Goal: Task Accomplishment & Management: Manage account settings

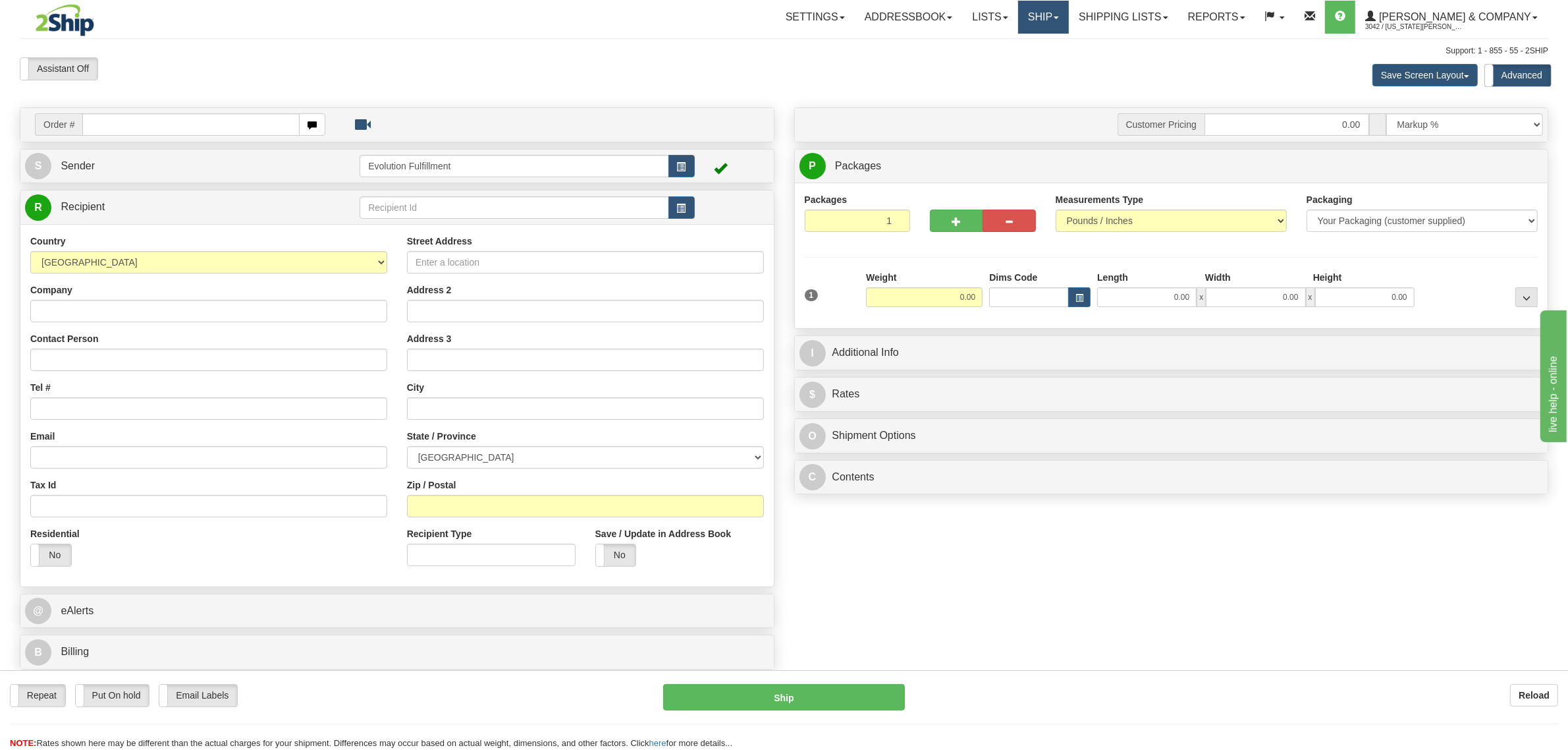
click at [1069, 24] on link "Ship" at bounding box center [1043, 17] width 51 height 33
click at [1055, 62] on span "OnHold / Order Queue" at bounding box center [1009, 64] width 93 height 11
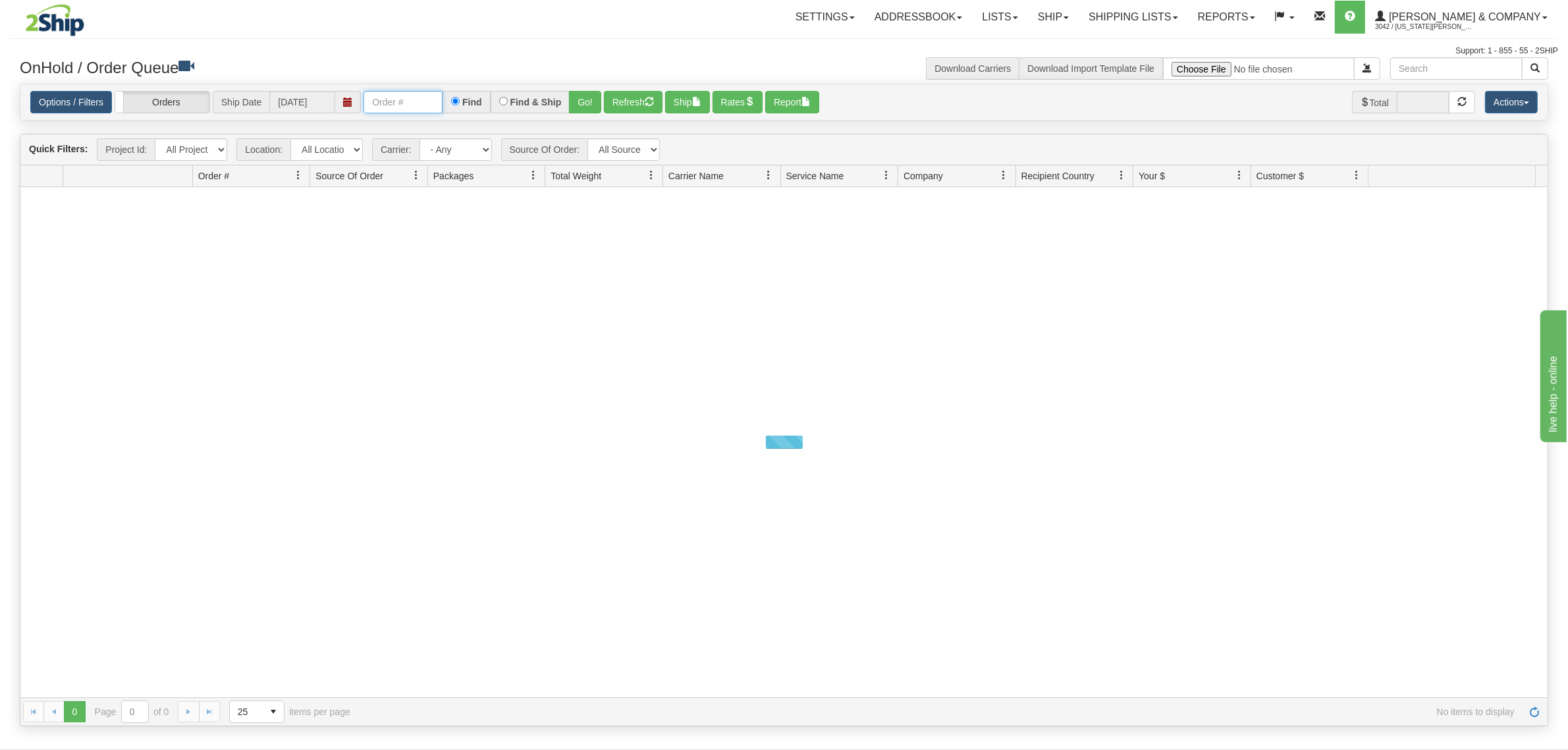
click at [385, 94] on input "text" at bounding box center [403, 102] width 79 height 23
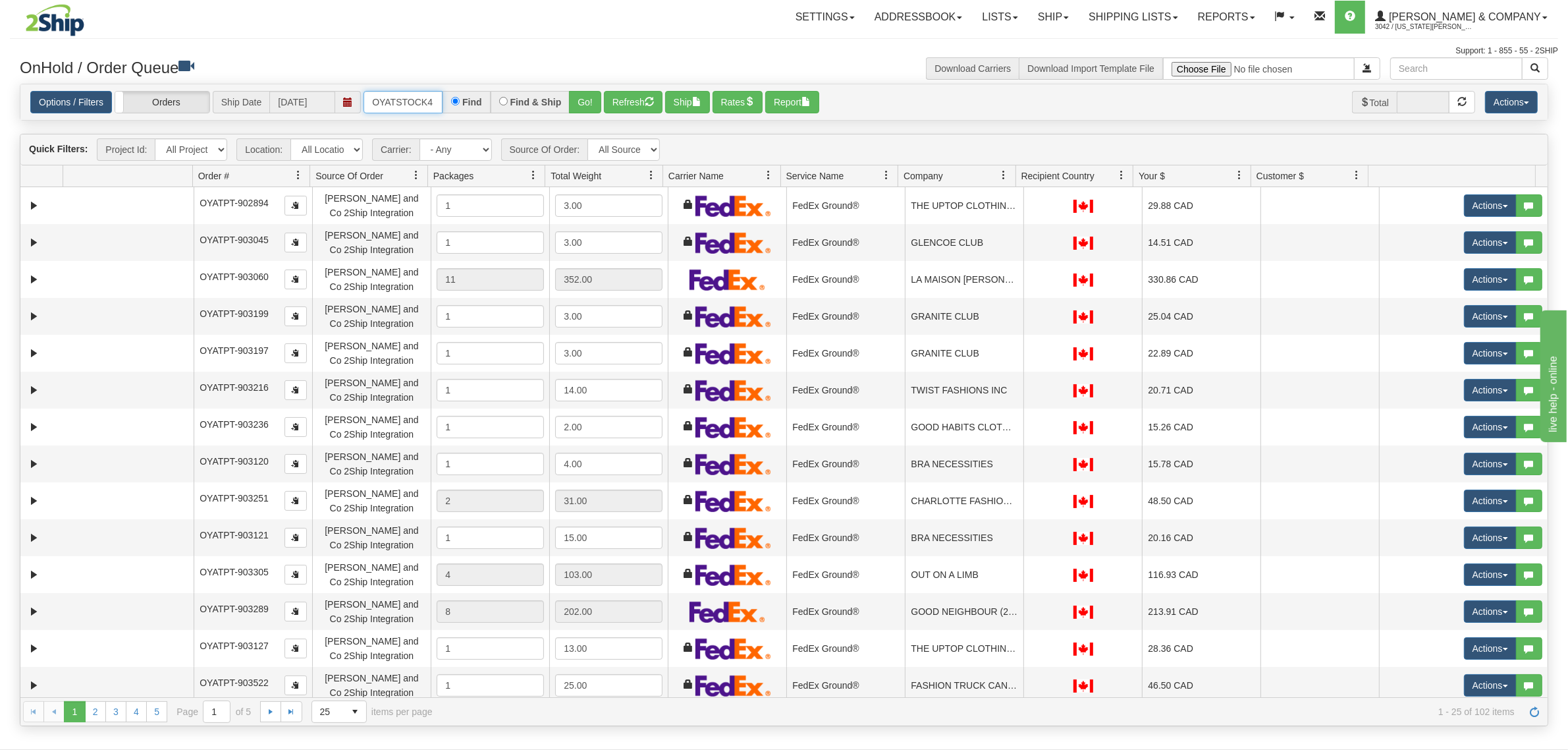
type input "OYATSTOCK4"
click at [591, 107] on button "Go!" at bounding box center [585, 102] width 32 height 23
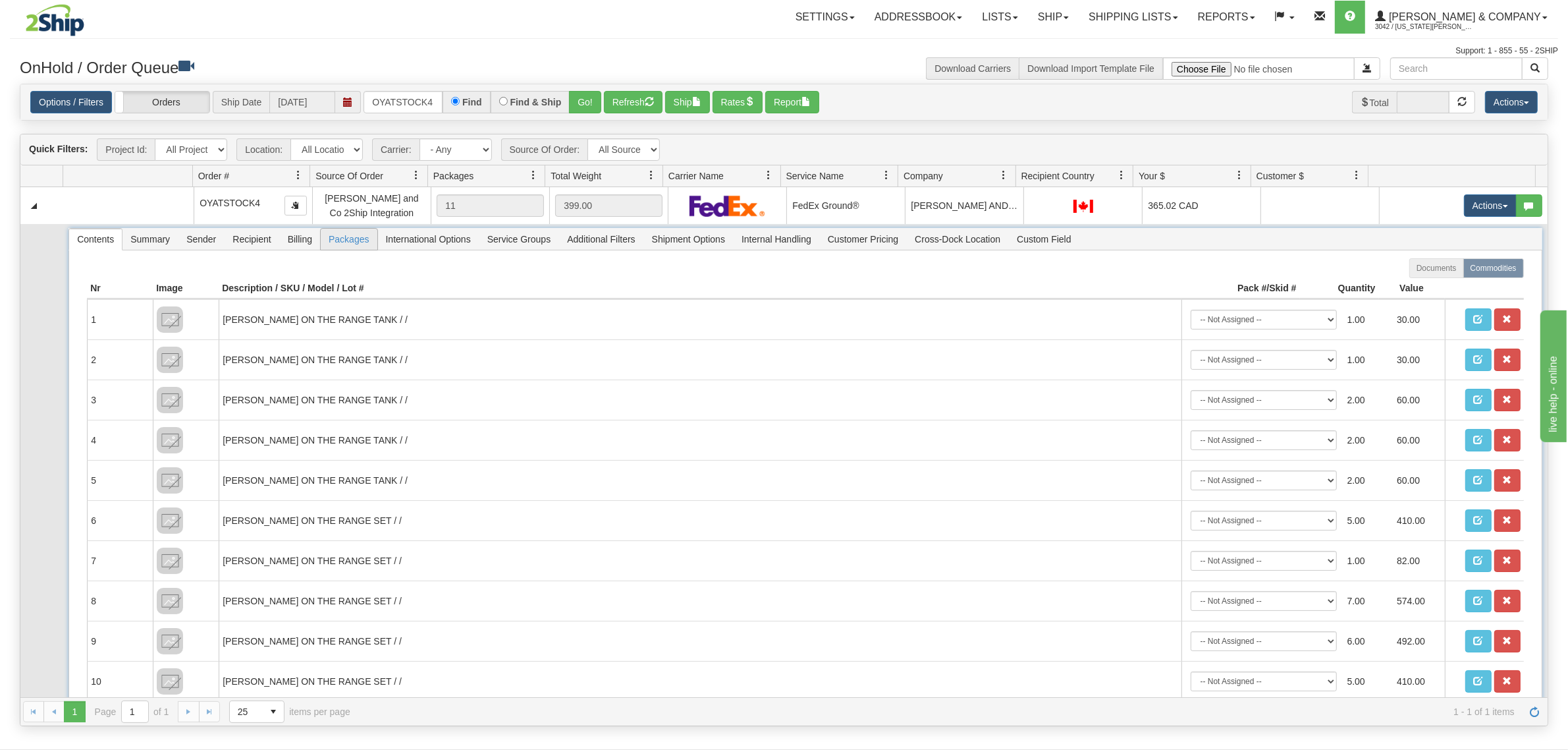
click at [361, 245] on span "Packages" at bounding box center [349, 239] width 56 height 21
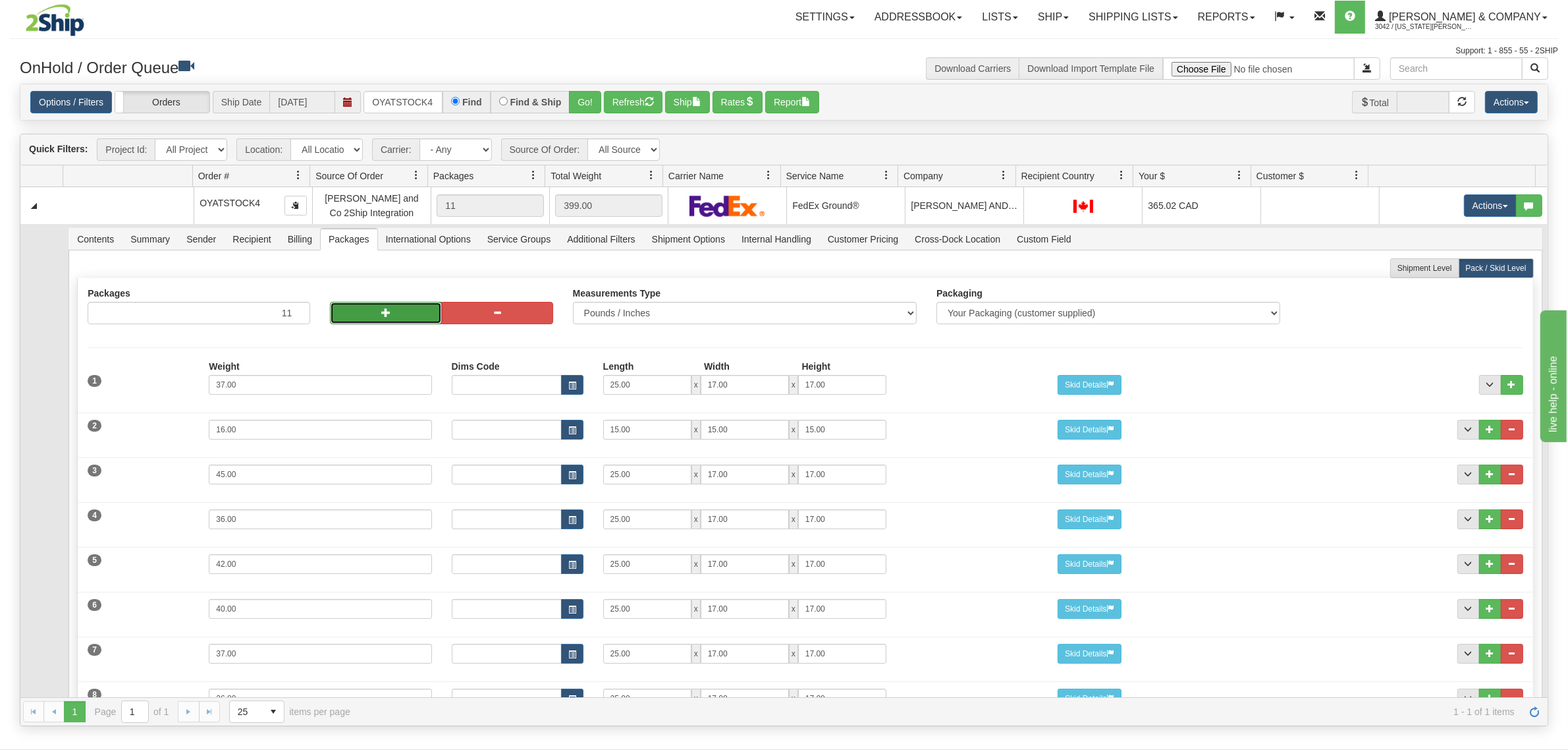
click at [365, 311] on button "button" at bounding box center [386, 313] width 111 height 23
type input "13"
click at [365, 311] on button "button" at bounding box center [386, 313] width 111 height 23
type input "18"
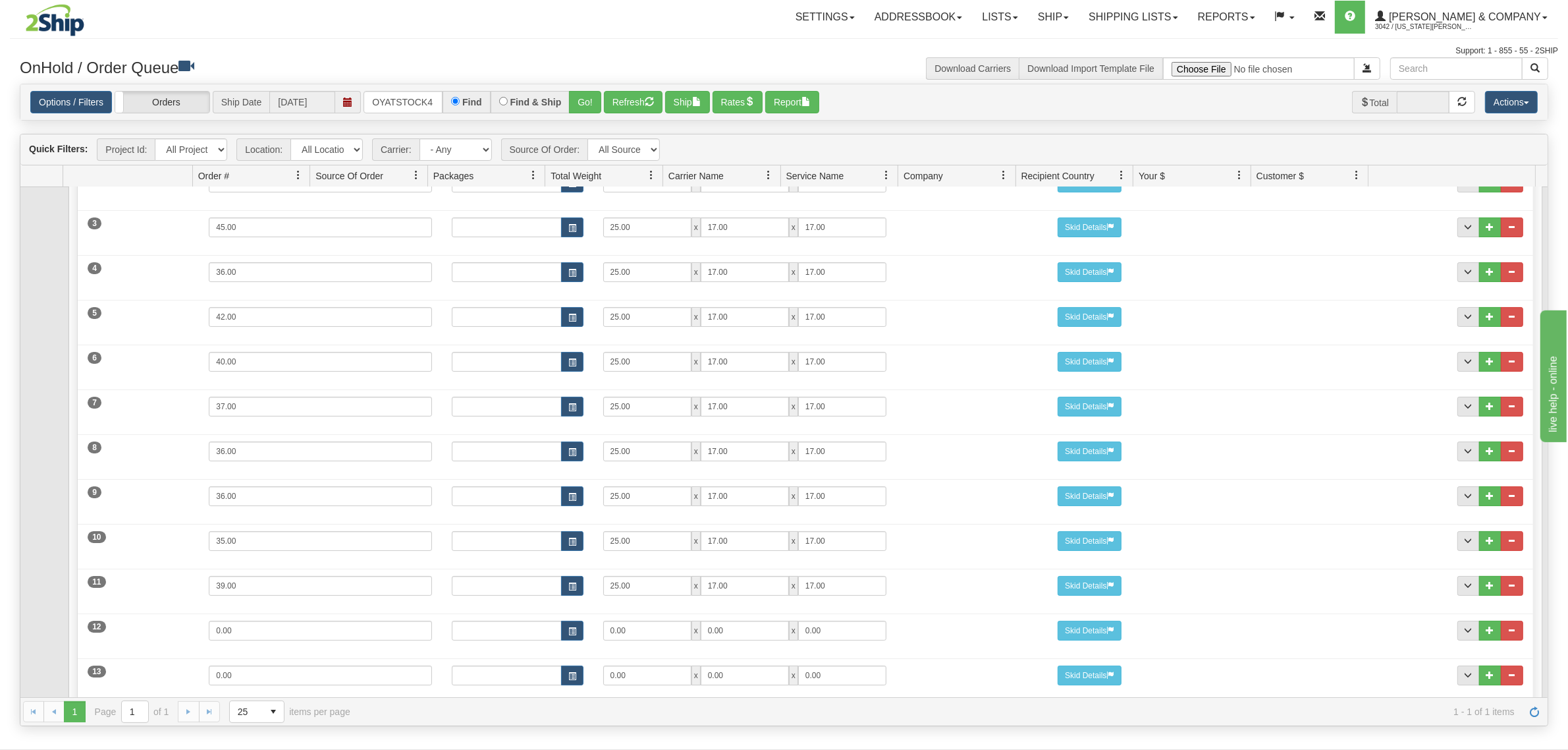
scroll to position [412, 0]
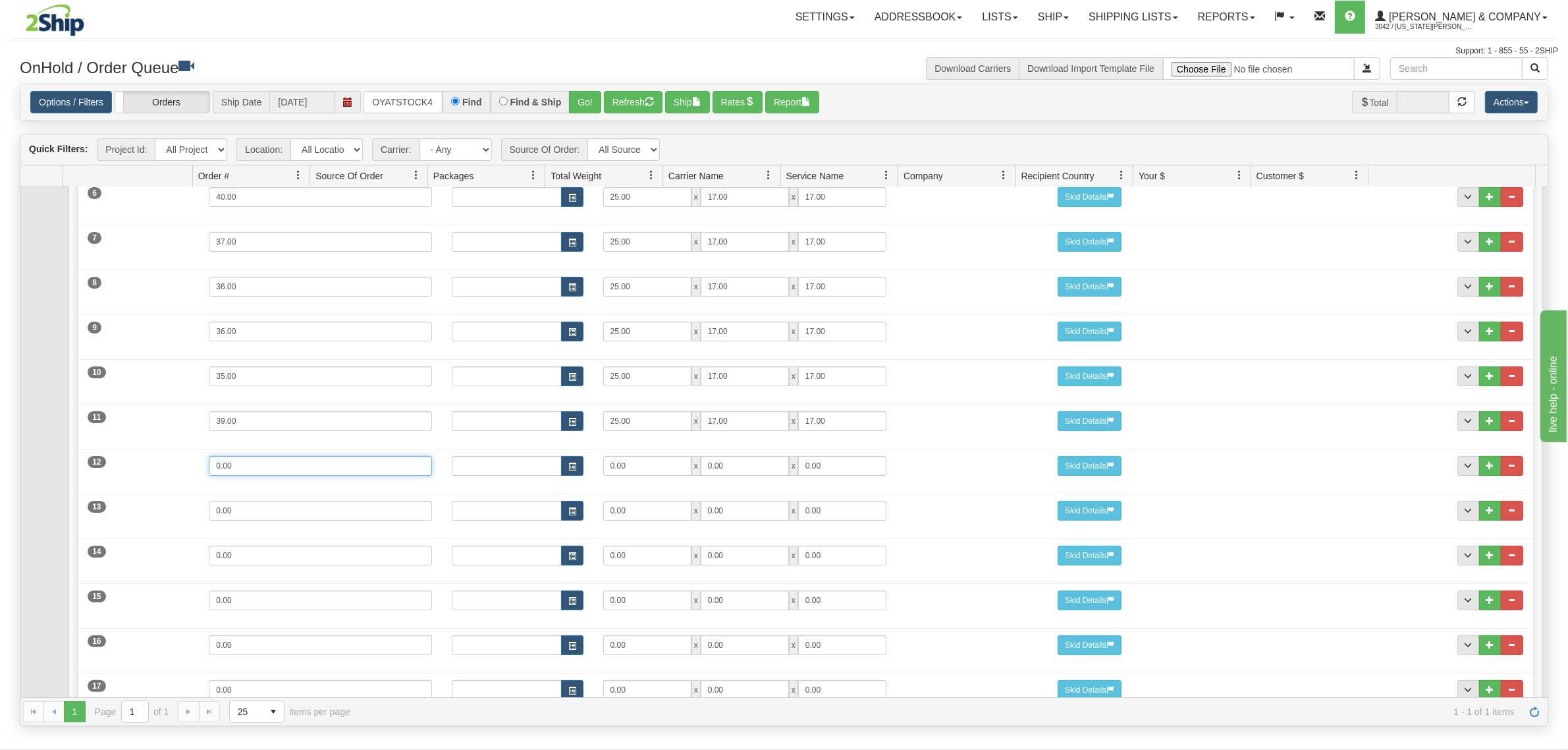
drag, startPoint x: 269, startPoint y: 472, endPoint x: 150, endPoint y: 480, distance: 119.3
click at [153, 481] on div "12 Weight 0.00 Dims Code Length Width Height 0.00 x 0.00 x" at bounding box center [805, 464] width 1455 height 44
type input "4"
type input "15"
type input "11"
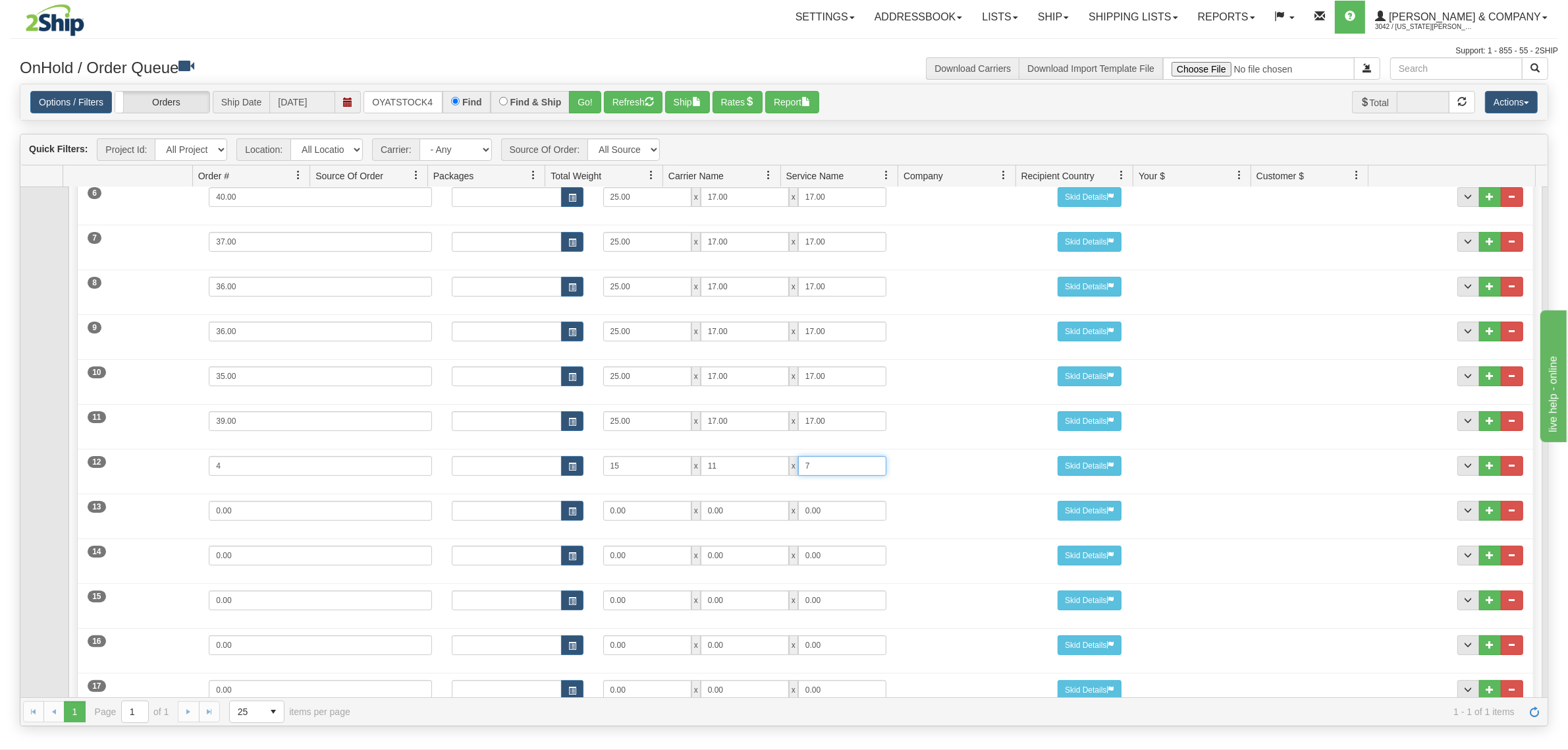
type input "7"
drag, startPoint x: 301, startPoint y: 516, endPoint x: 132, endPoint y: 528, distance: 169.4
click at [132, 528] on div "13 Weight 0.00 Dims Code Length Width Height 0.00 x 0.00 x" at bounding box center [805, 509] width 1455 height 44
type input "15"
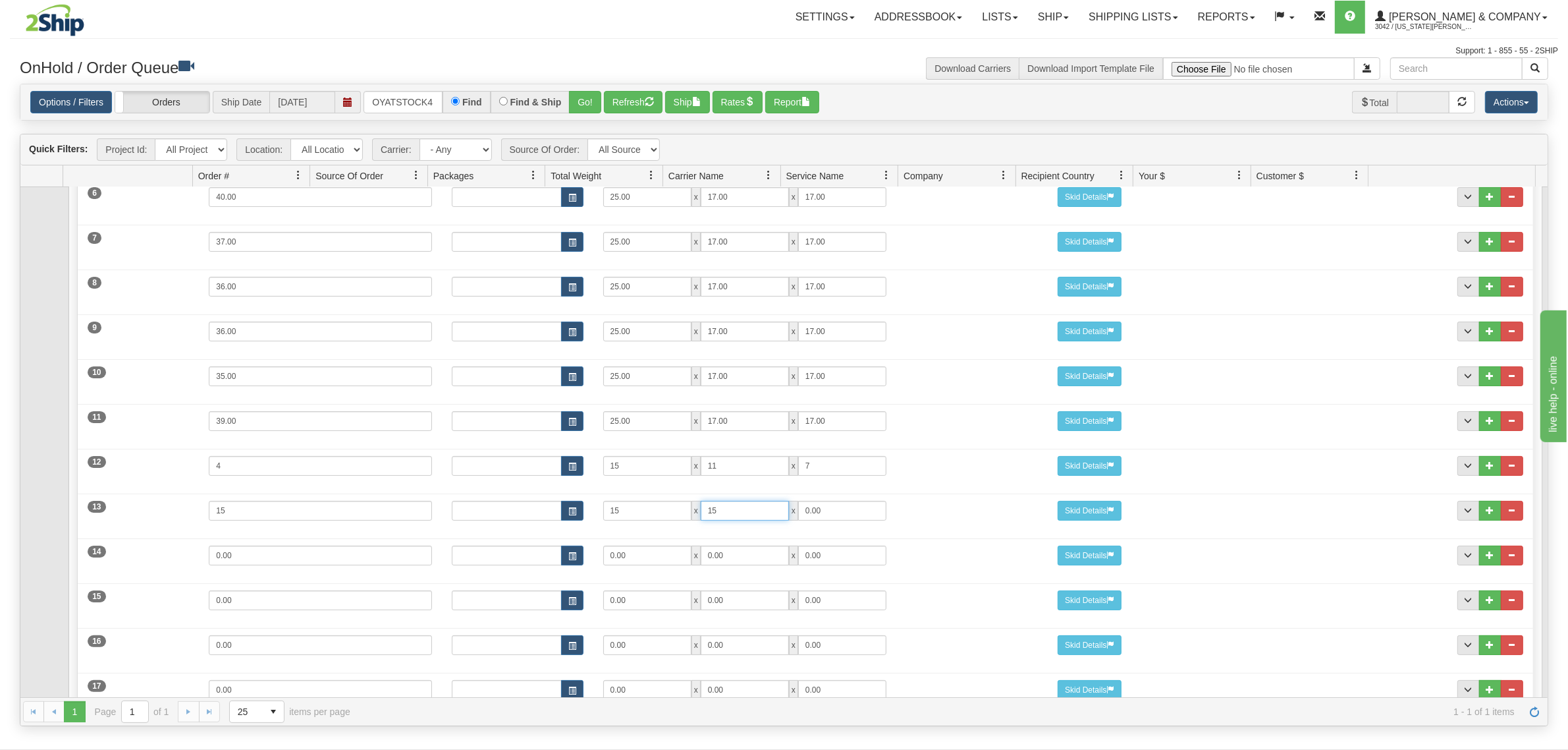
type input "15"
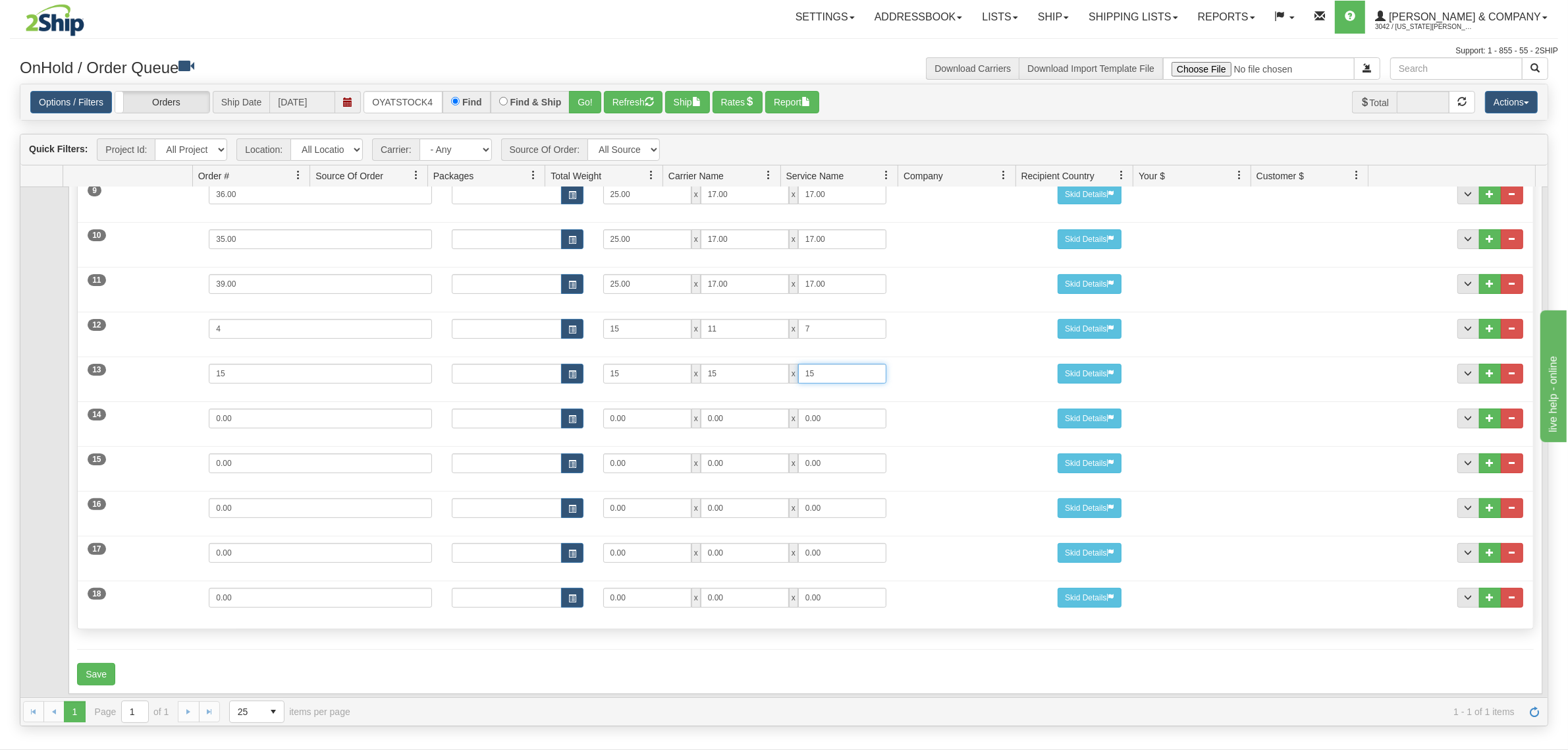
scroll to position [570, 0]
type input "15"
drag, startPoint x: 271, startPoint y: 408, endPoint x: 130, endPoint y: 402, distance: 141.1
click at [130, 402] on div "14 Weight 0.00 Dims Code Length Width Height 0.00 x 0.00 x" at bounding box center [805, 416] width 1455 height 44
type input "25"
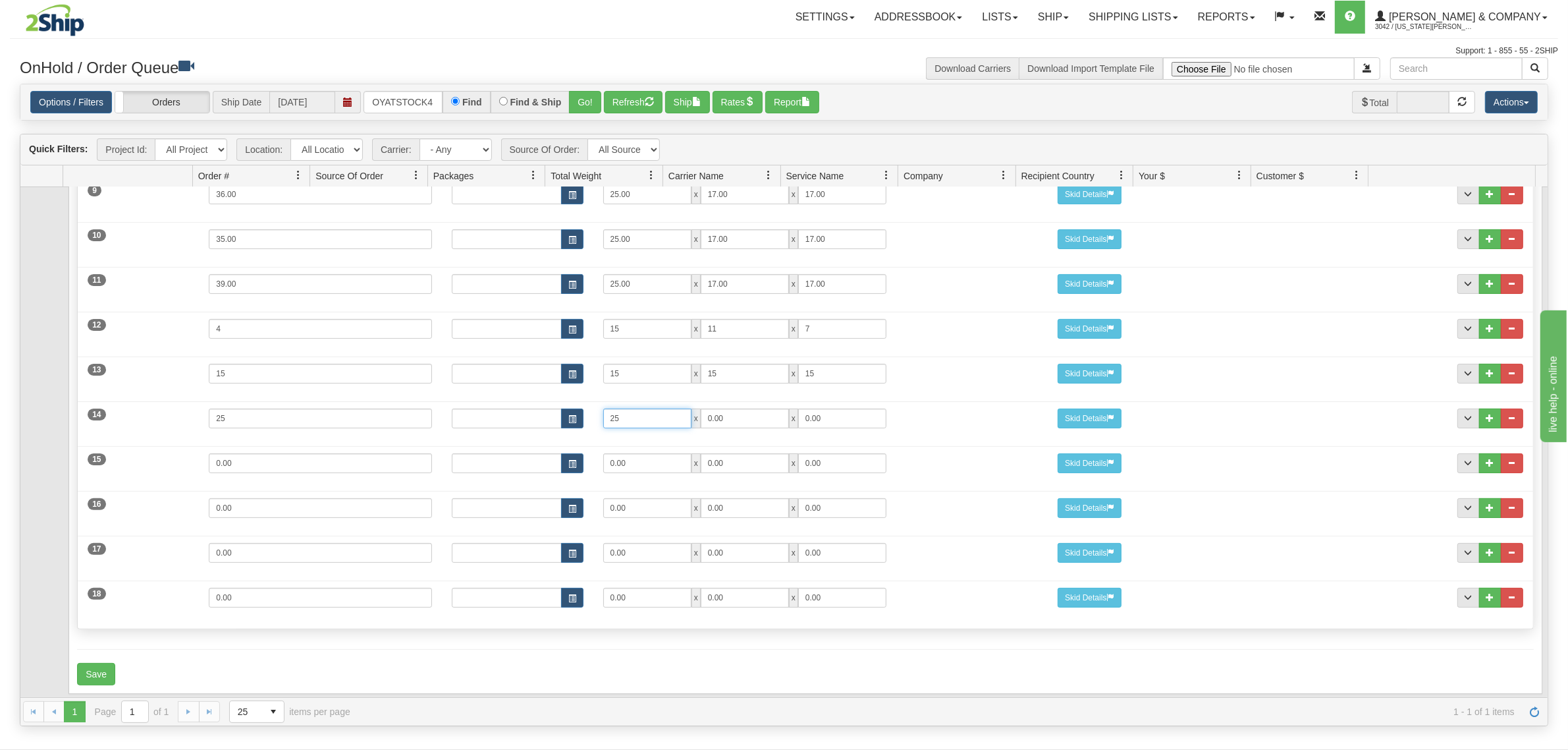
type input "25"
type input "17"
type input "14"
drag, startPoint x: 283, startPoint y: 458, endPoint x: 126, endPoint y: 458, distance: 157.0
click at [126, 458] on div "15 Weight 0.00 Dims Code Length Width Height 0.00 x 0.00 x" at bounding box center [805, 461] width 1455 height 44
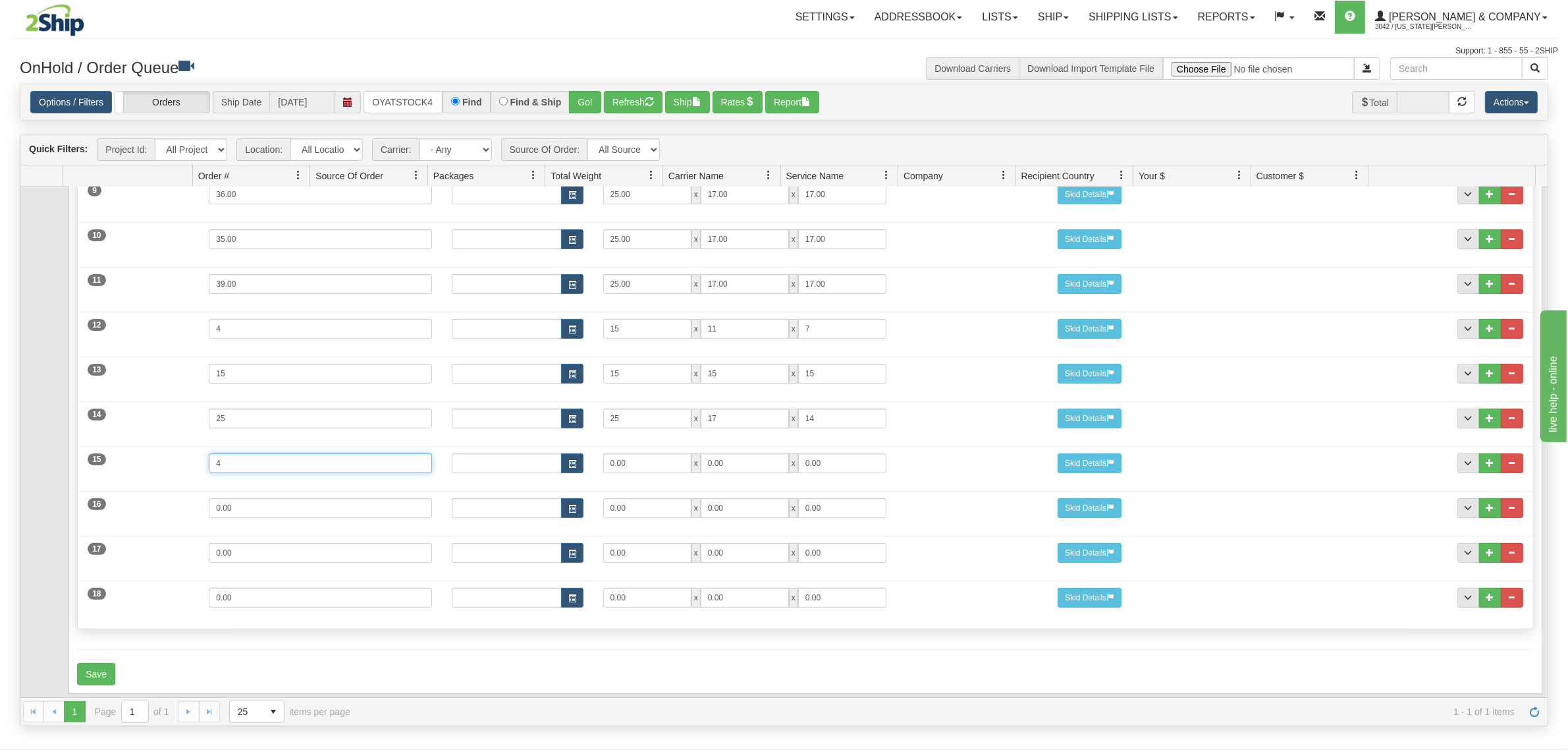
type input "4"
type input "14"
type input "11"
type input "6"
drag, startPoint x: 257, startPoint y: 488, endPoint x: 145, endPoint y: 493, distance: 112.1
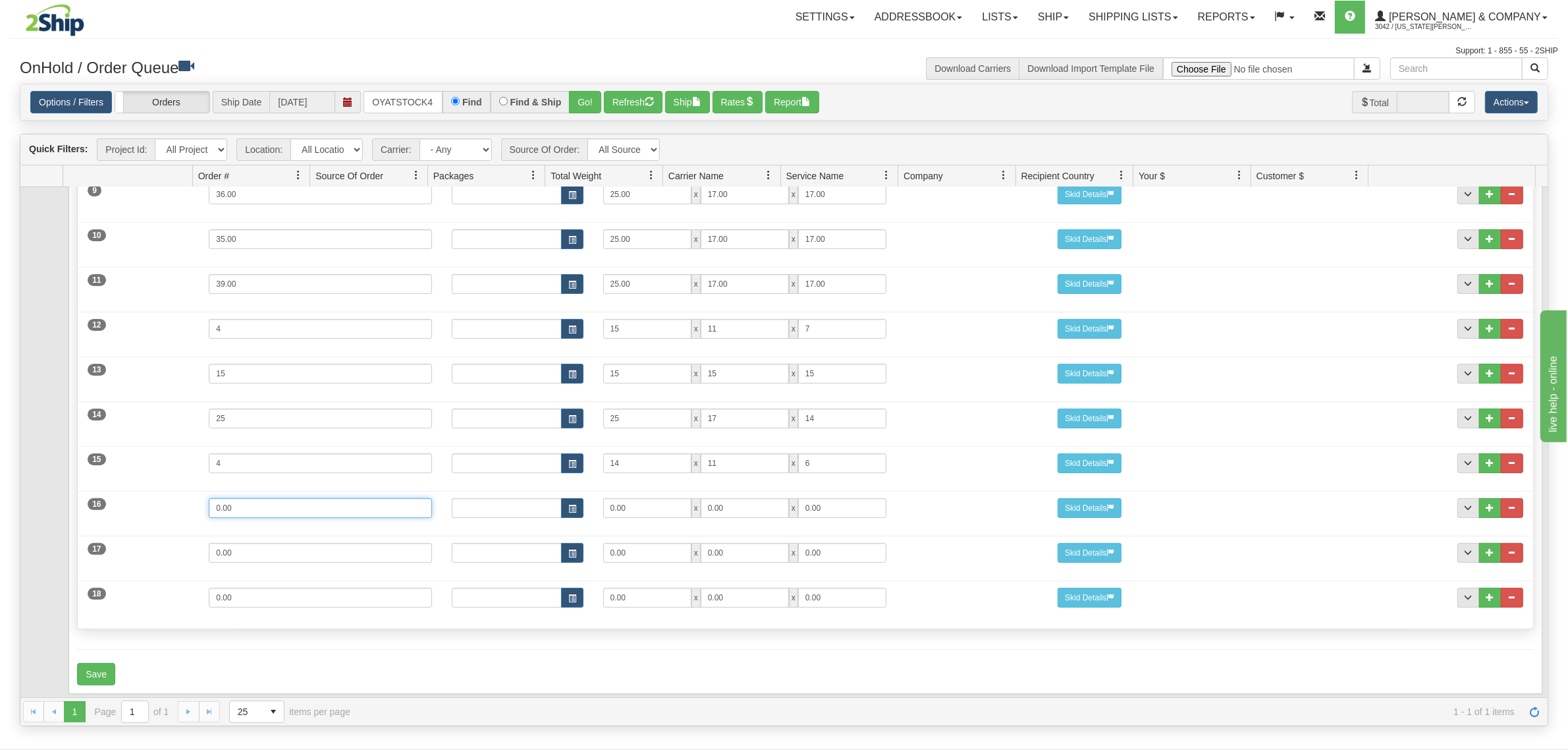
click at [145, 493] on div "16 Weight 0.00 Dims Code Length Width Height 0.00 x 0.00 x" at bounding box center [805, 506] width 1455 height 44
type input "2"
type input "13"
type input "10"
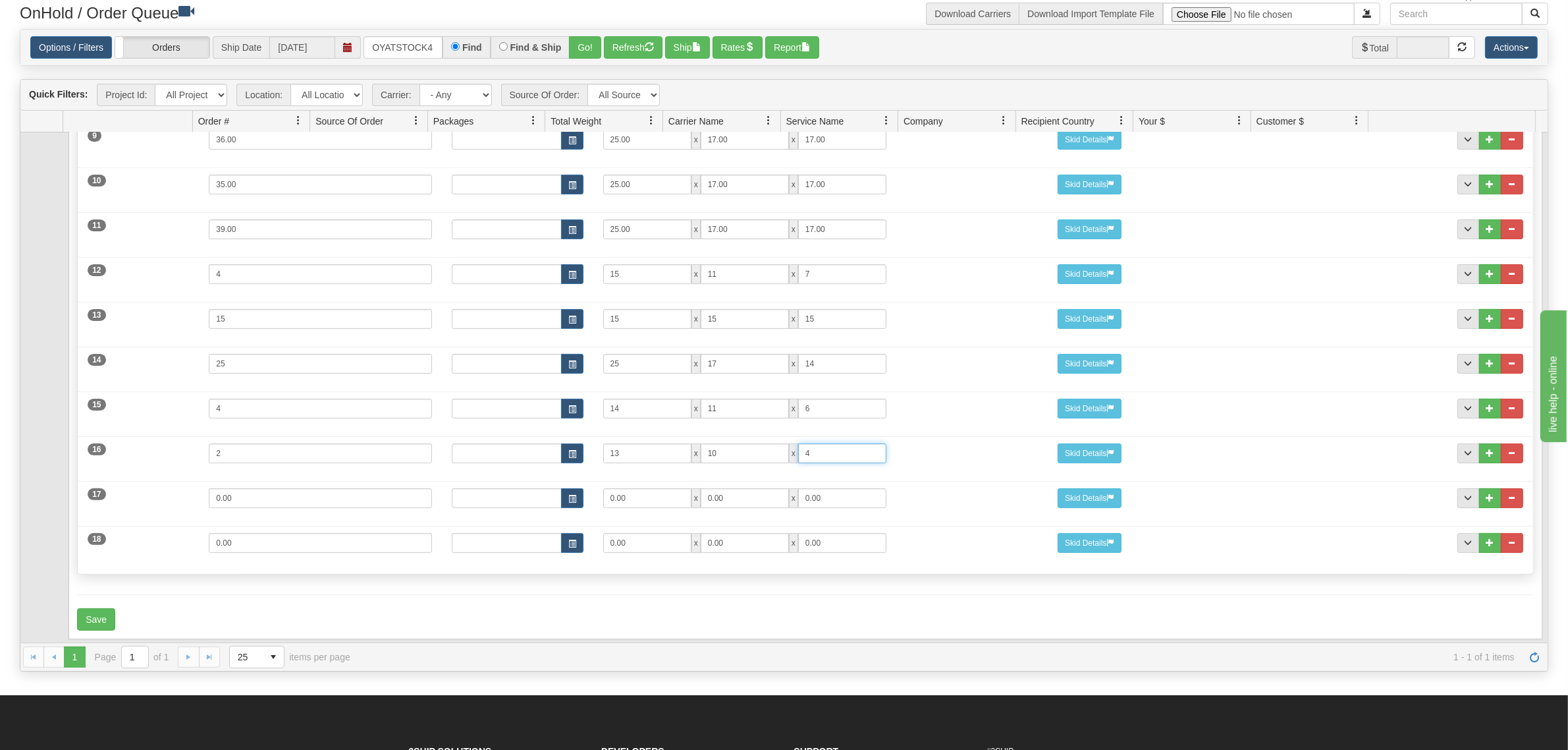
scroll to position [165, 0]
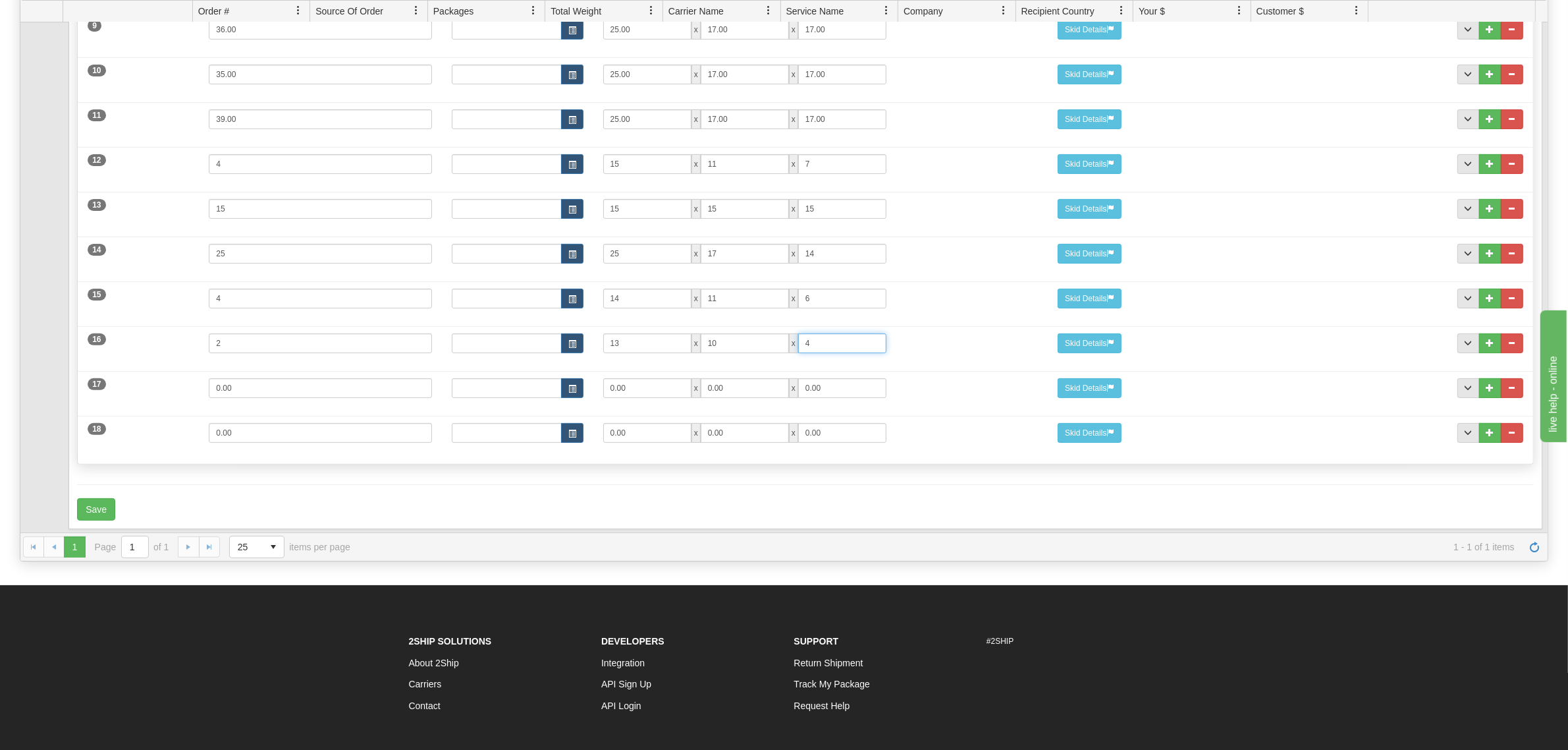
type input "4"
drag, startPoint x: 278, startPoint y: 383, endPoint x: 130, endPoint y: 377, distance: 148.1
click at [130, 377] on div "17 Weight 0.00 Dims Code Length Width Height 0.00 x 0.00 x" at bounding box center [805, 387] width 1455 height 44
type input "10"
type input "15"
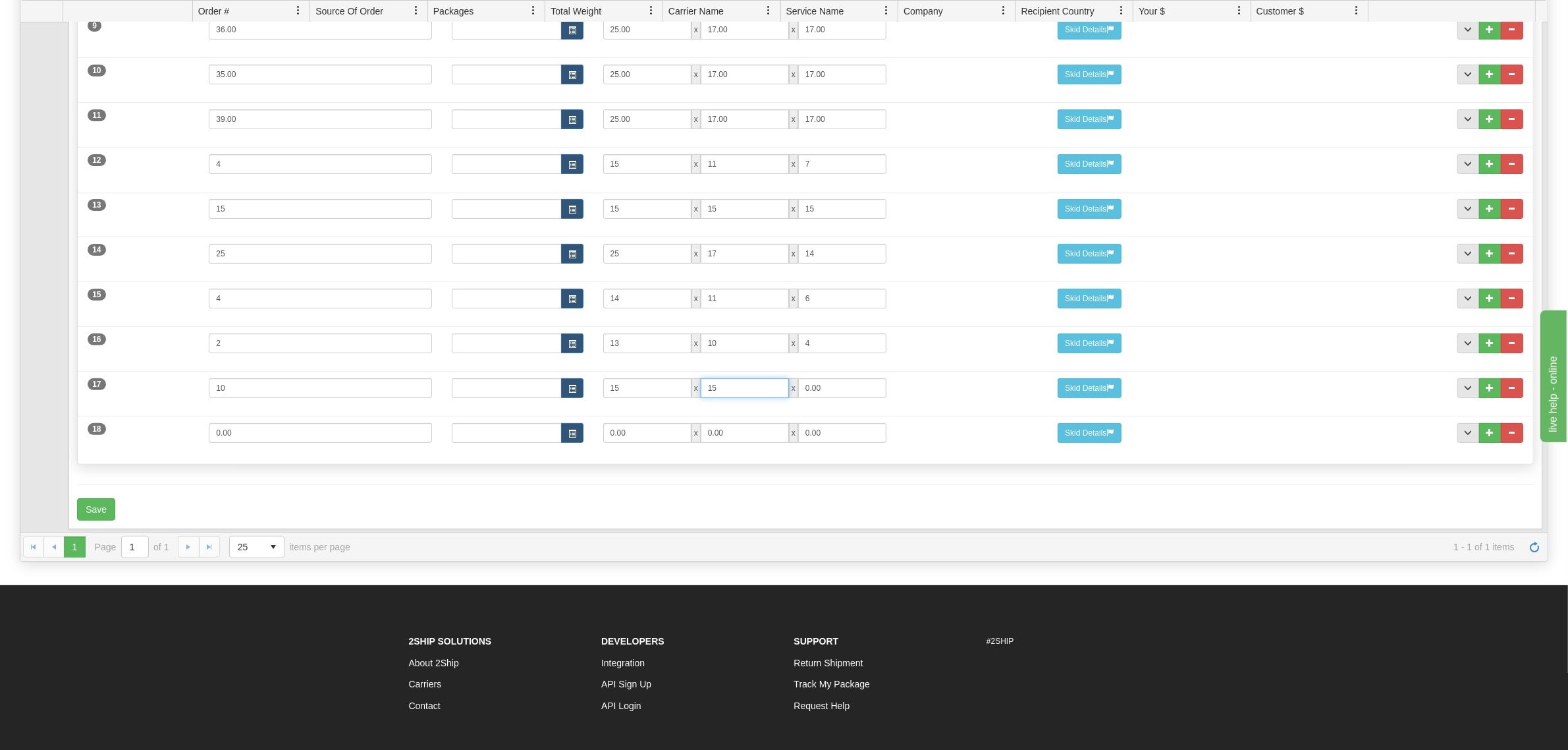
type input "15"
drag, startPoint x: 260, startPoint y: 417, endPoint x: 136, endPoint y: 420, distance: 124.0
click at [136, 420] on div "18 Weight 0.00 Dims Code Length Width Height 0.00 x 0.00 x" at bounding box center [805, 431] width 1455 height 44
type input "2"
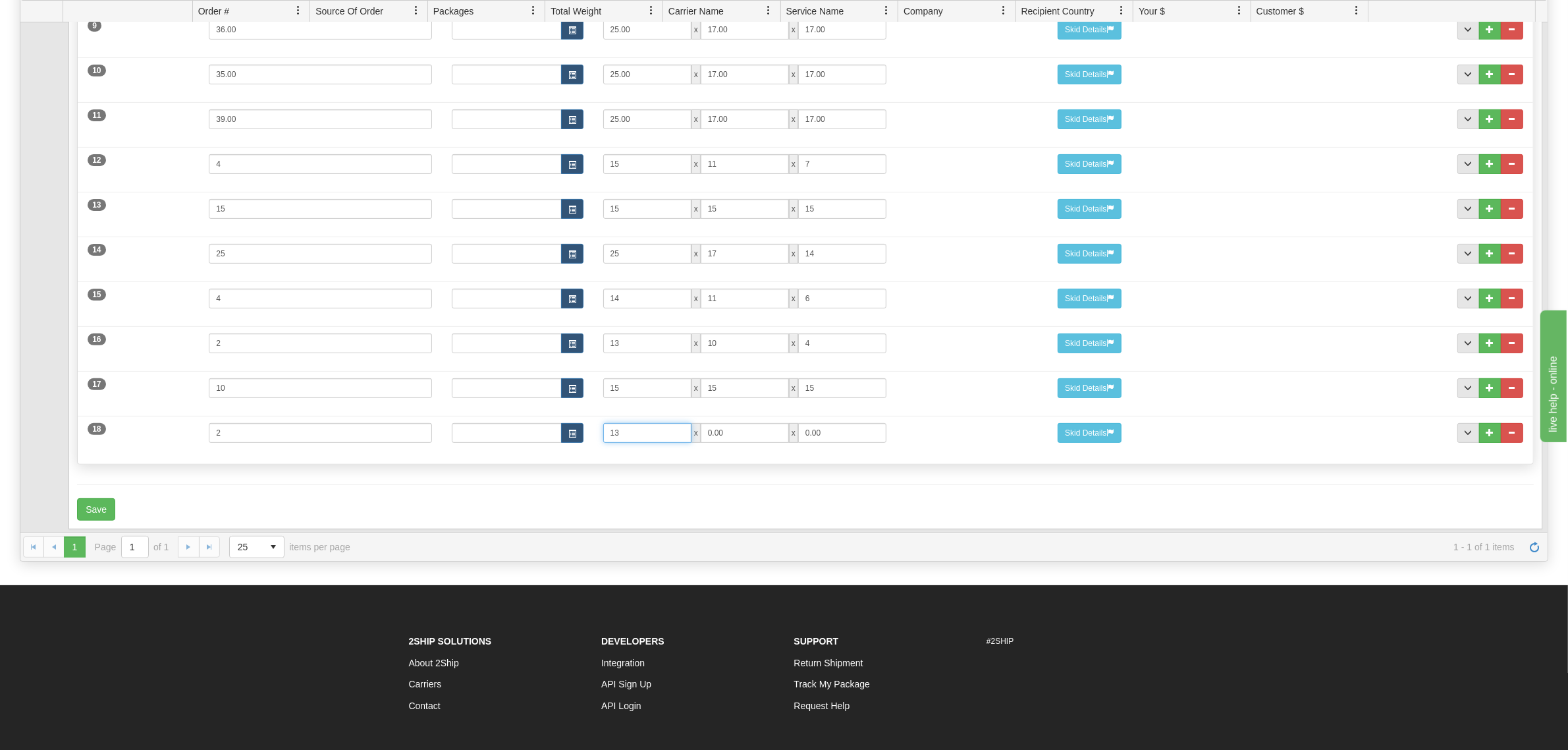
type input "13"
type input "10"
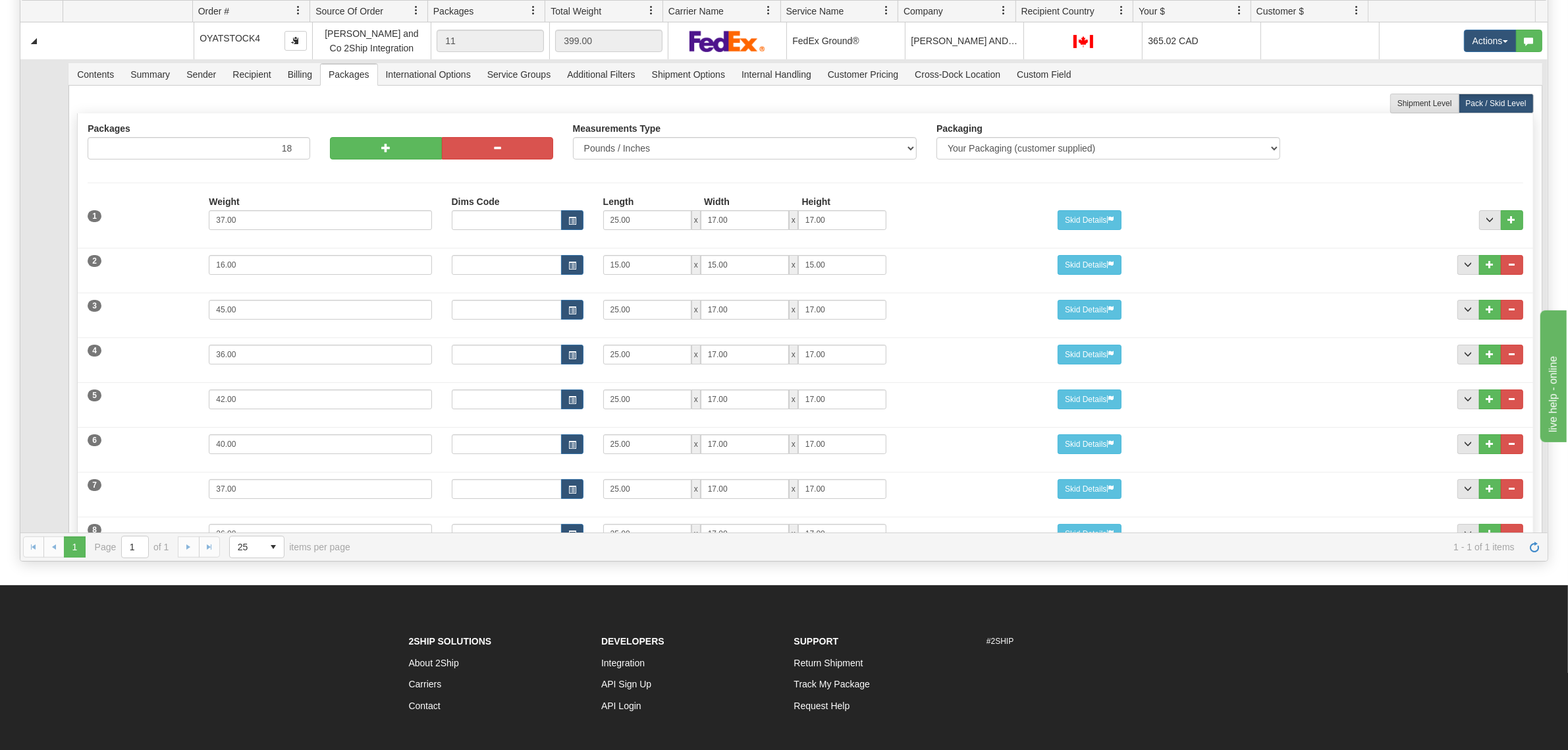
scroll to position [0, 0]
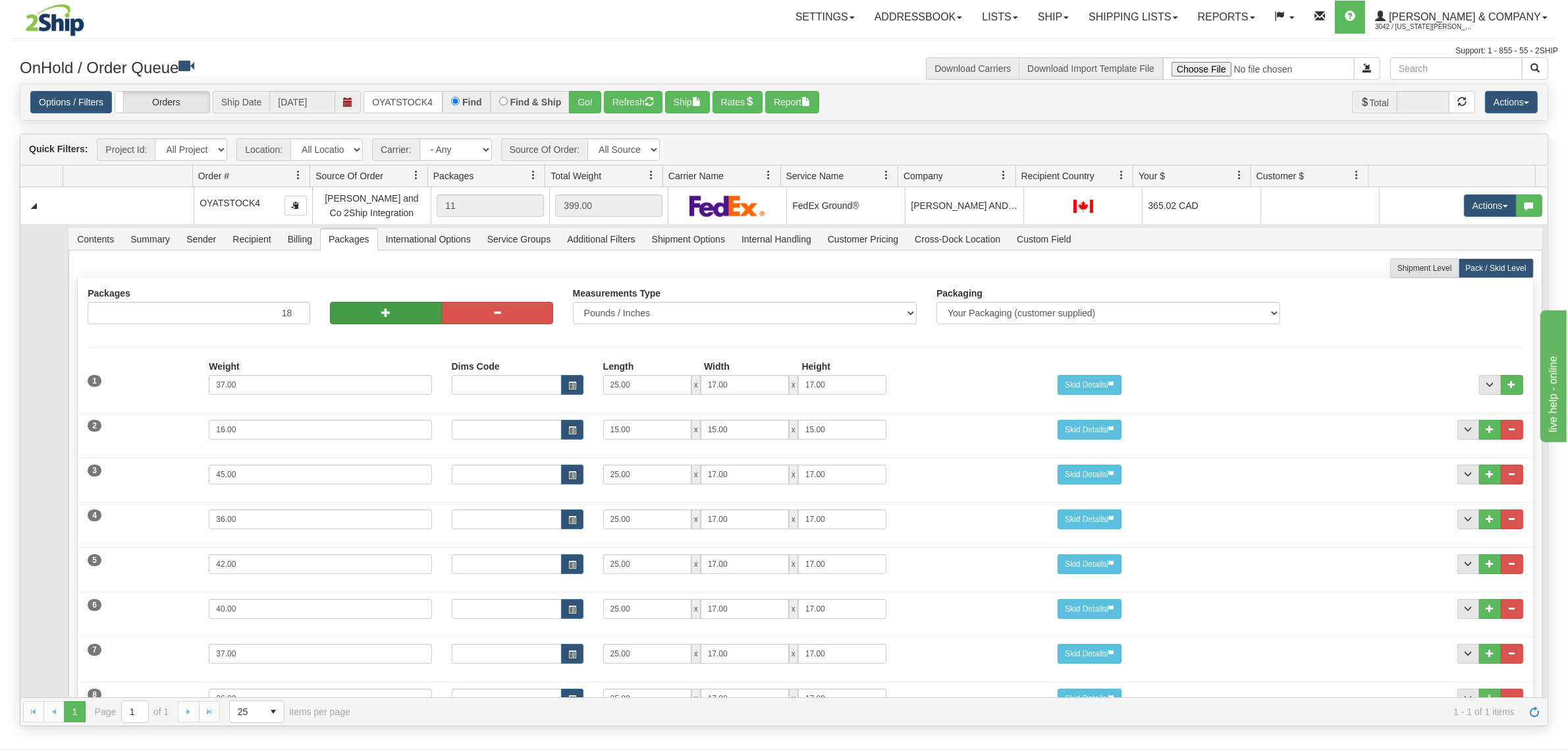
type input "4"
click at [377, 308] on button "button" at bounding box center [386, 313] width 111 height 23
type input "19"
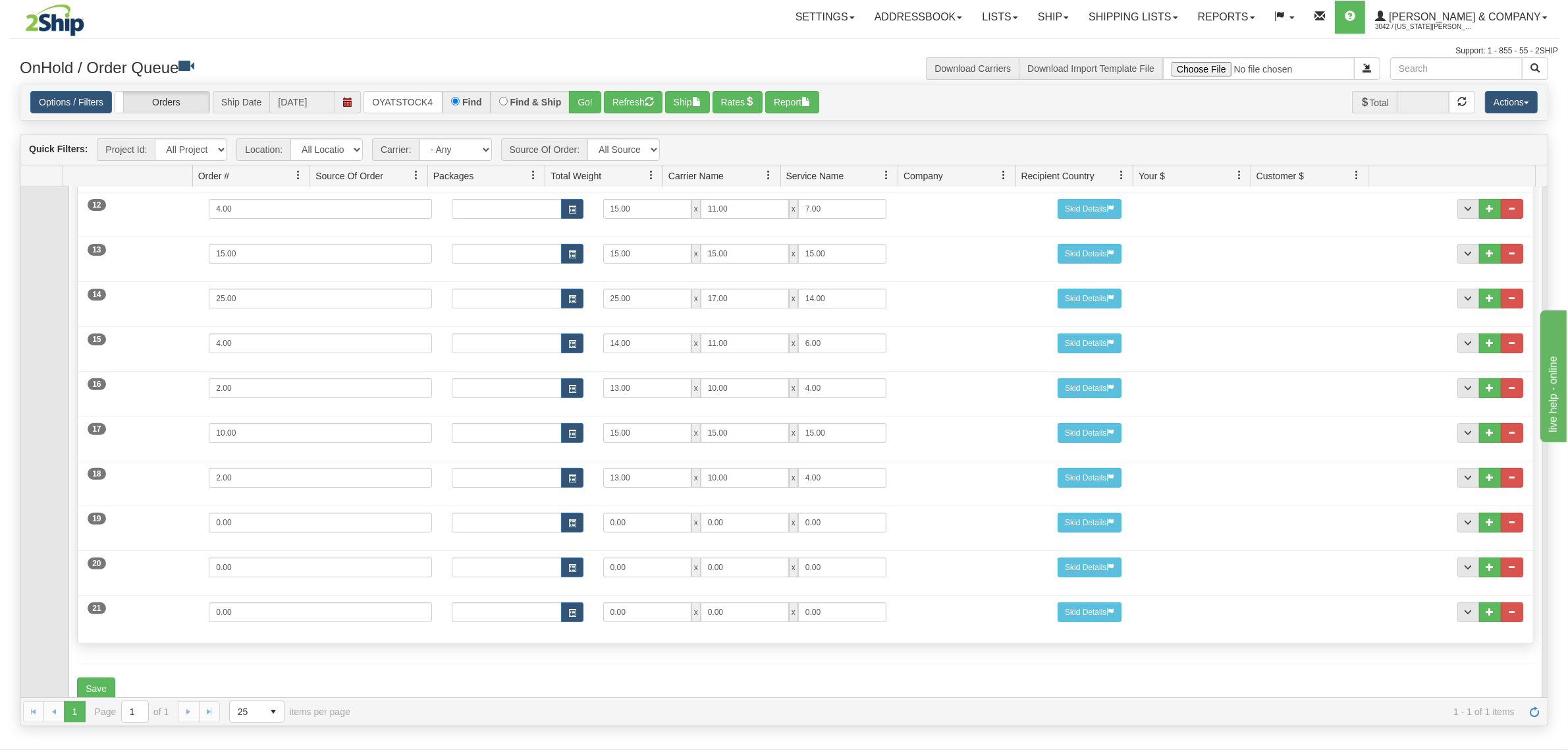
scroll to position [706, 0]
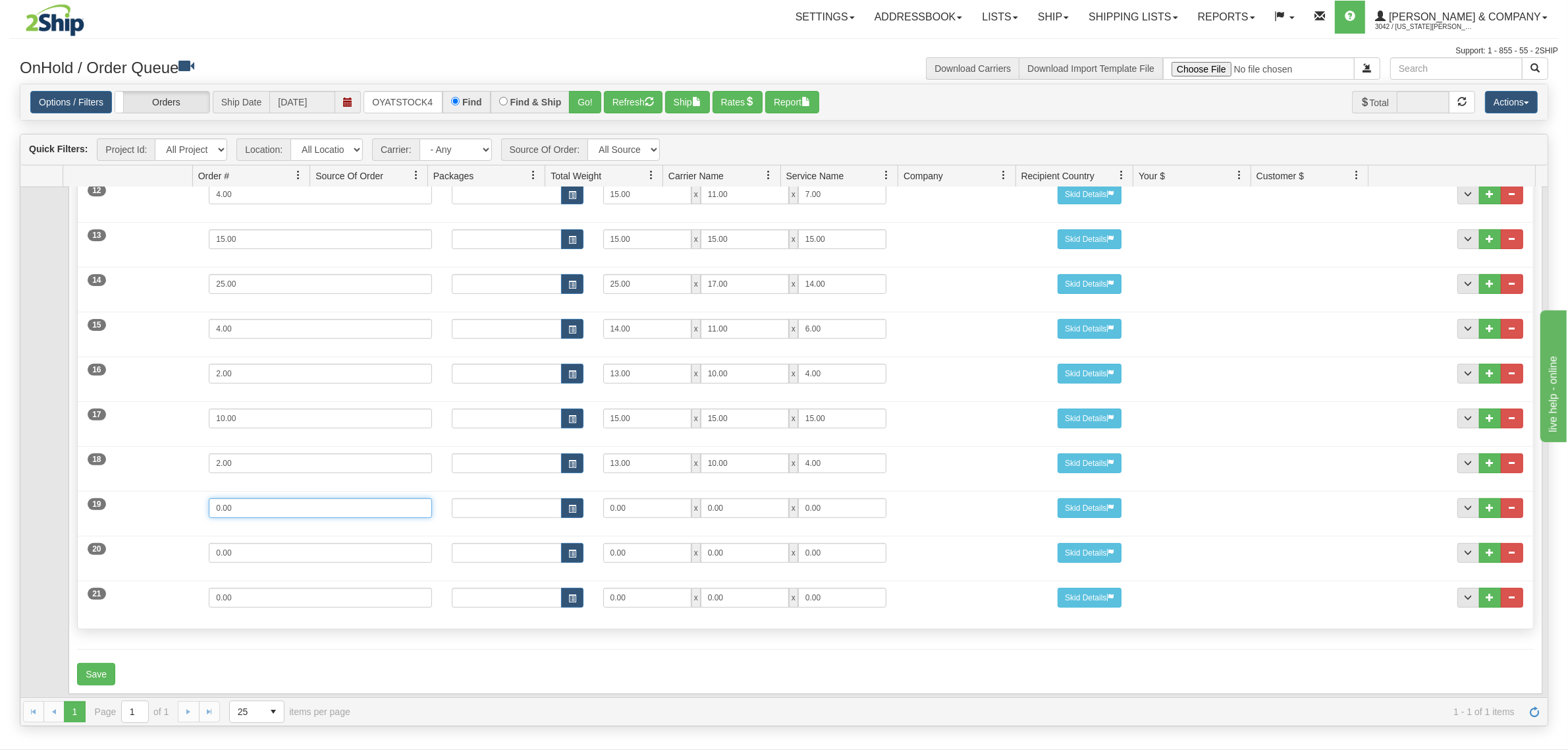
drag, startPoint x: 267, startPoint y: 496, endPoint x: 153, endPoint y: 492, distance: 114.1
click at [153, 492] on div "19 Weight 0.00 Dims Code Length Width Height 0.00 x 0.00 x" at bounding box center [805, 506] width 1455 height 44
type input "24"
type input "25"
type input "17"
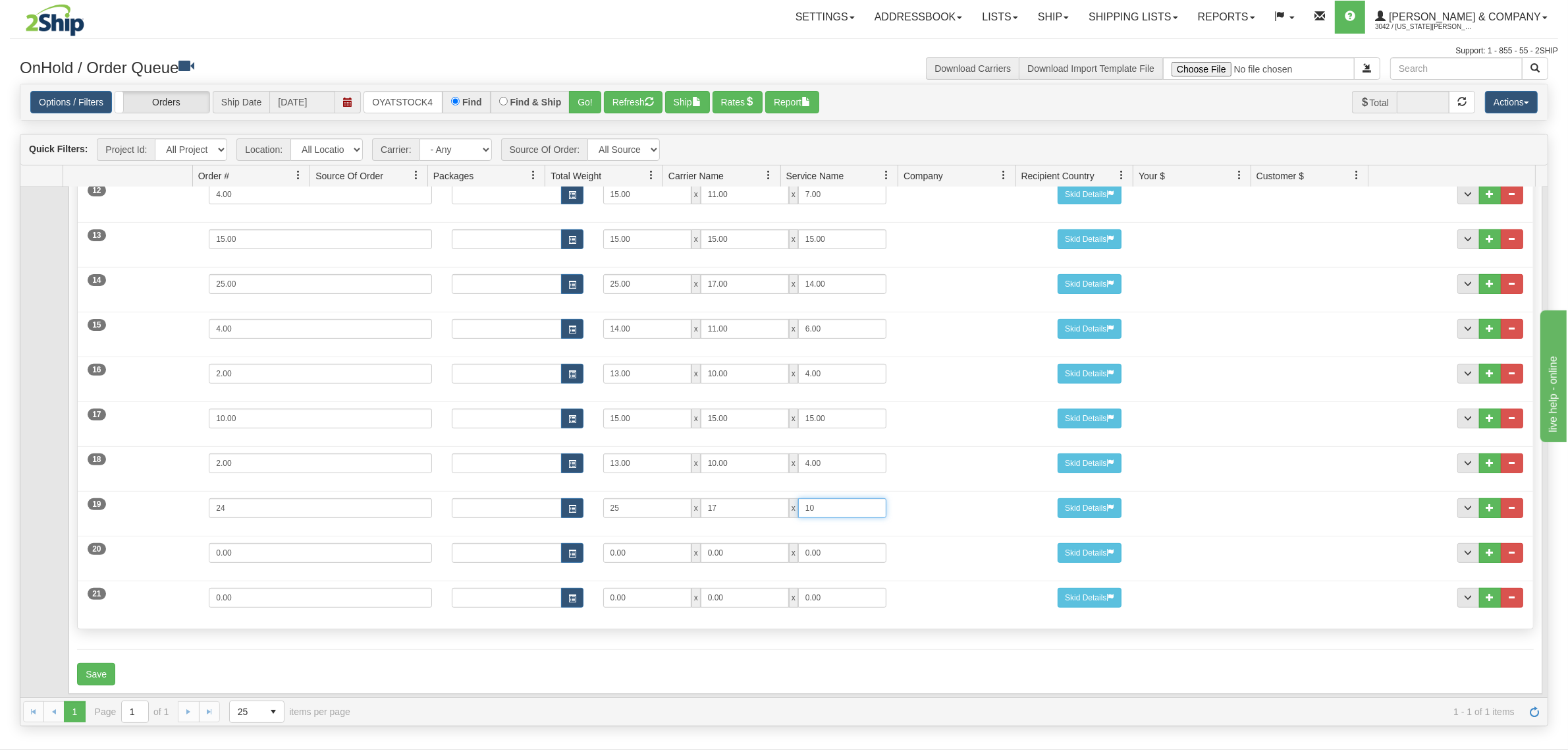
type input "10"
drag, startPoint x: 268, startPoint y: 543, endPoint x: 178, endPoint y: 545, distance: 90.0
click at [178, 545] on div "20 Weight 0.00 Dims Code Length Width Height 0.00 x 0.00 x" at bounding box center [805, 551] width 1455 height 44
type input "12"
type input "15"
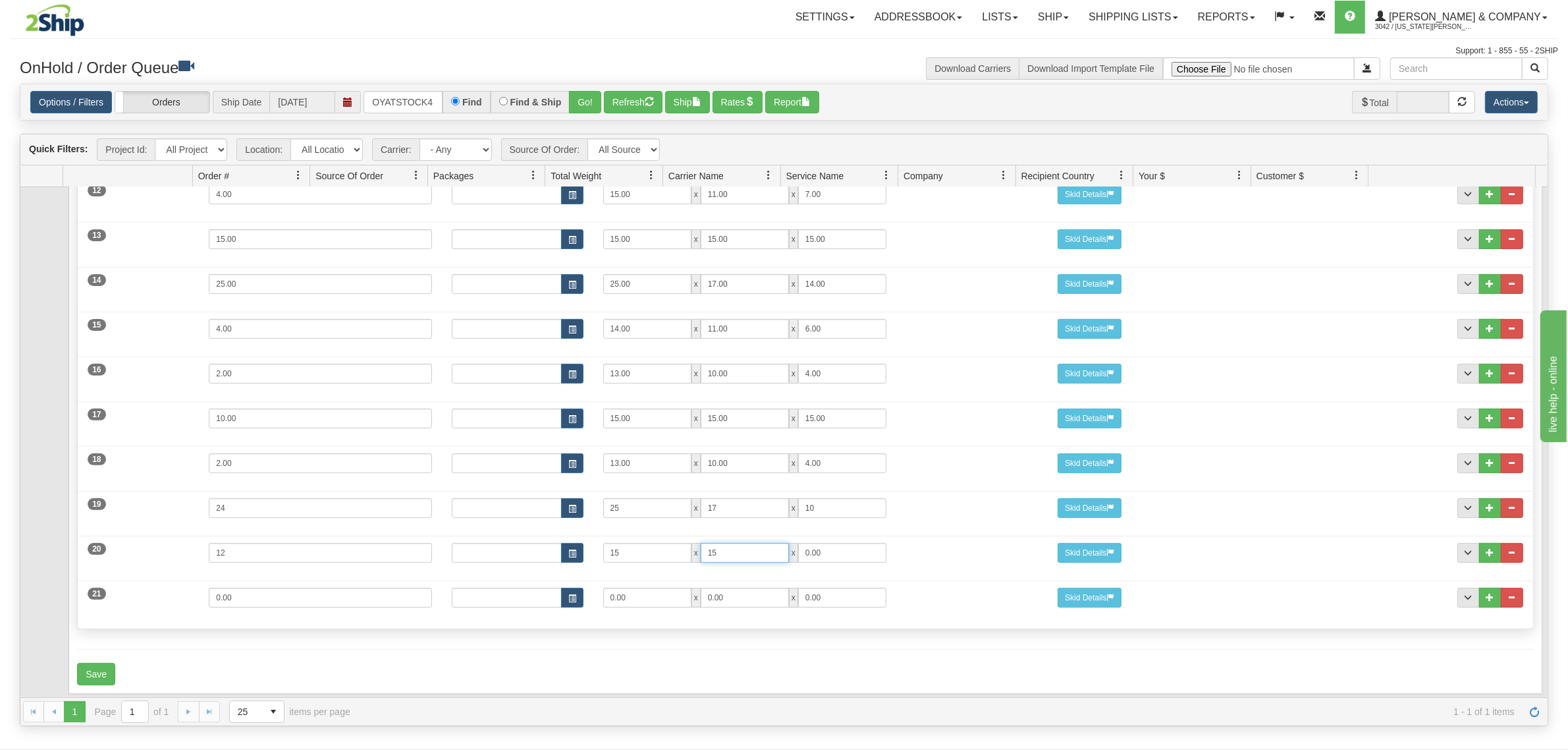
type input "15"
type input "11"
drag, startPoint x: 261, startPoint y: 581, endPoint x: 148, endPoint y: 574, distance: 113.2
click at [148, 574] on div "21 Weight 0.00 Dims Code Length Width Height 0.00 x 0.00 x" at bounding box center [805, 596] width 1455 height 44
type input "4"
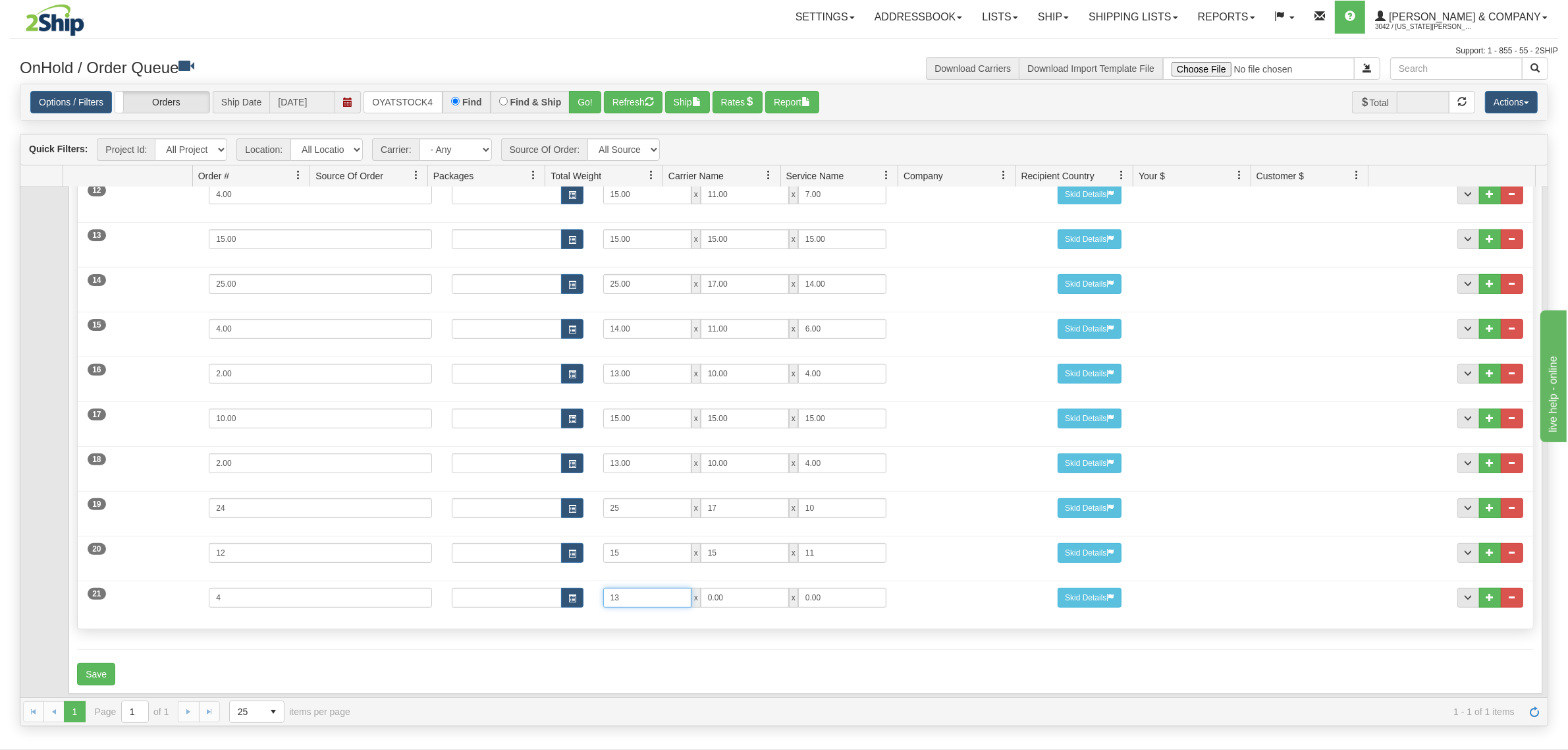
drag, startPoint x: 643, startPoint y: 591, endPoint x: 466, endPoint y: 574, distance: 177.8
click at [468, 588] on div "Dims Code Length Width Height 13 x 0.00 x 0.00" at bounding box center [745, 598] width 607 height 20
type input "14"
type input "11"
type input "6"
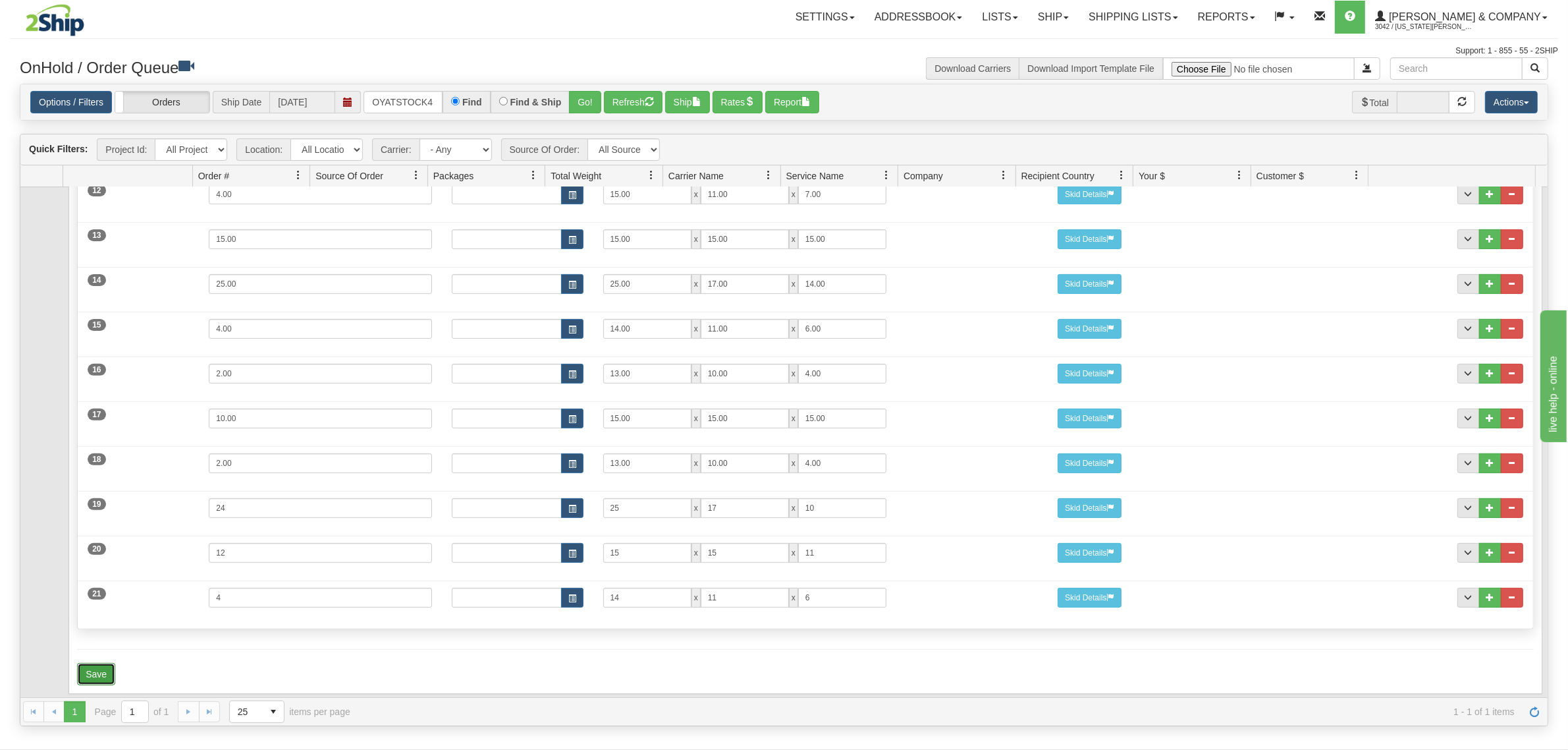
click at [104, 663] on button "Save" at bounding box center [96, 675] width 38 height 23
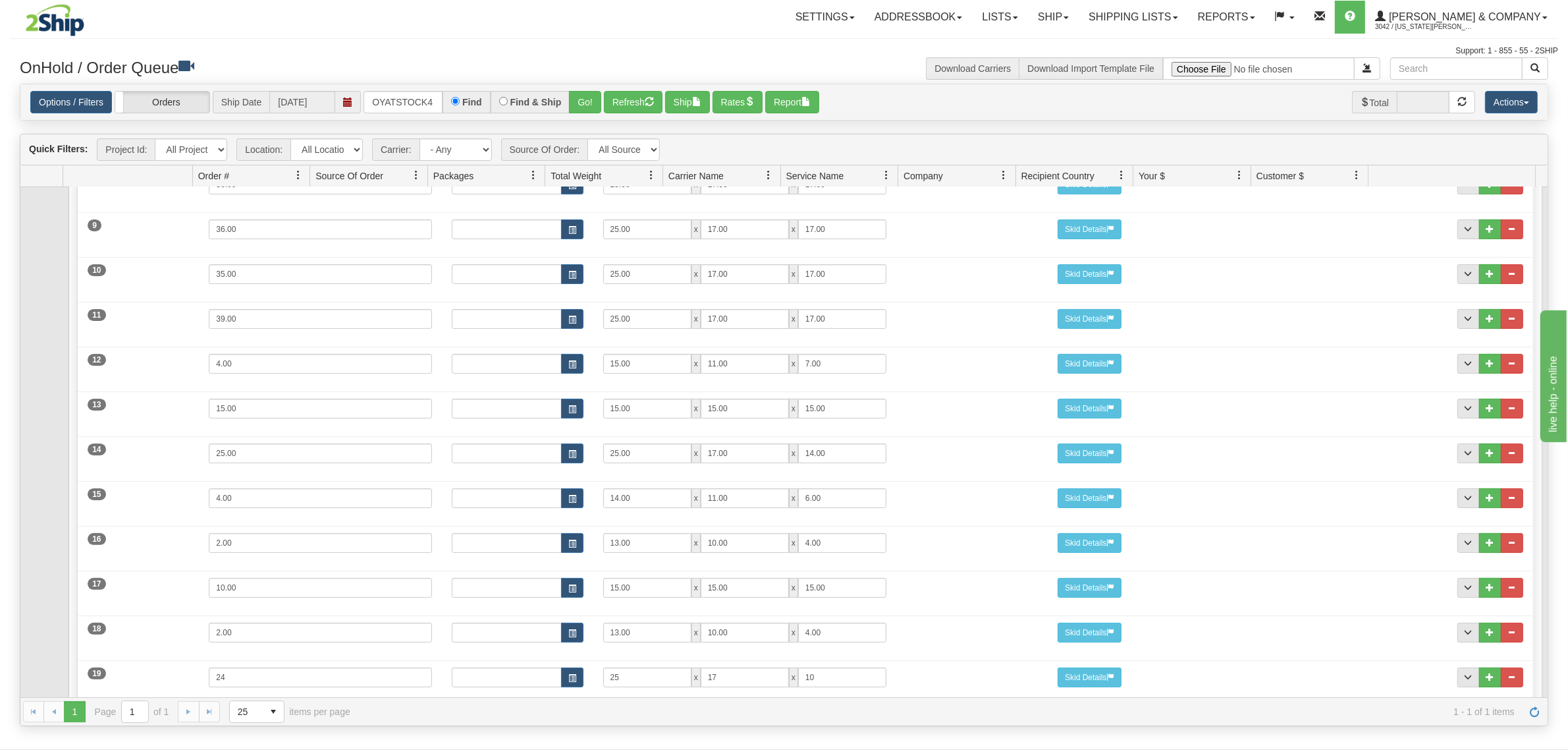
scroll to position [683, 0]
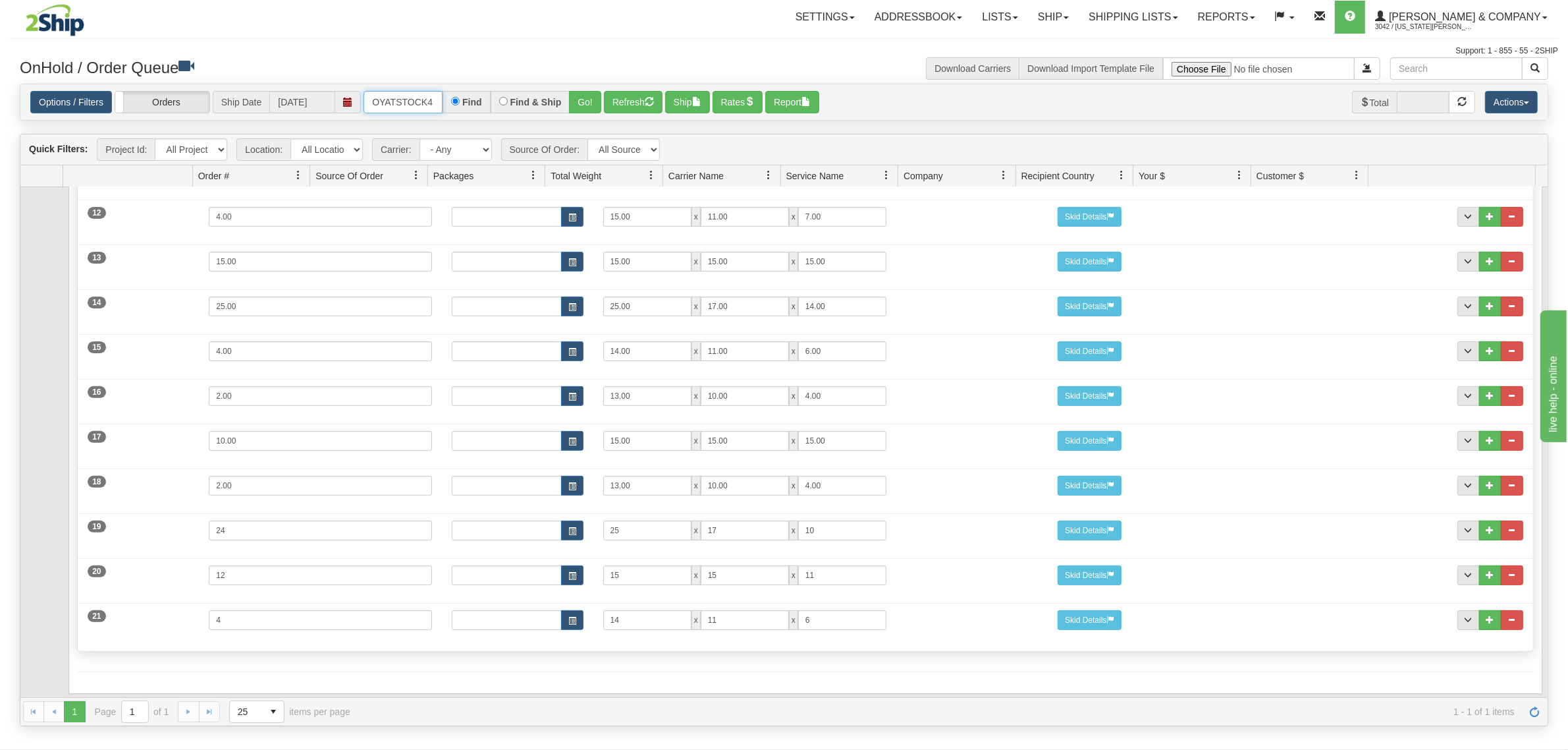
click at [388, 100] on input "OYATSTOCK4" at bounding box center [403, 102] width 79 height 23
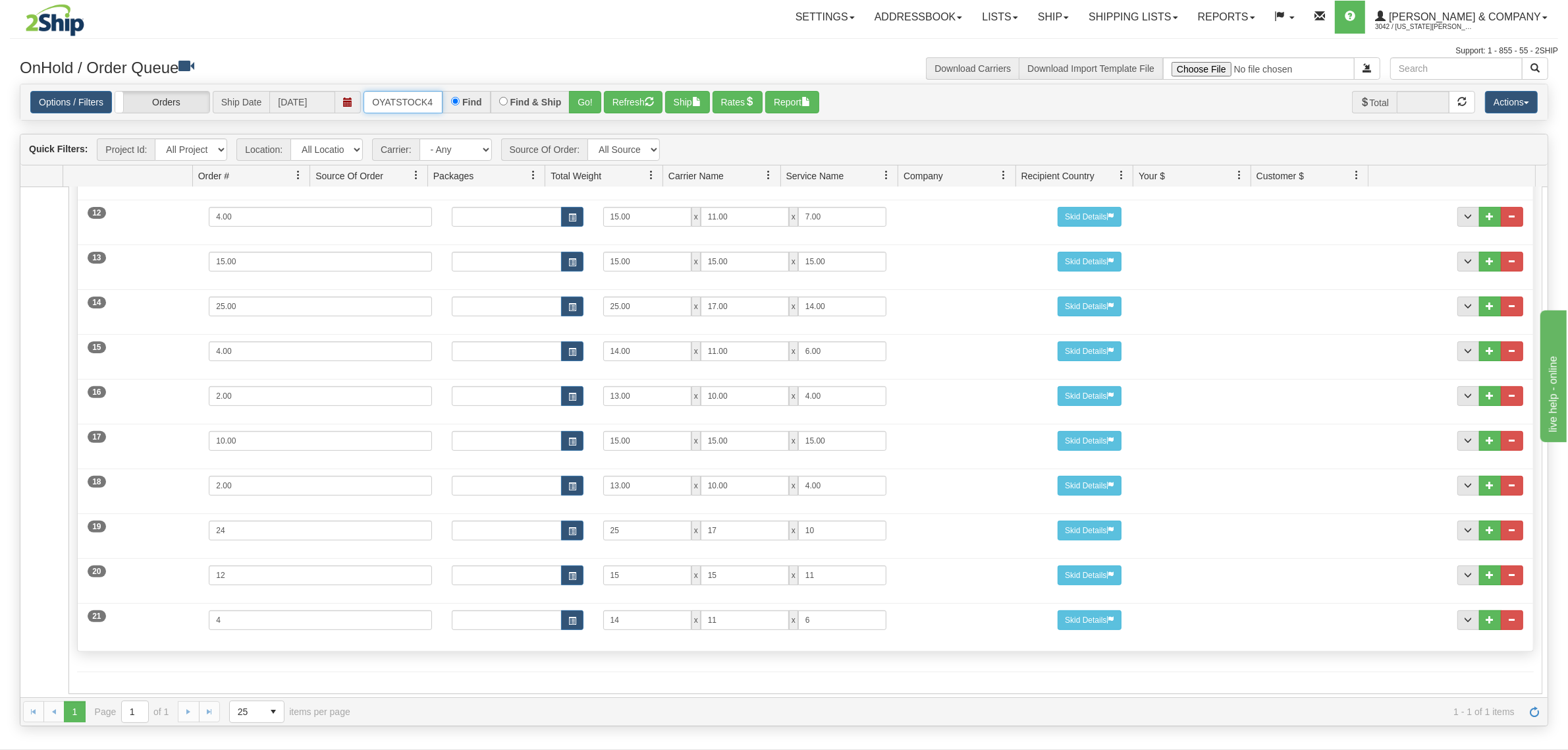
click at [419, 103] on input "OYATSTOCK4" at bounding box center [403, 102] width 79 height 23
type input "OTOFW47131-1"
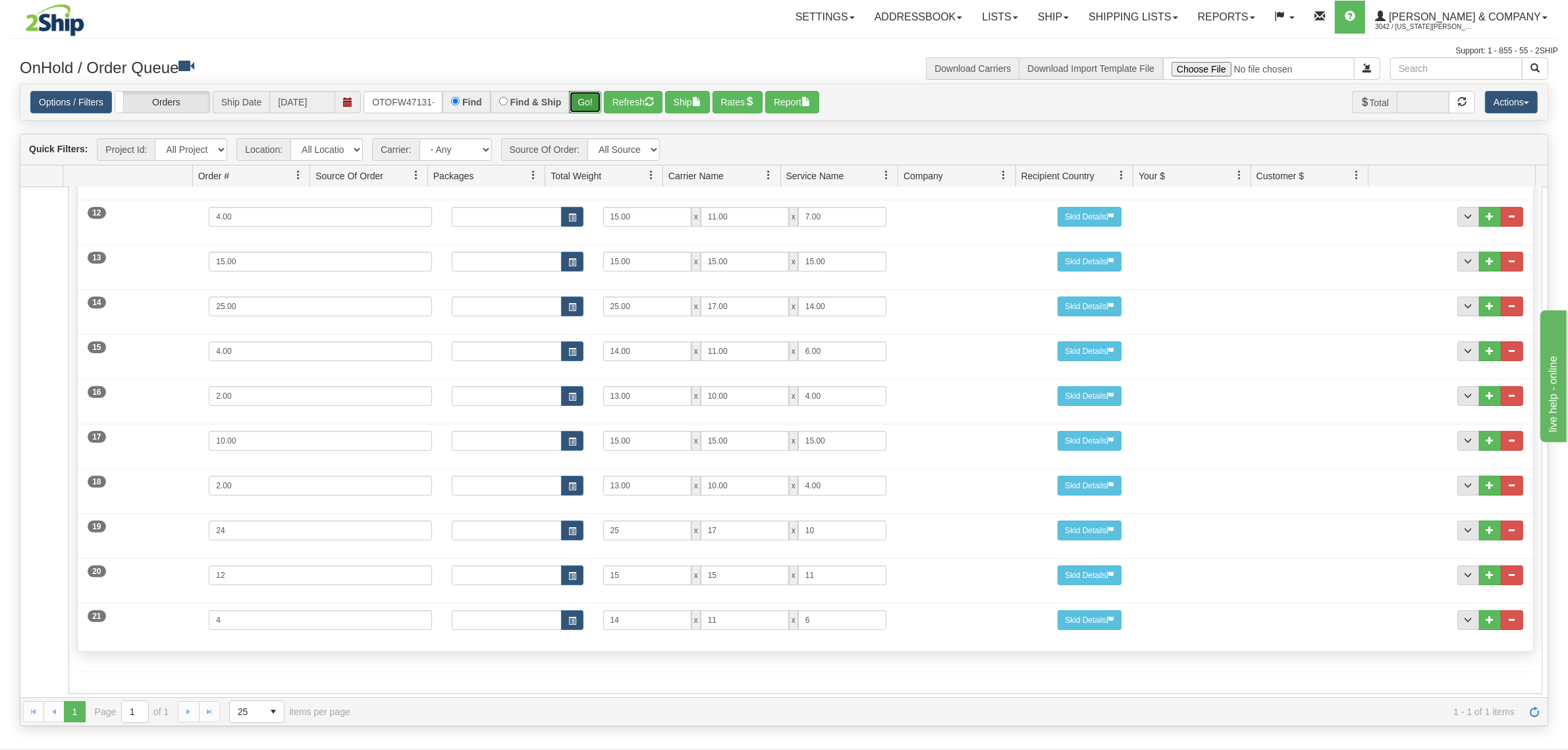
click at [587, 103] on button "Go!" at bounding box center [585, 102] width 32 height 23
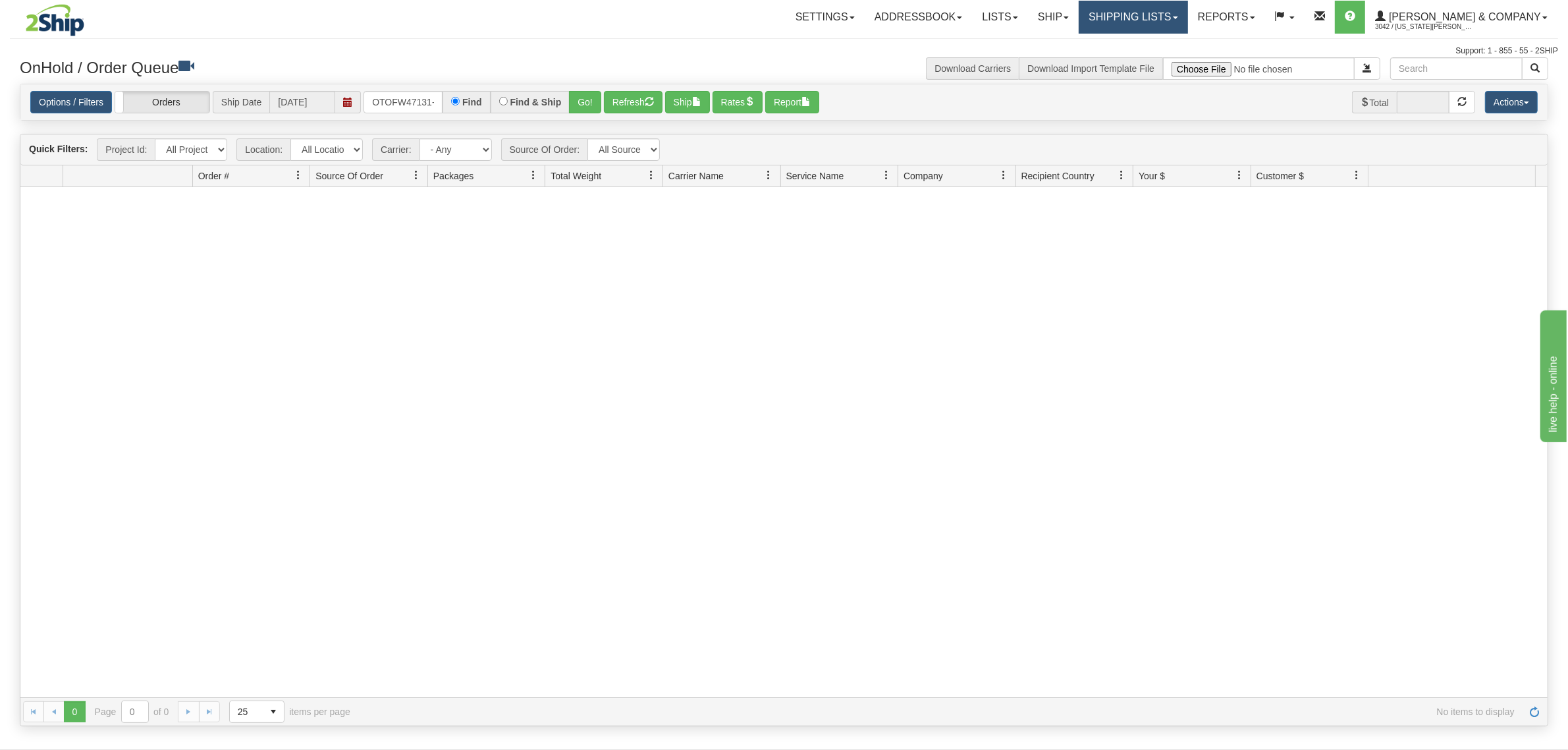
click at [1188, 10] on link "Shipping lists" at bounding box center [1133, 17] width 109 height 33
click at [380, 97] on input "OTOFW47131-1" at bounding box center [403, 102] width 79 height 23
click at [603, 93] on div "Options / Filters Group Shipments Orders Ship Date 10/03/2025 Find Find & Ship …" at bounding box center [784, 102] width 1508 height 23
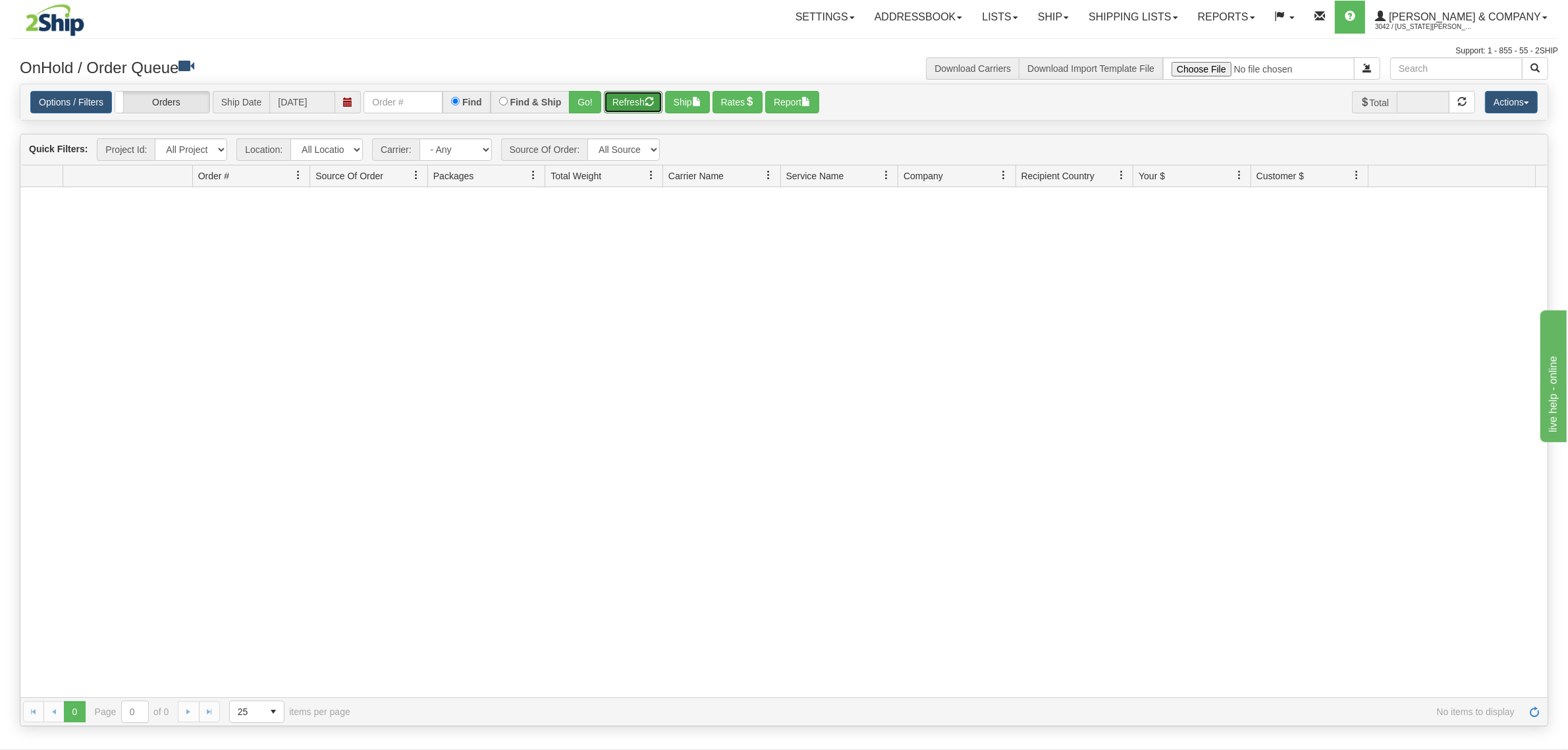
click at [623, 100] on button "Refresh" at bounding box center [633, 102] width 59 height 23
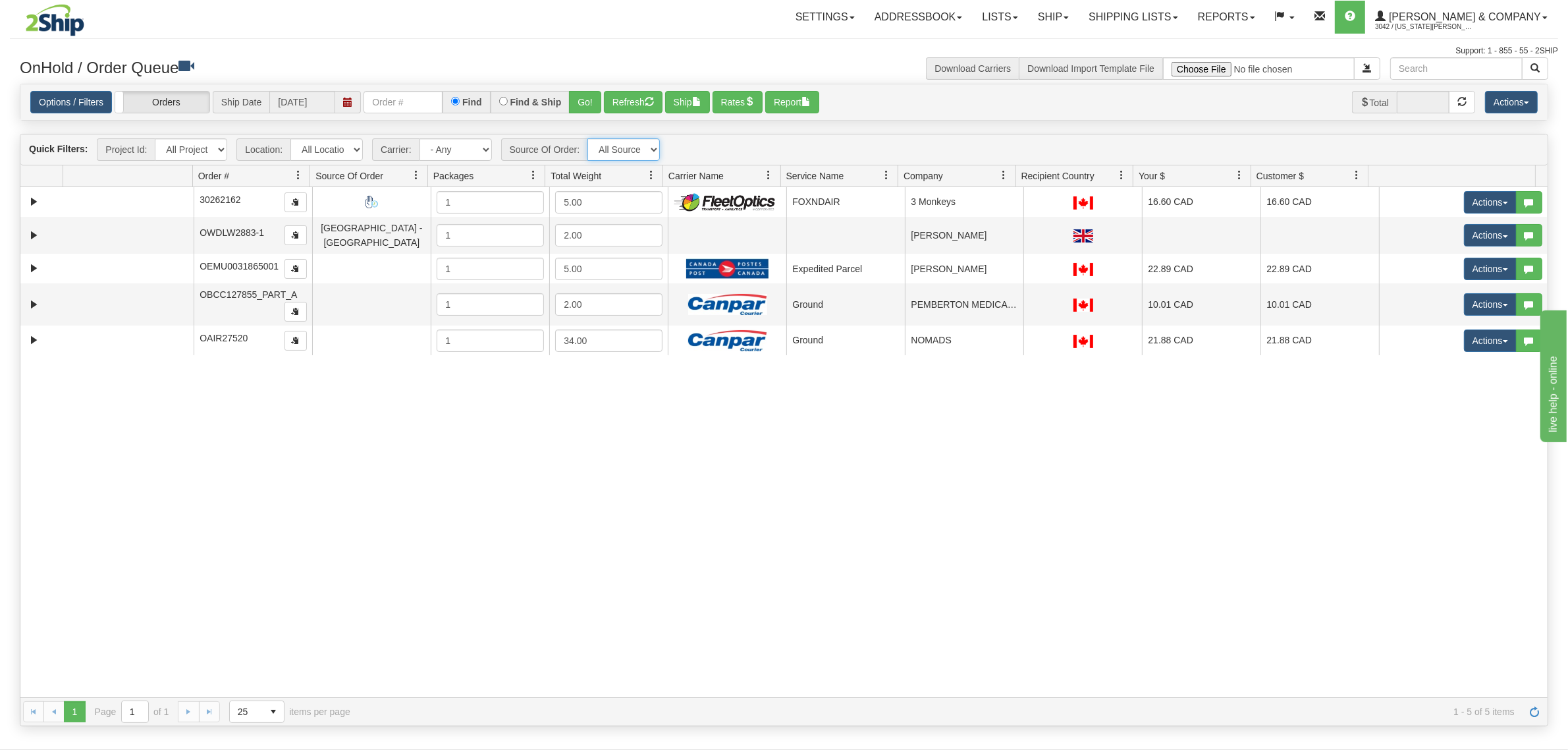
click at [632, 153] on select "All Sources Yates and Co 2Ship Integration" at bounding box center [624, 150] width 73 height 23
select select "[PERSON_NAME] and Co 2Ship Integration"
click at [588, 138] on select "All Sources Yates and Co 2Ship Integration" at bounding box center [624, 150] width 73 height 23
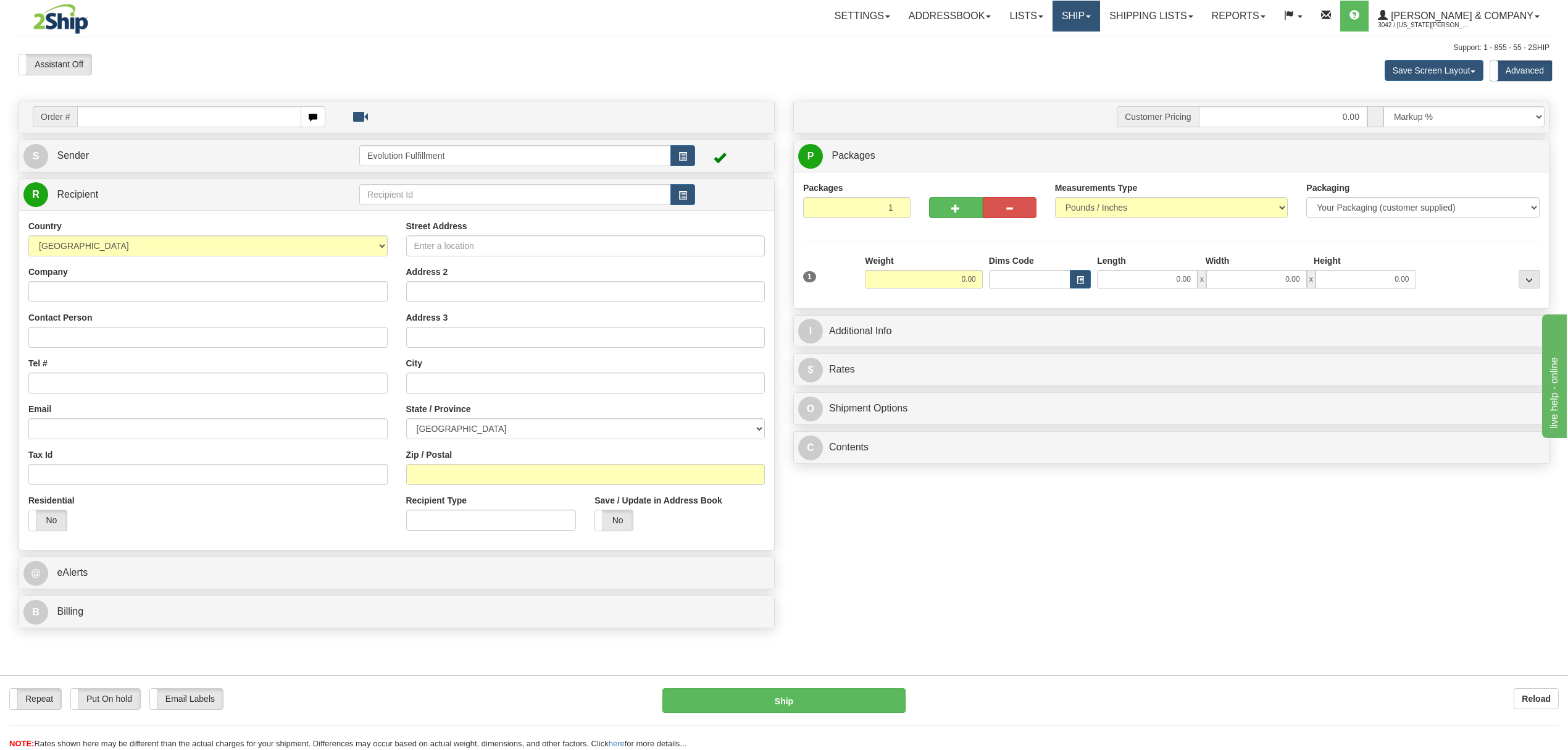
click at [1100, 18] on link "Ship" at bounding box center [1076, 16] width 48 height 31
click at [1087, 56] on span "OnHold / Order Queue" at bounding box center [1043, 60] width 87 height 10
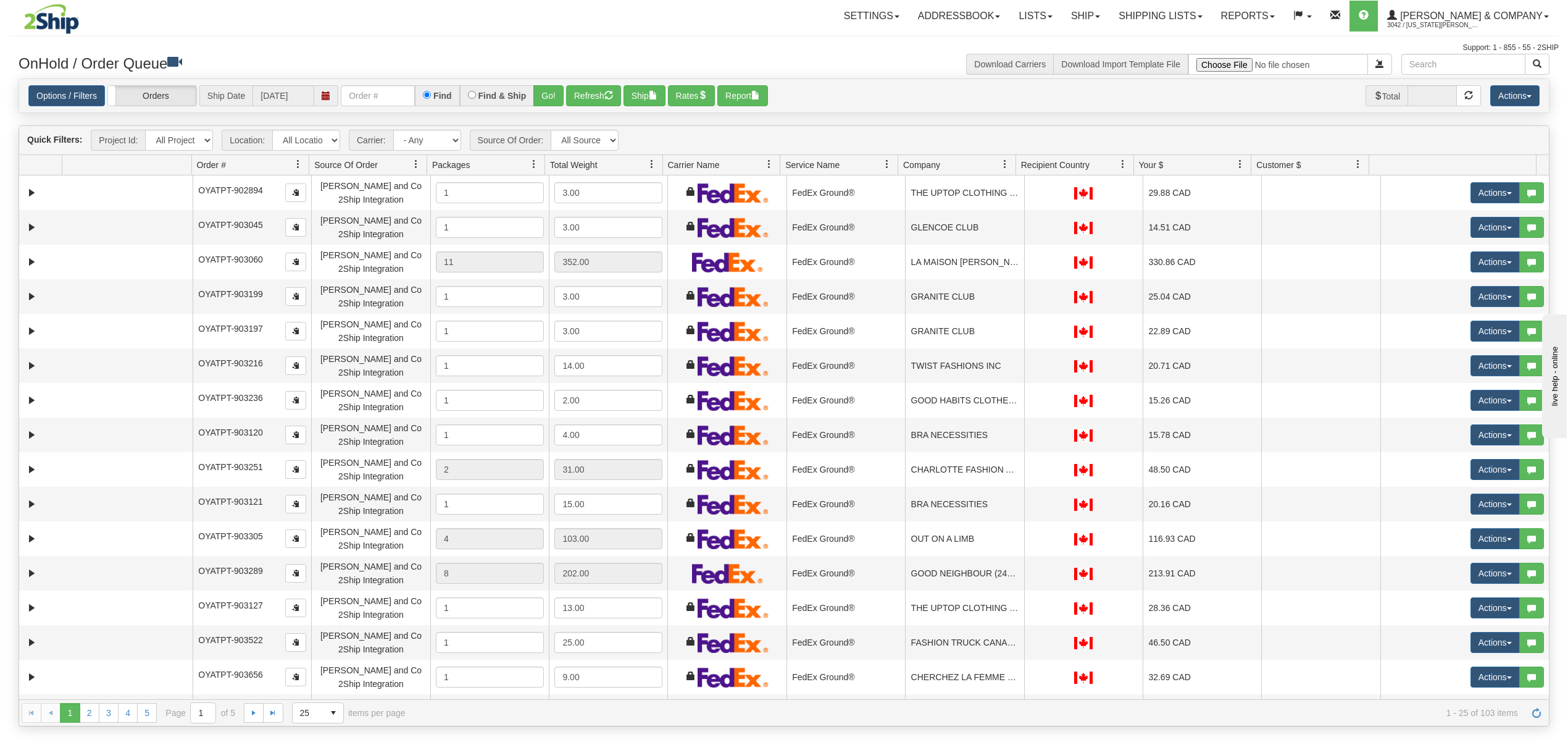
click at [1005, 167] on span at bounding box center [1005, 164] width 10 height 10
click at [1020, 194] on span "Sort Ascending" at bounding box center [1050, 194] width 64 height 12
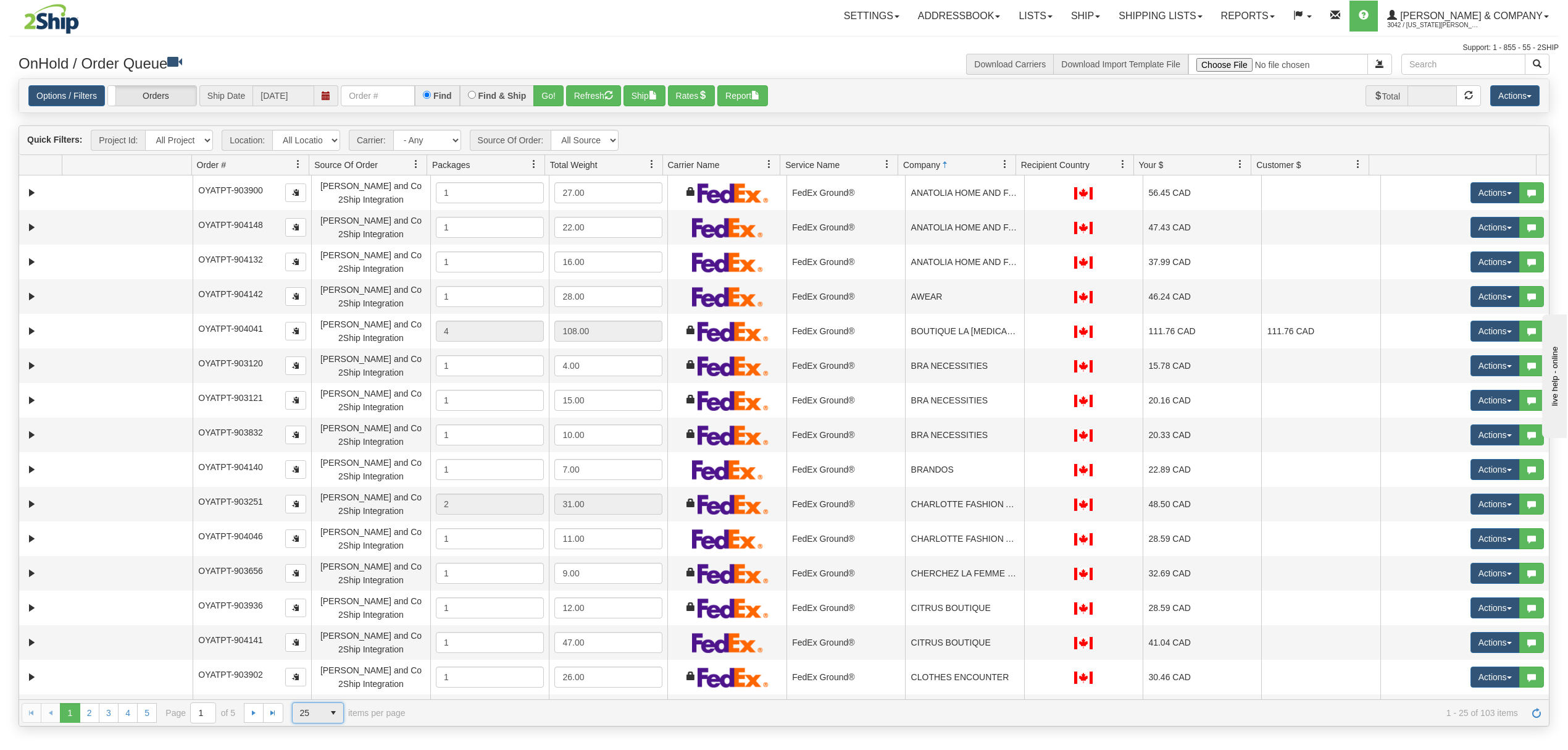
click at [314, 715] on span "25" at bounding box center [308, 713] width 16 height 12
click at [319, 697] on li "100" at bounding box center [318, 695] width 51 height 17
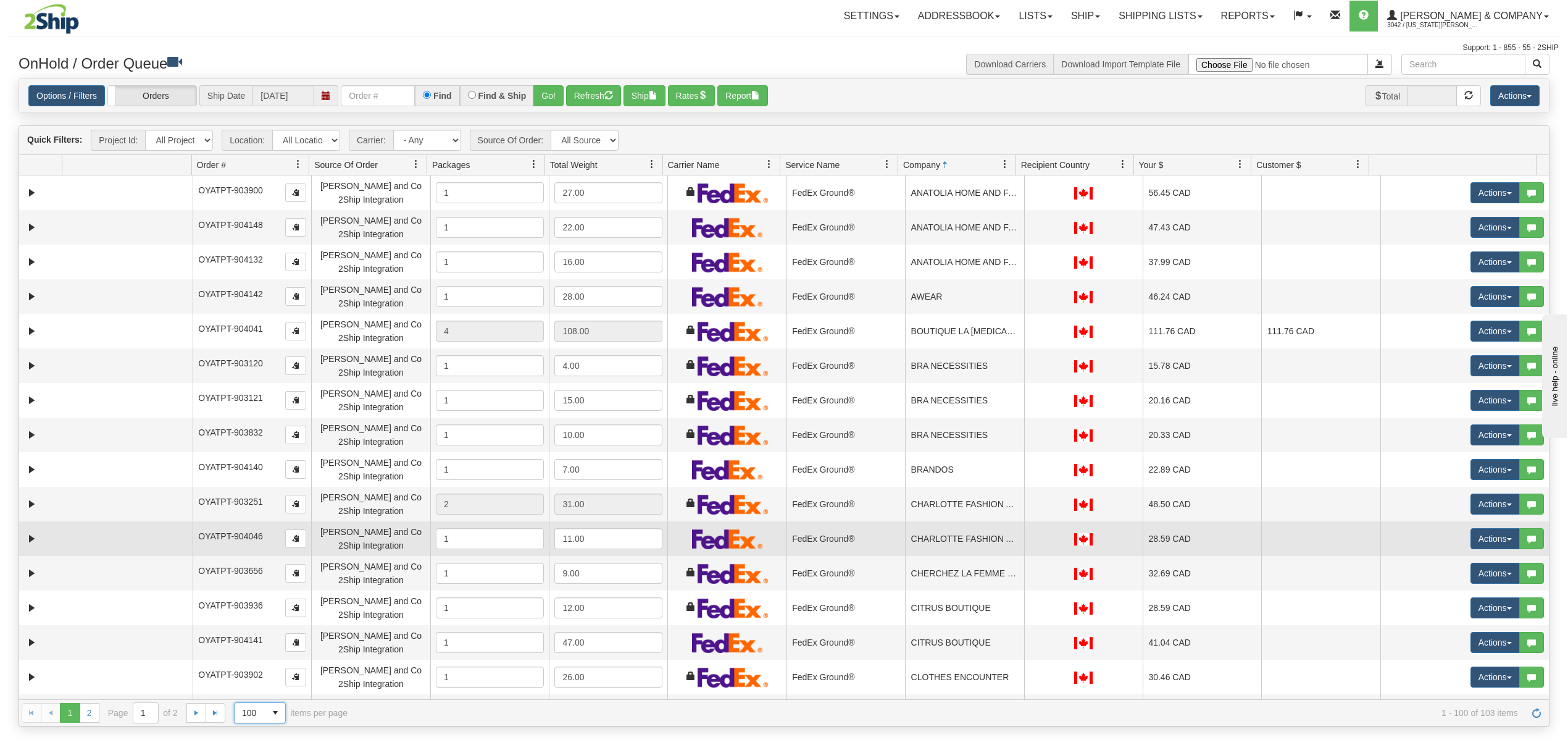
click at [1003, 539] on td "CHARLOTTE FASHION AND LINGERIE" at bounding box center [963, 538] width 118 height 35
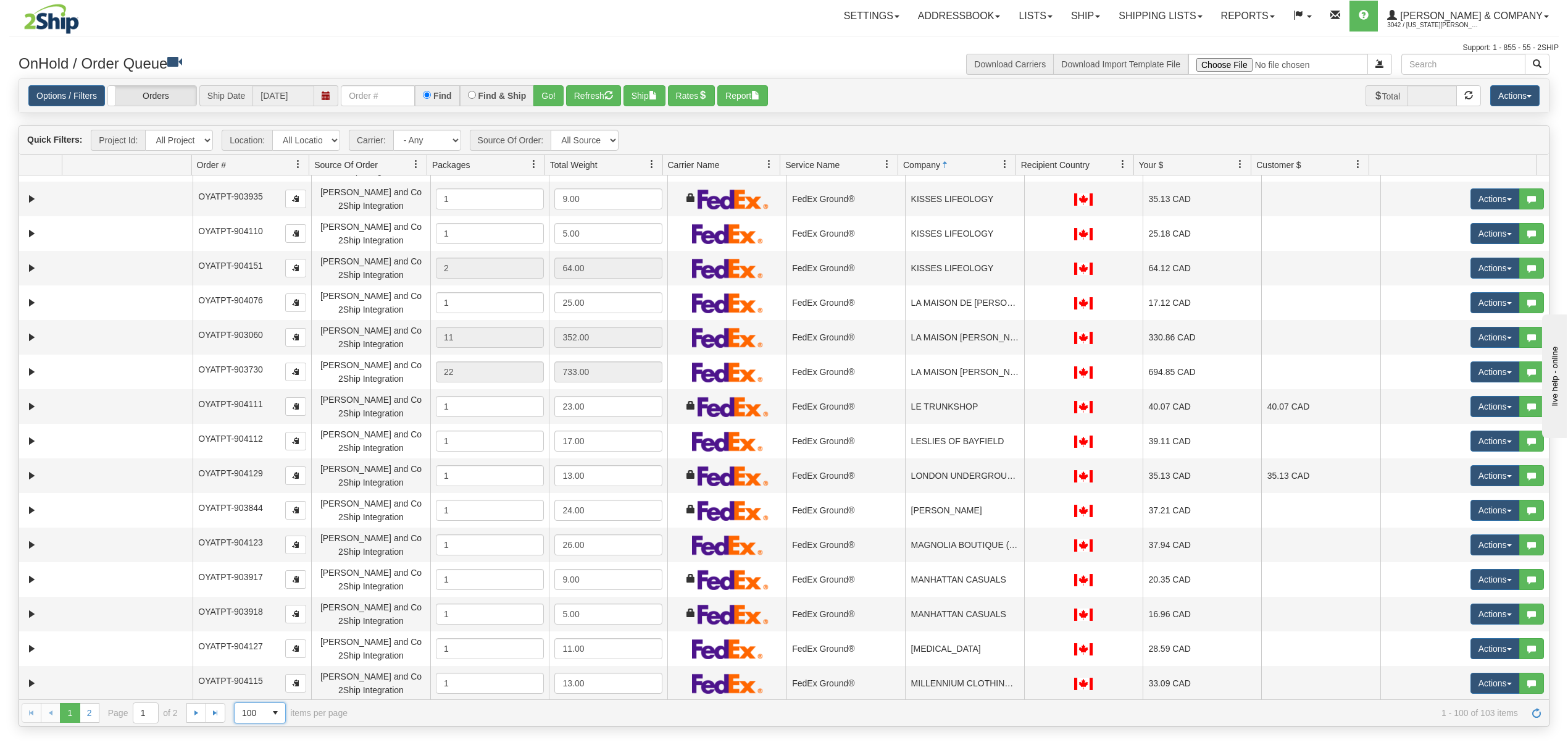
scroll to position [1400, 0]
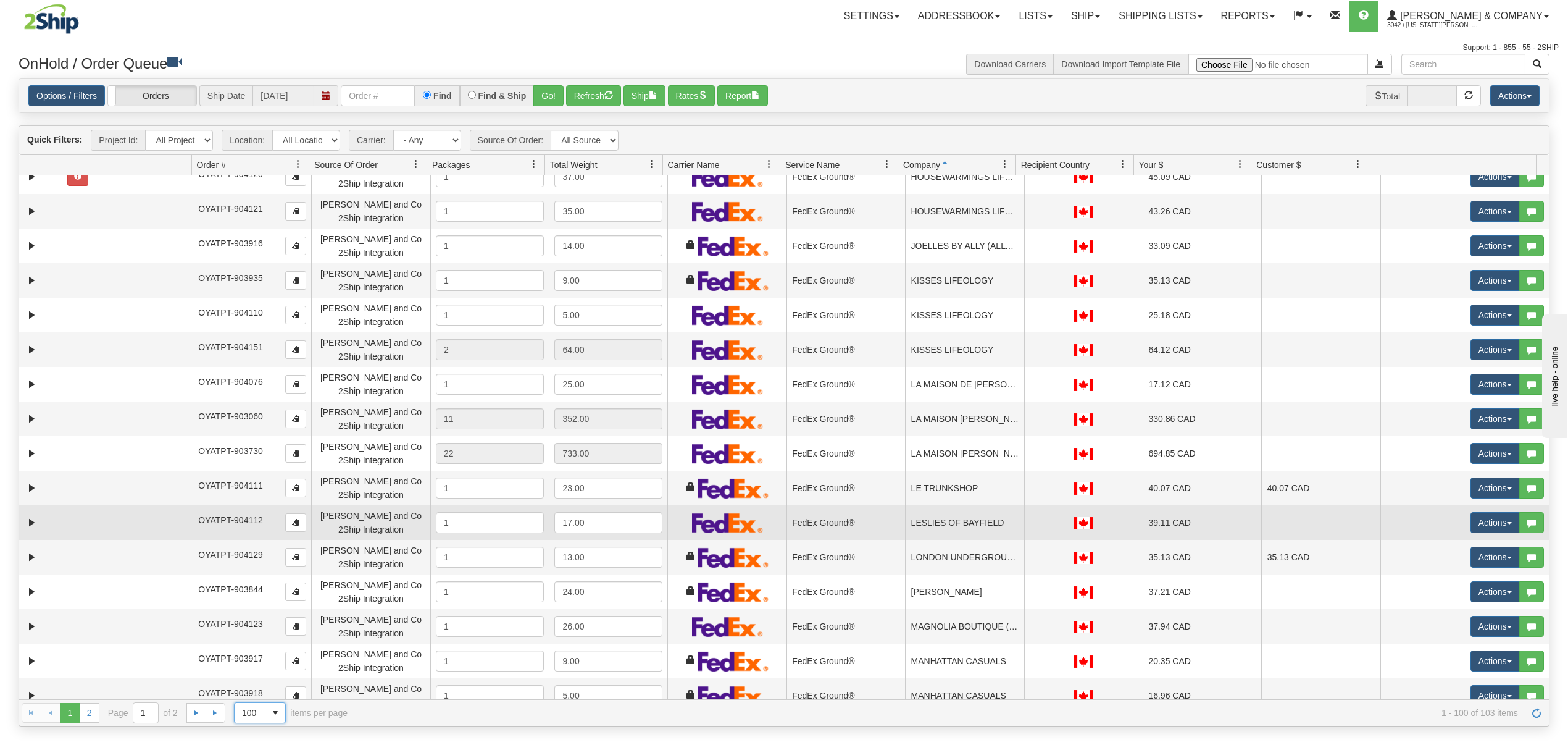
click at [981, 519] on td "LESLIES OF BAYFIELD" at bounding box center [963, 522] width 118 height 35
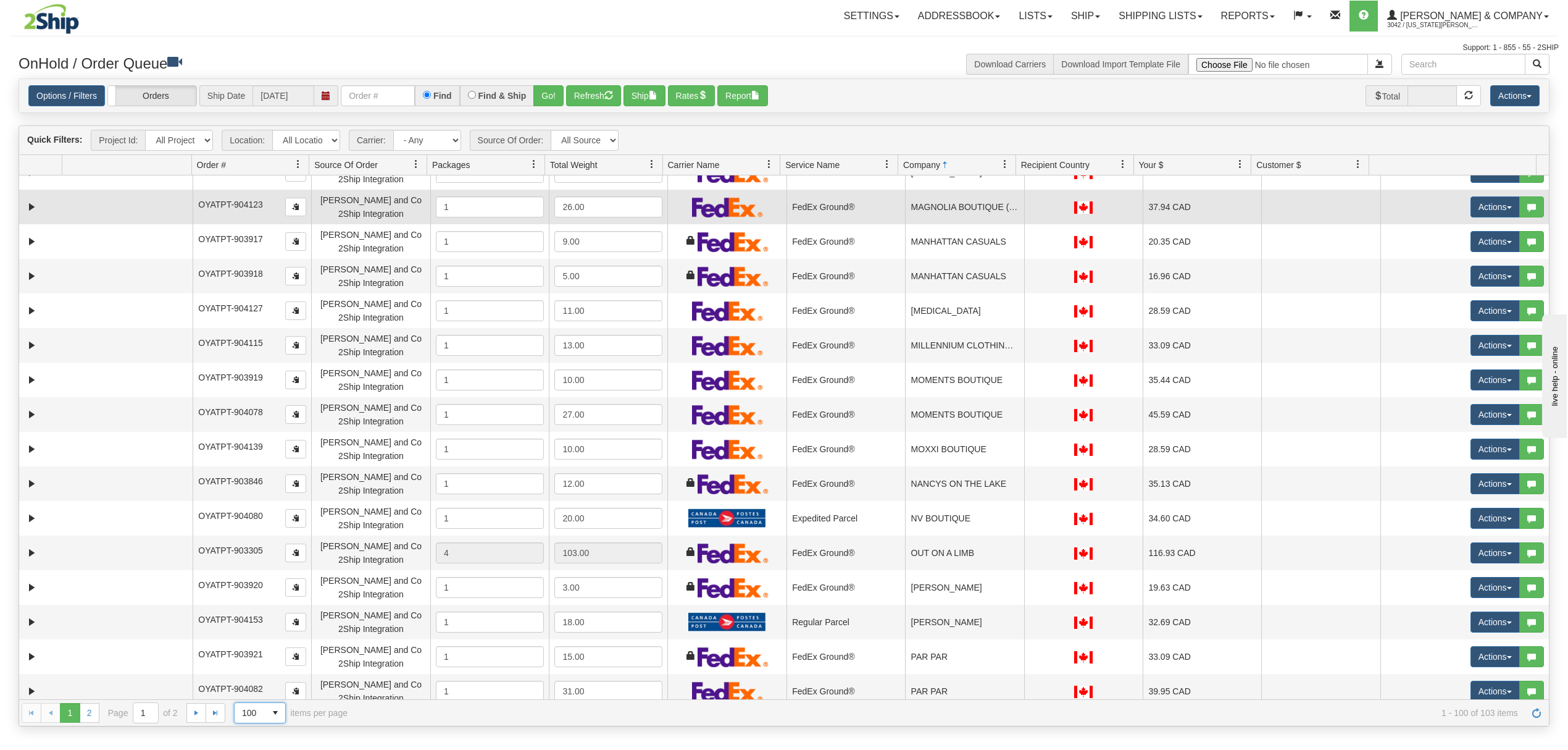
scroll to position [1976, 0]
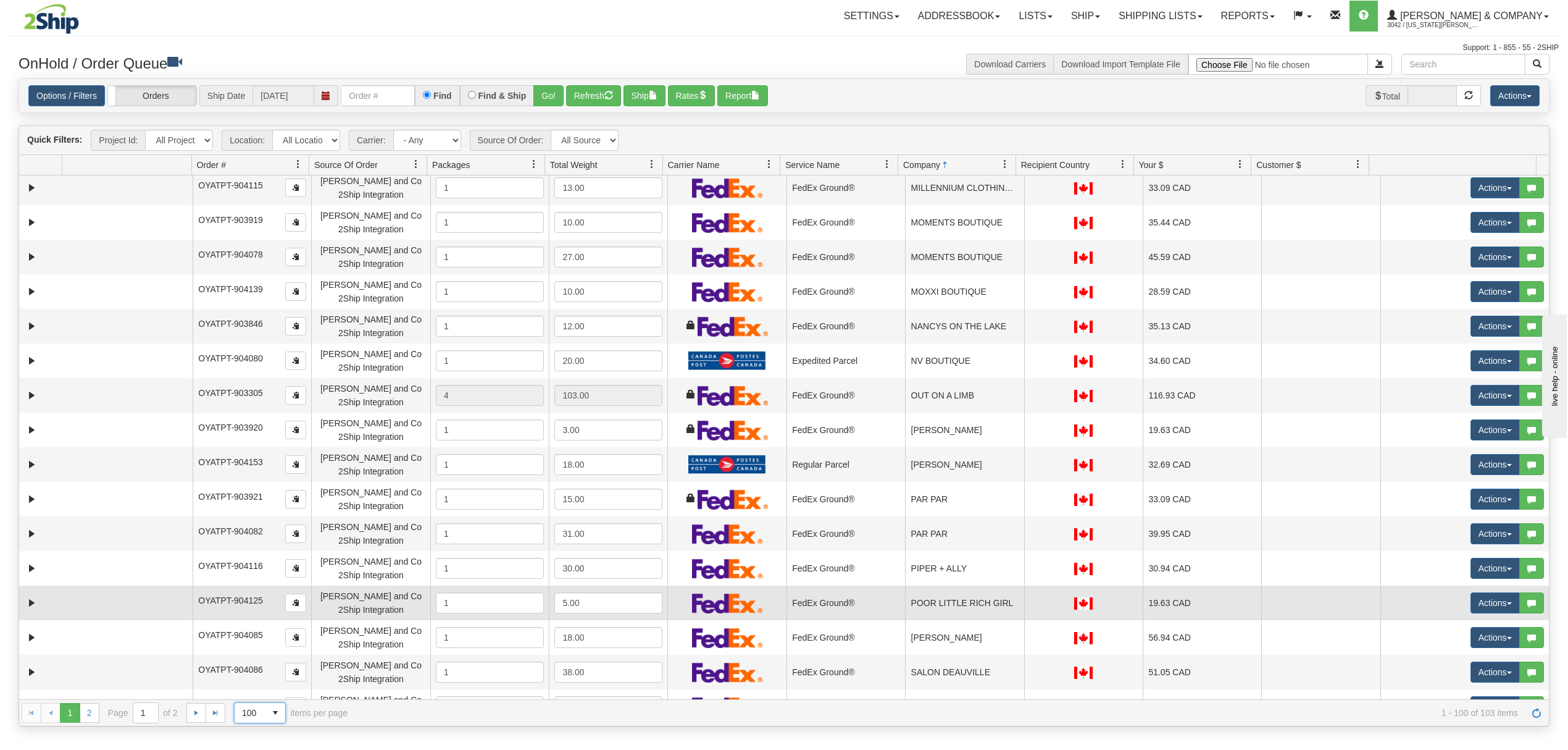
click at [988, 606] on td "POOR LITTLE RICH GIRL" at bounding box center [963, 603] width 118 height 35
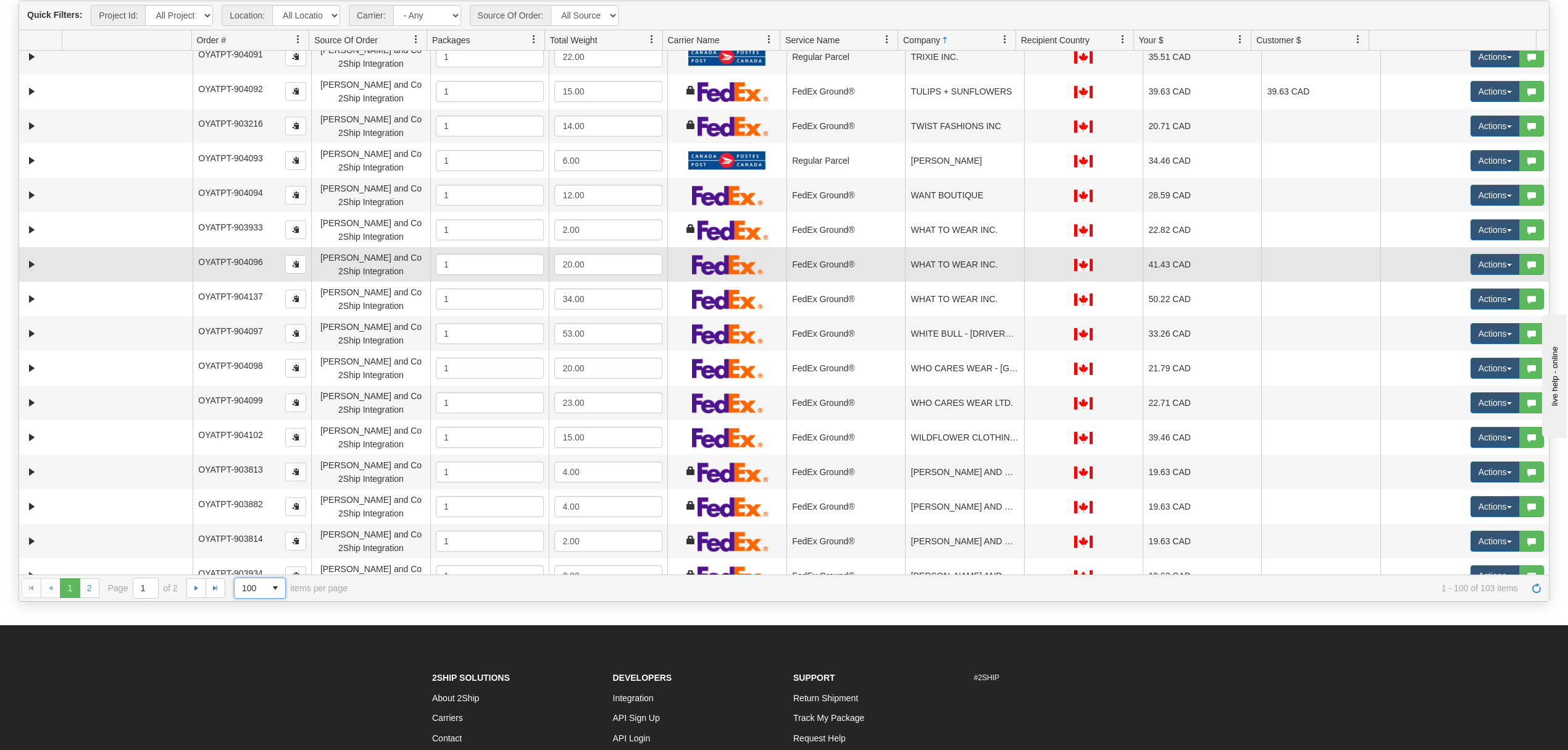
scroll to position [2850, 0]
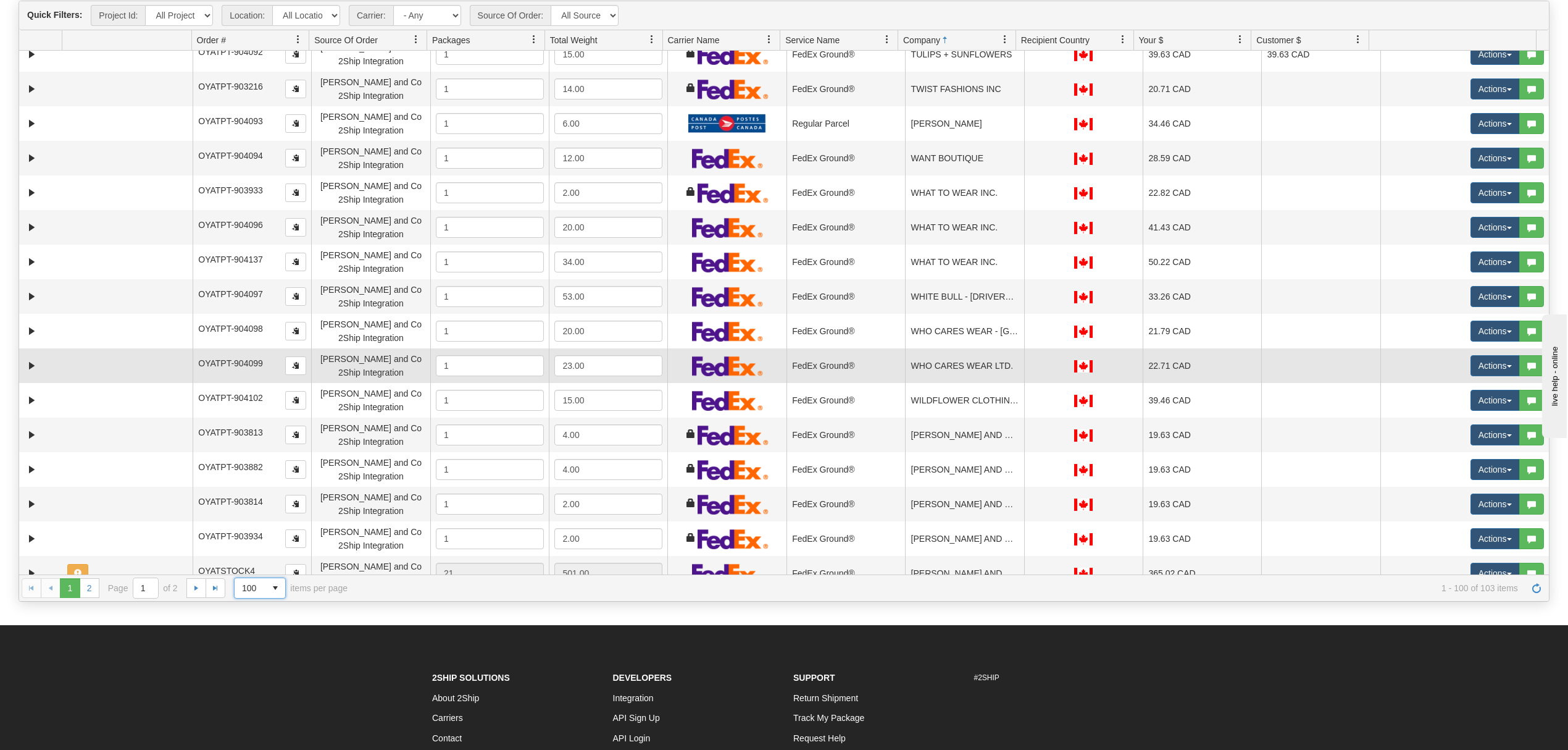
click at [948, 364] on td "WHO CARES WEAR LTD." at bounding box center [963, 365] width 118 height 35
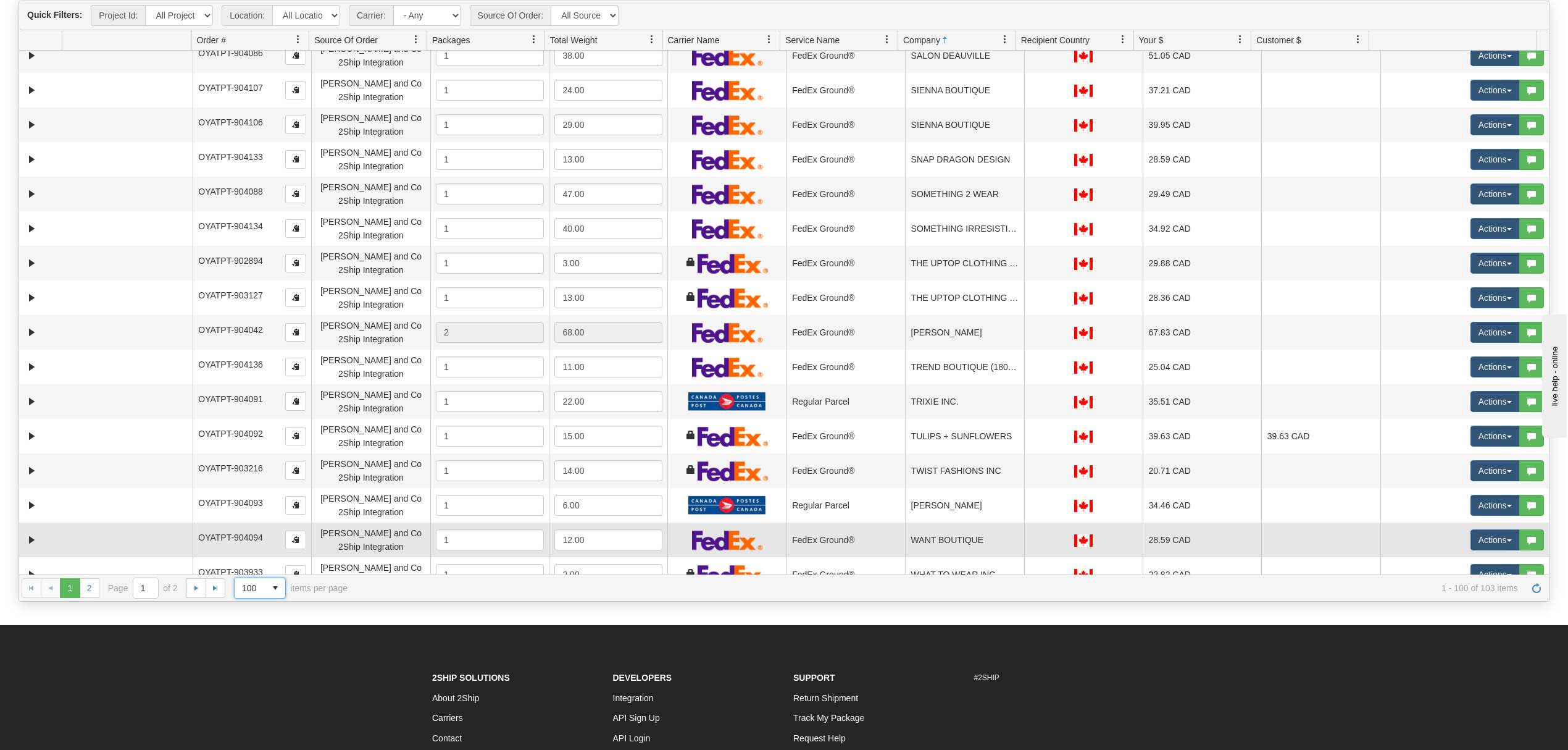
scroll to position [2355, 0]
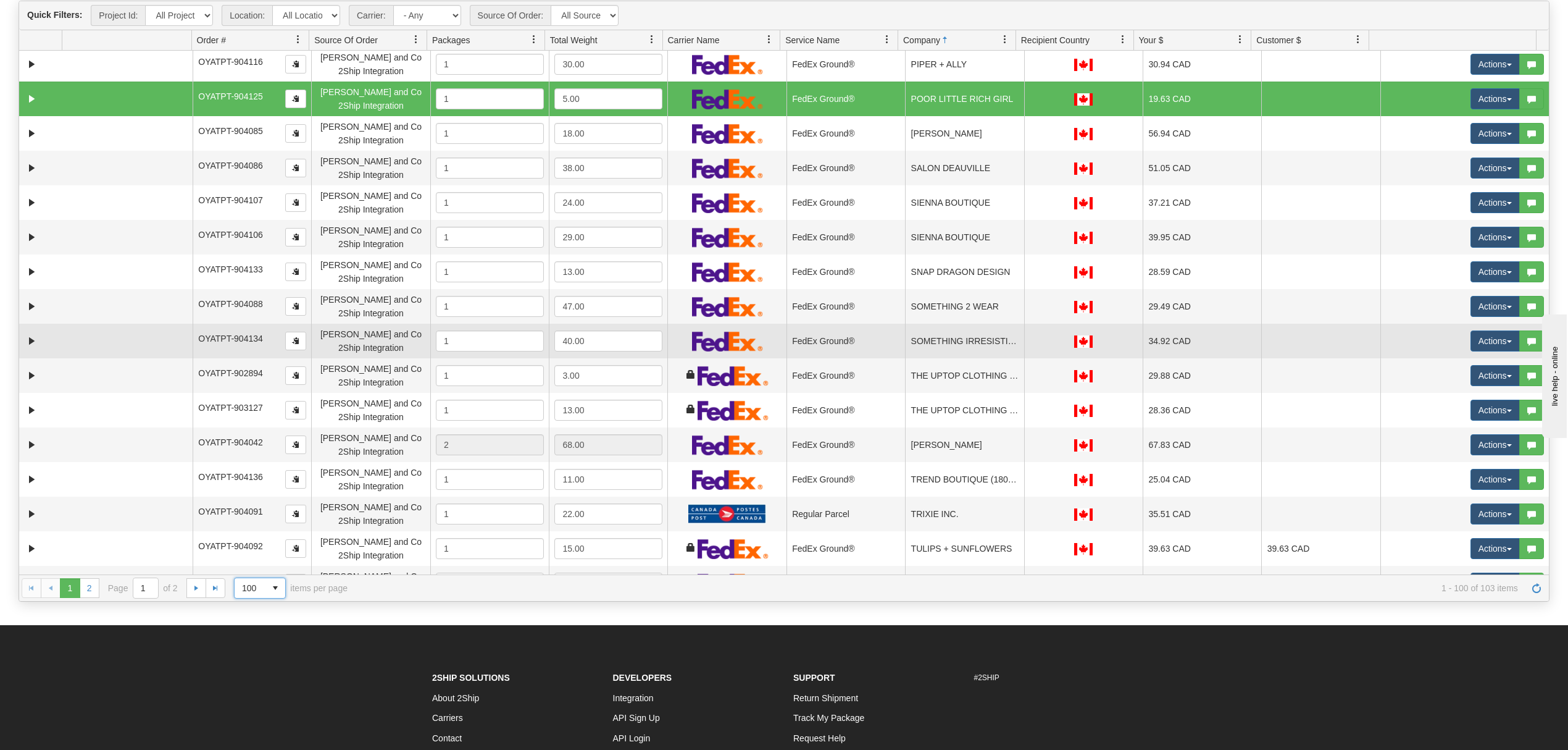
click at [978, 339] on td "SOMETHING IRRESISTIBLE" at bounding box center [963, 341] width 118 height 35
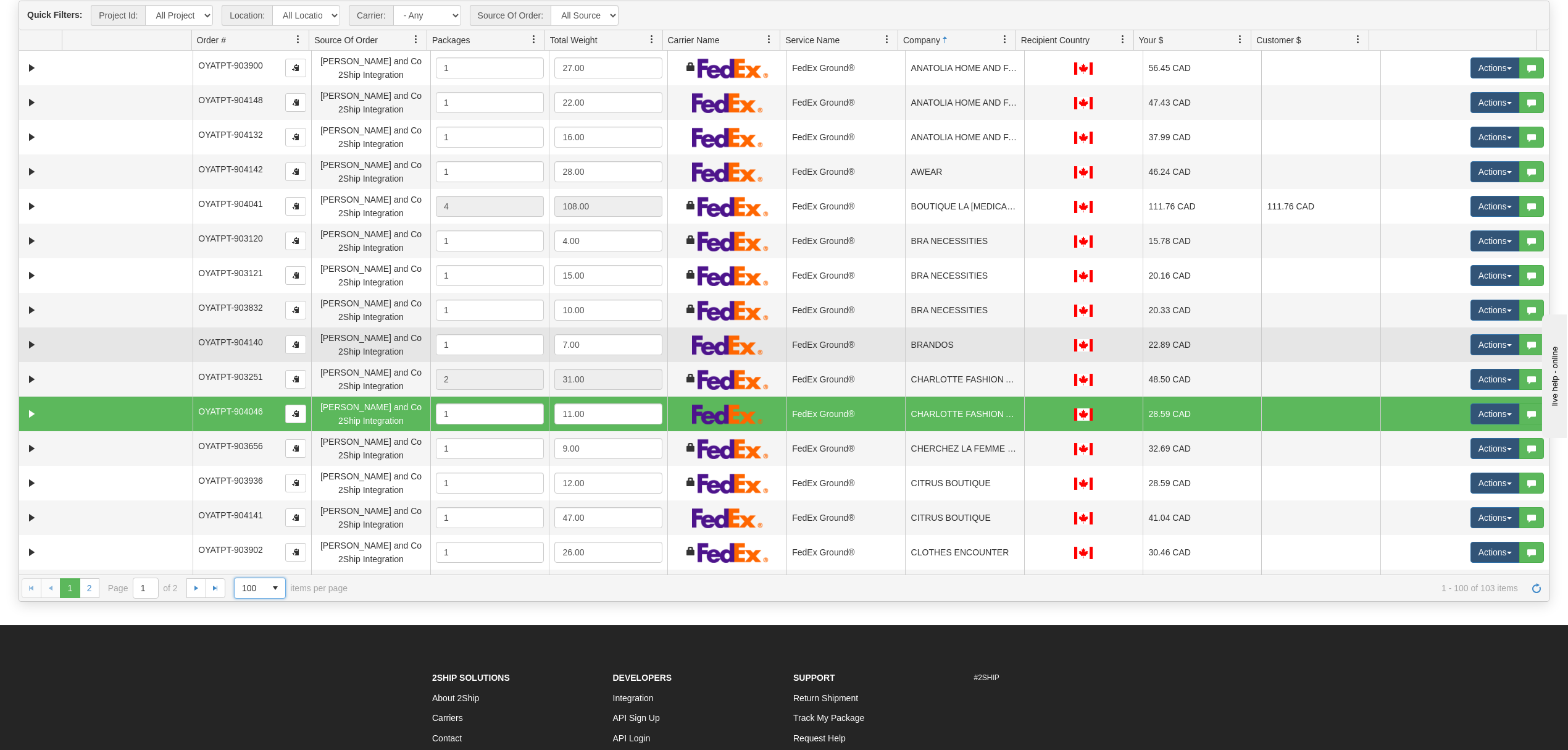
scroll to position [0, 0]
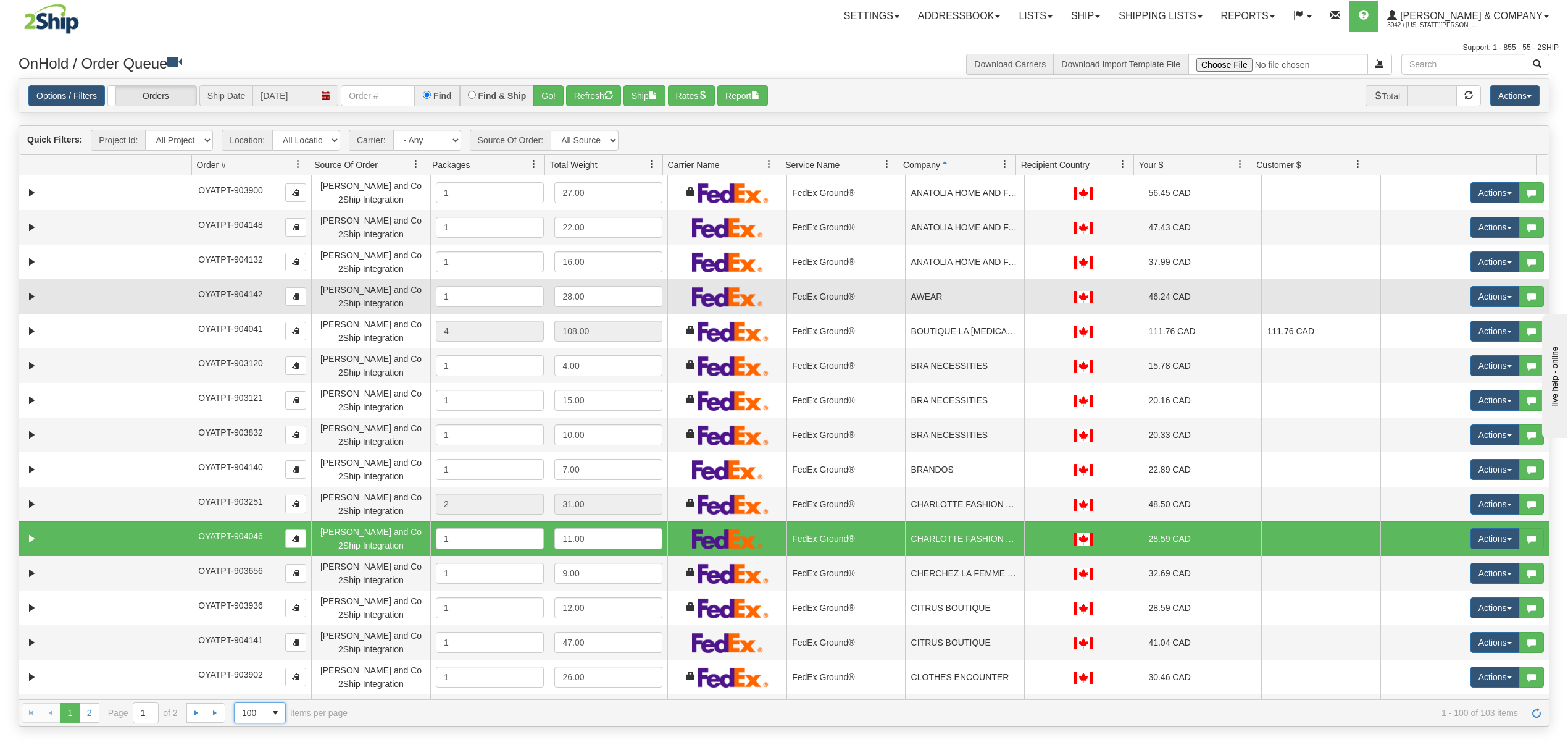
click at [976, 290] on td "AWEAR" at bounding box center [963, 297] width 118 height 35
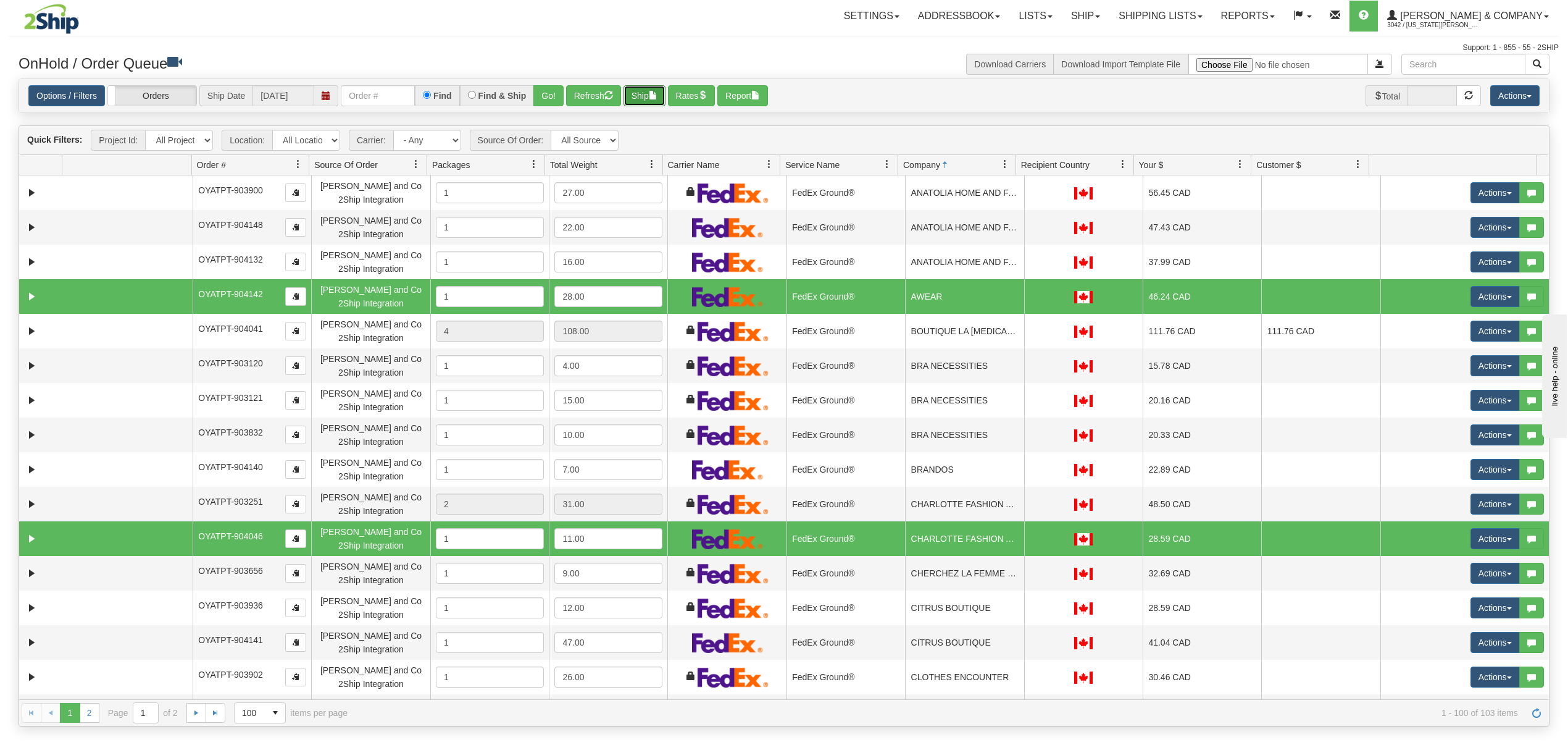
click at [657, 95] on span "button" at bounding box center [653, 95] width 9 height 9
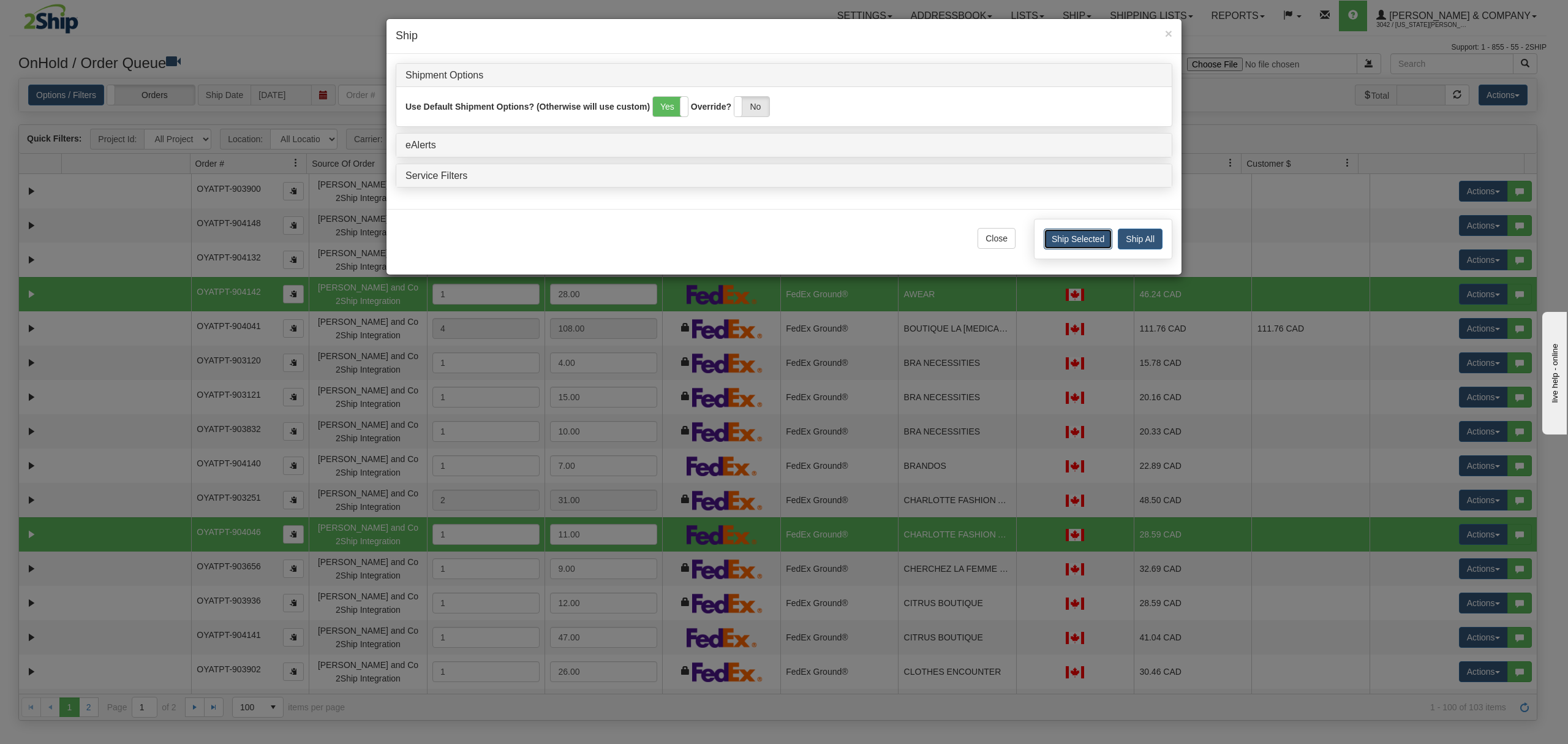
click at [1062, 249] on button "Ship Selected" at bounding box center [1078, 239] width 69 height 21
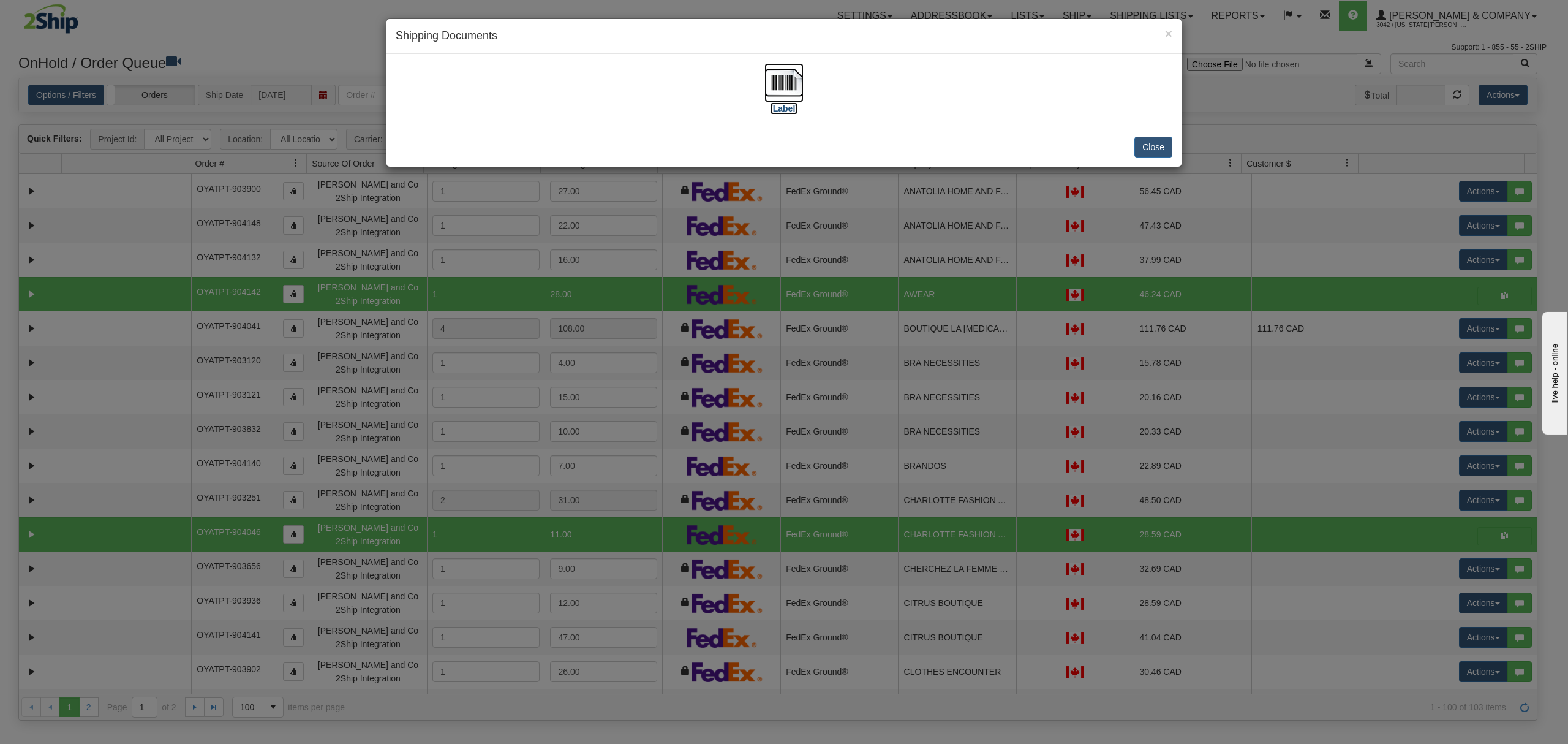
click at [777, 89] on img at bounding box center [784, 83] width 39 height 39
drag, startPoint x: 1144, startPoint y: 158, endPoint x: 1150, endPoint y: 157, distance: 6.1
click at [1147, 158] on div "Close" at bounding box center [784, 146] width 795 height 40
click at [1160, 145] on button "Close" at bounding box center [1153, 147] width 38 height 21
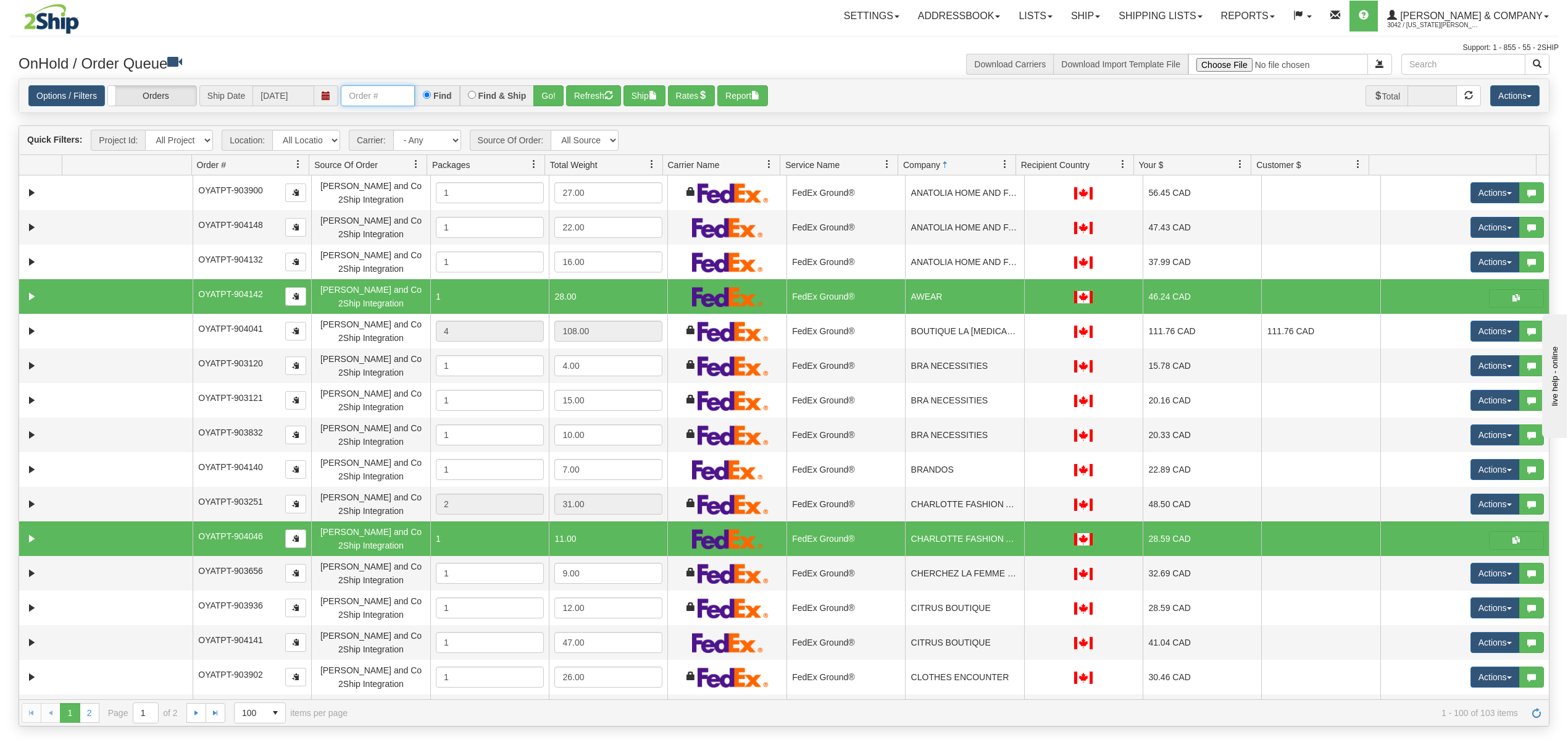
click at [396, 91] on input "text" at bounding box center [378, 96] width 74 height 21
type input "OYATPT-904103"
click at [544, 97] on button "Go!" at bounding box center [548, 96] width 30 height 21
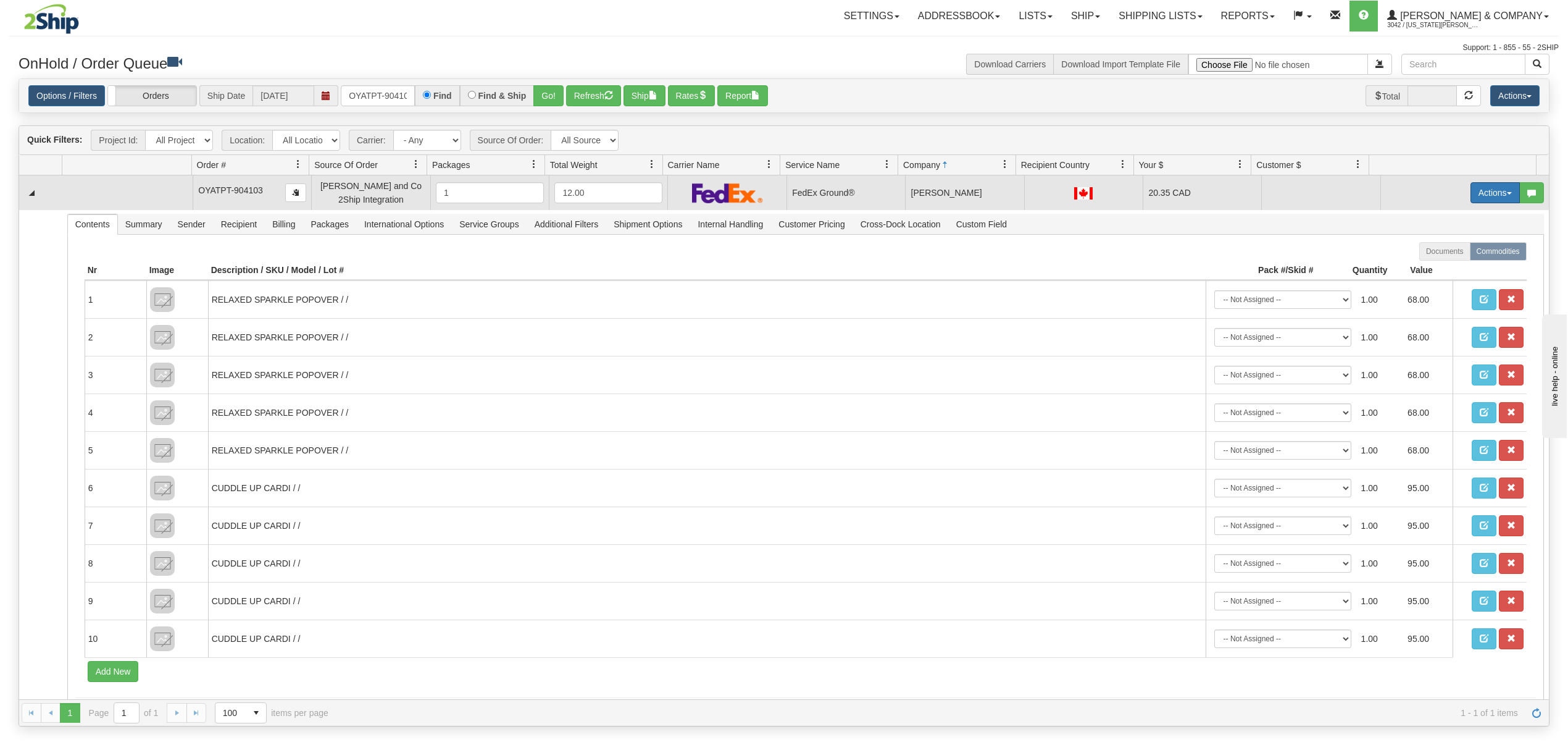
click at [1472, 191] on button "Actions" at bounding box center [1495, 193] width 50 height 21
click at [1433, 264] on span "Ship" at bounding box center [1446, 264] width 26 height 10
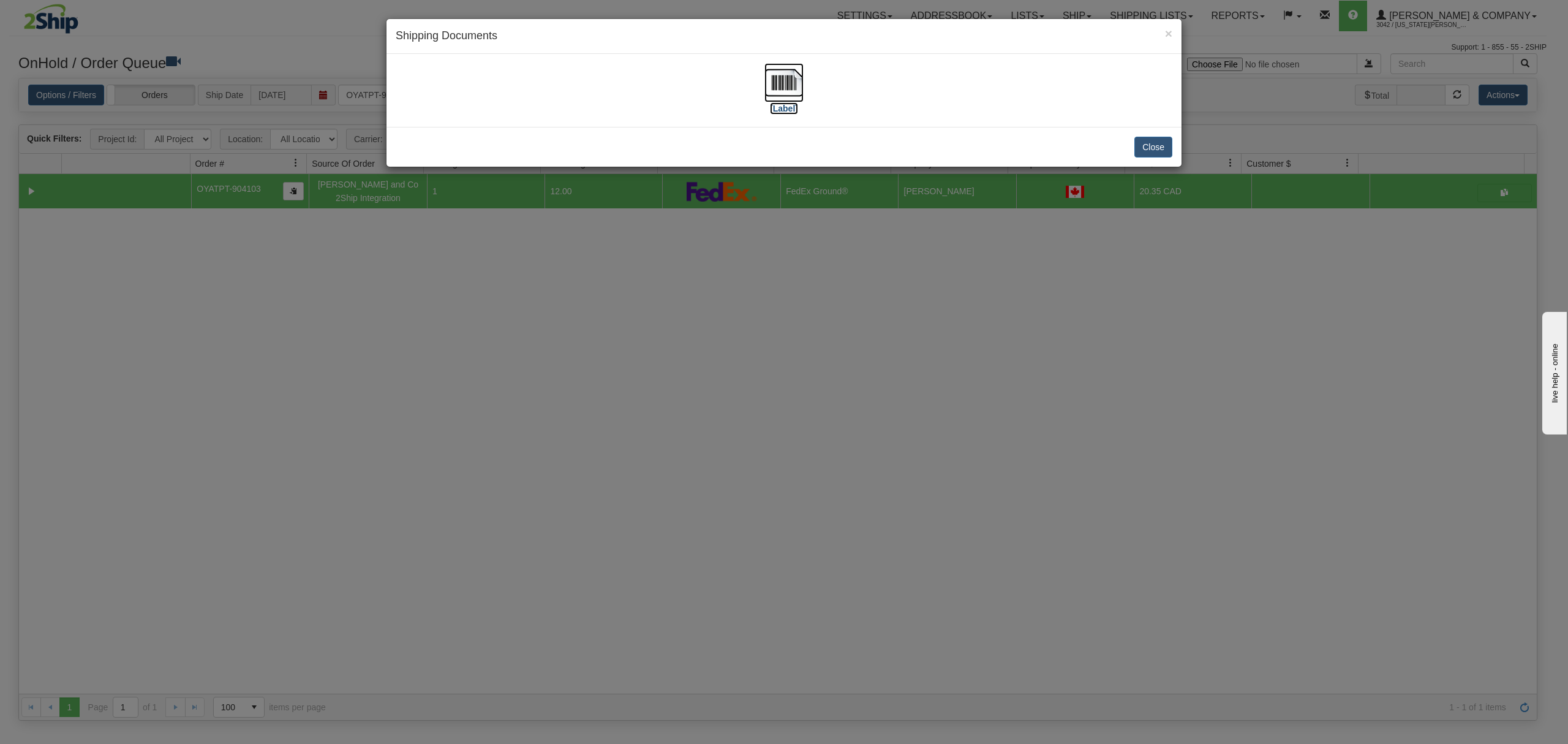
click at [778, 70] on img at bounding box center [784, 83] width 39 height 39
click at [1156, 147] on button "Close" at bounding box center [1153, 147] width 38 height 21
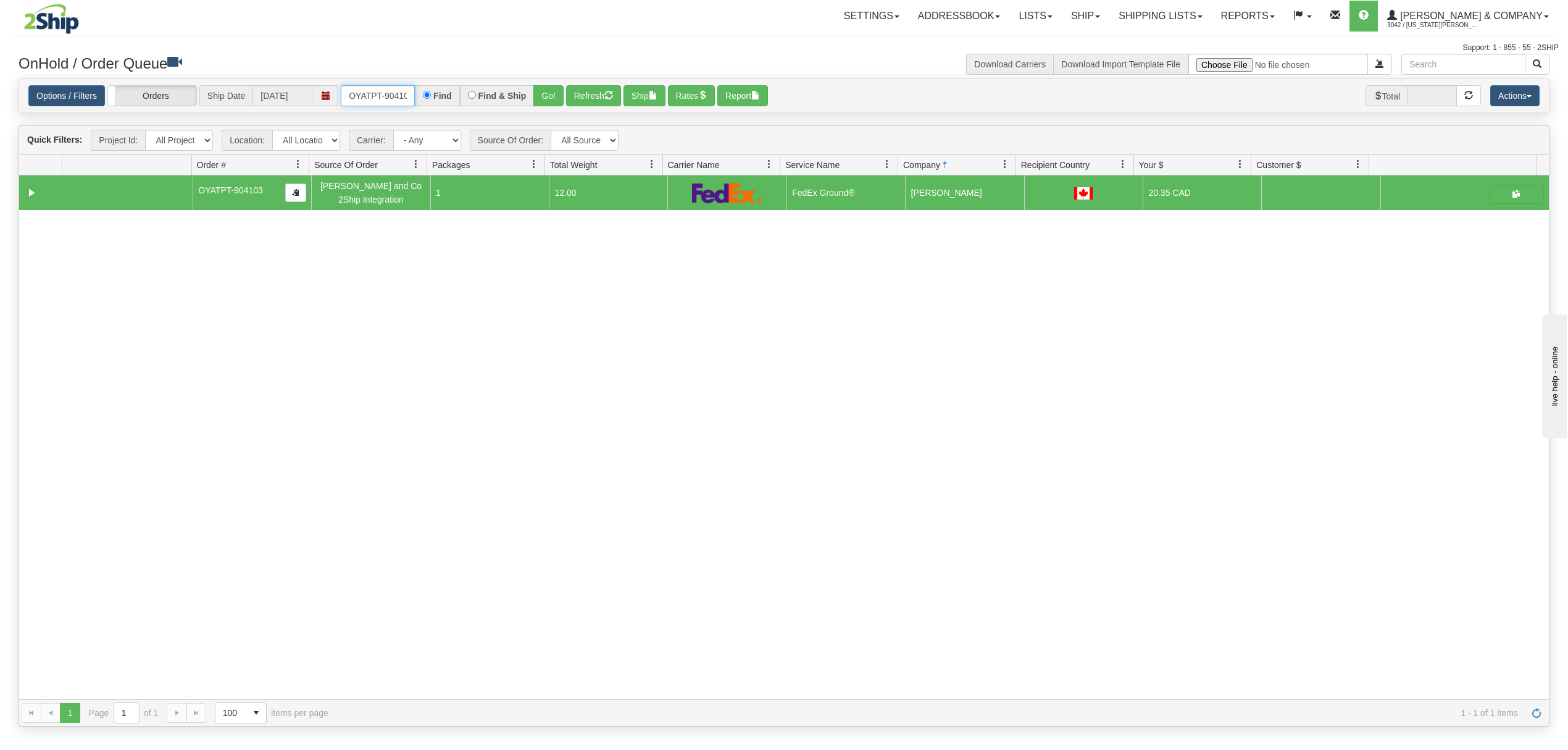
click at [348, 102] on input "OYATPT-904103" at bounding box center [378, 96] width 74 height 21
click at [351, 102] on input "OYATPT-904103" at bounding box center [378, 96] width 74 height 21
click at [353, 102] on input "OYATPT-904103" at bounding box center [378, 96] width 74 height 21
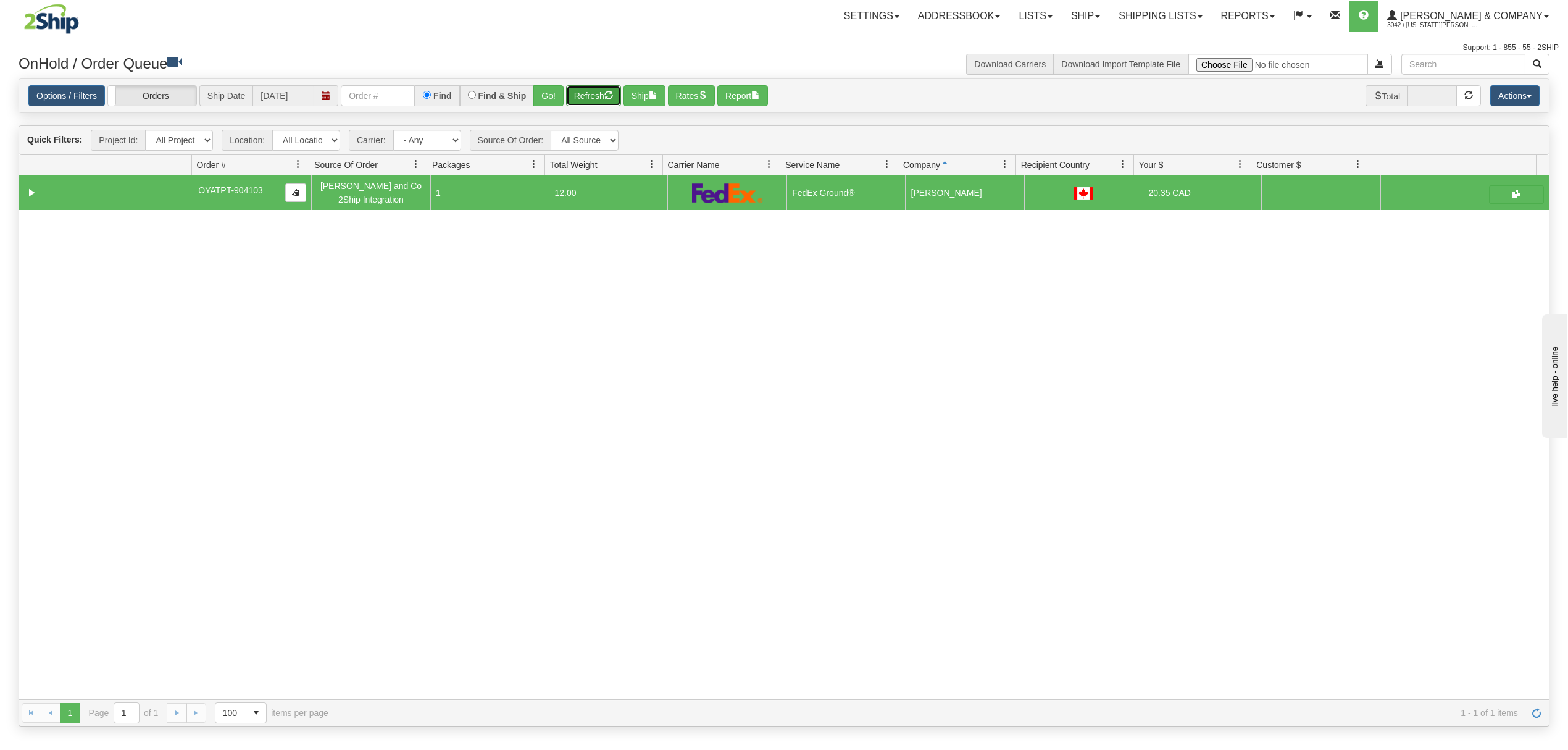
click at [611, 95] on span "button" at bounding box center [609, 95] width 9 height 9
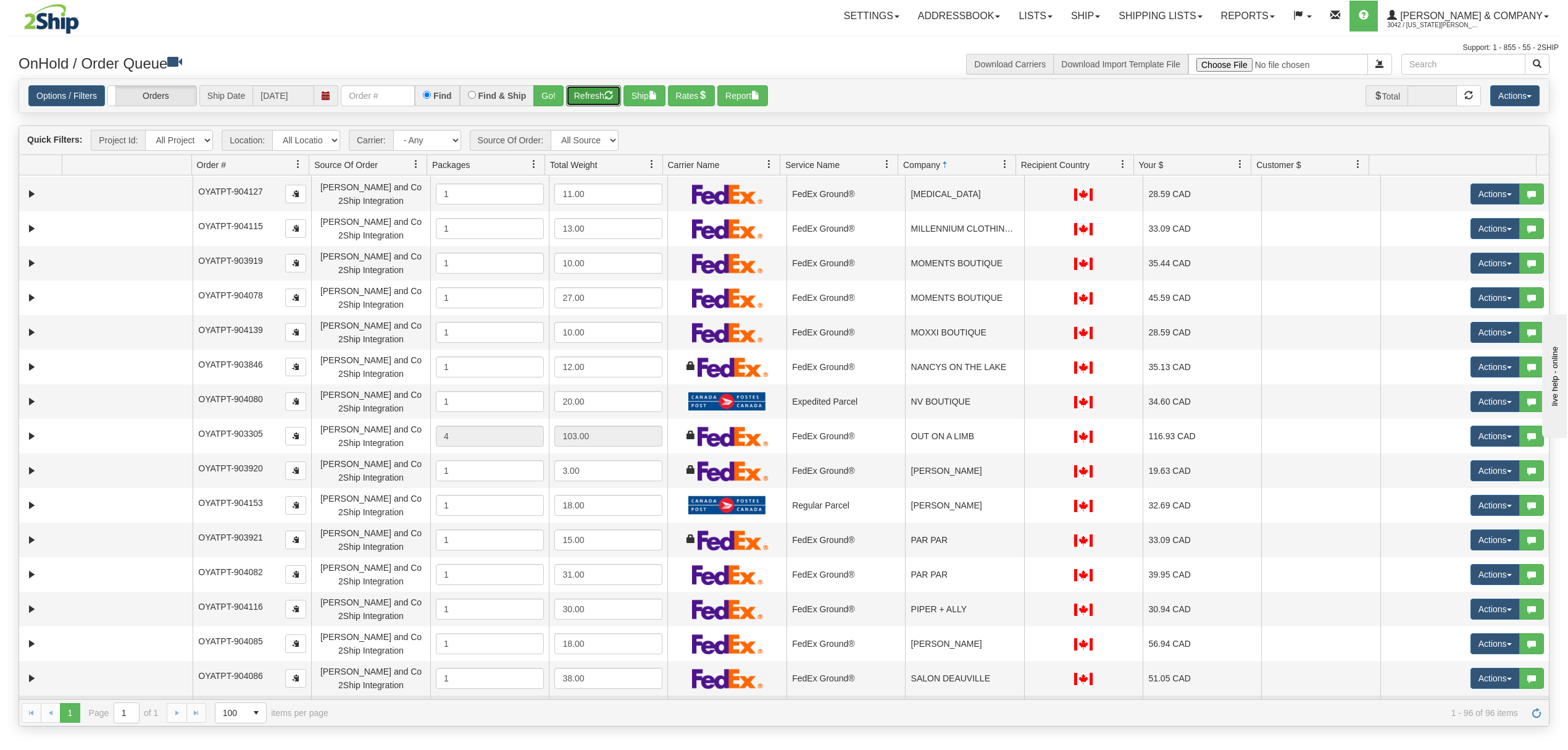
scroll to position [2058, 0]
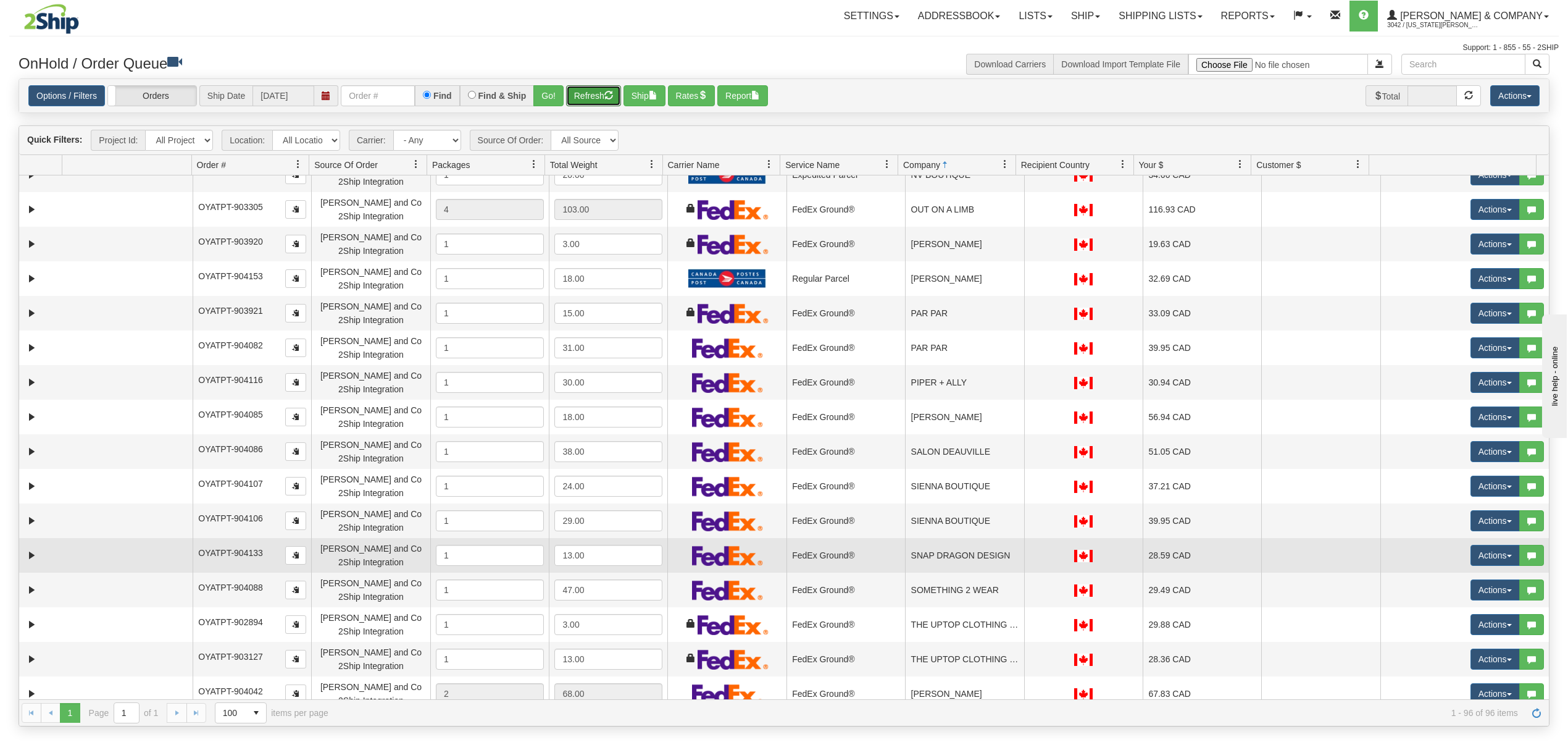
click at [1011, 558] on td "SNAP DRAGON DESIGN" at bounding box center [963, 555] width 118 height 35
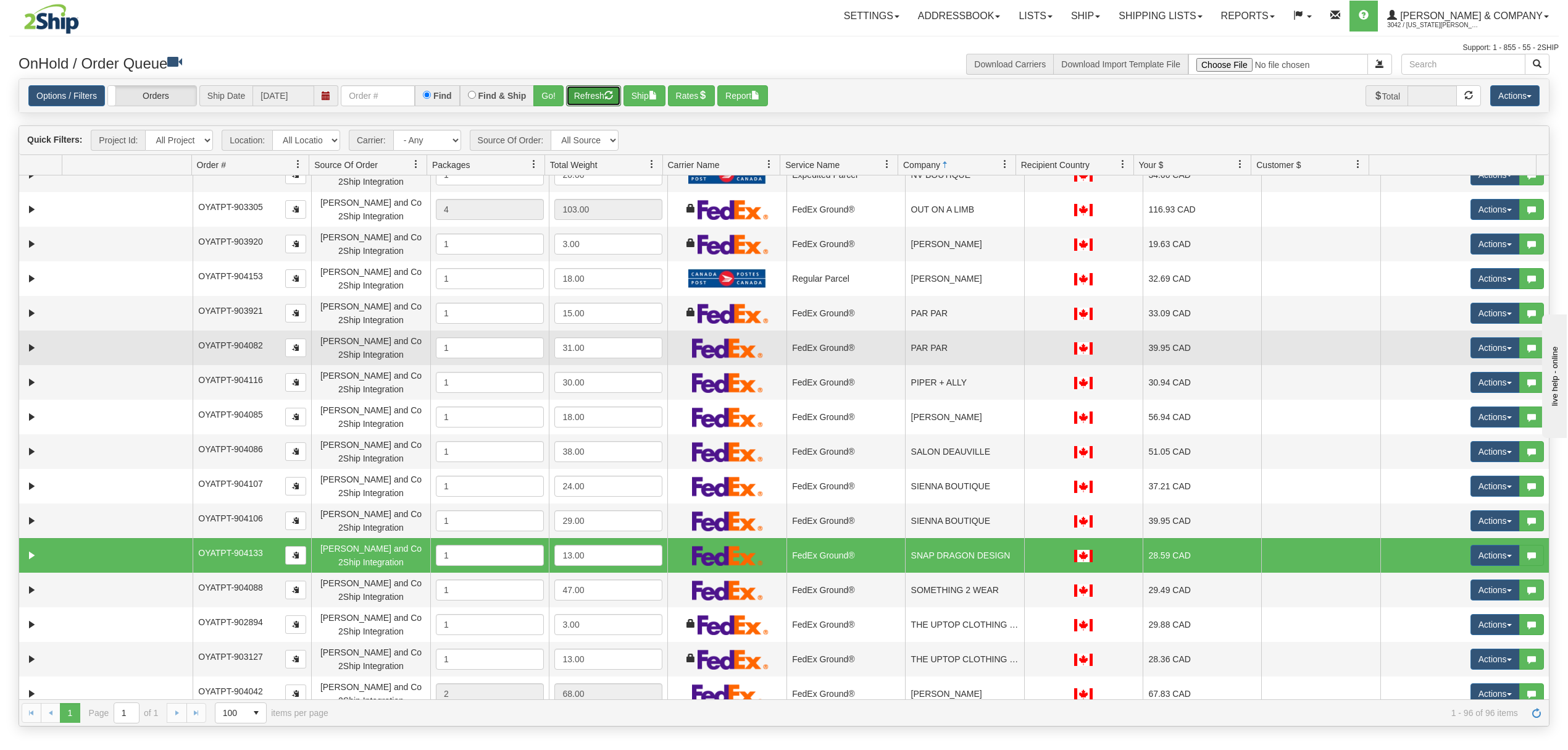
scroll to position [1976, 0]
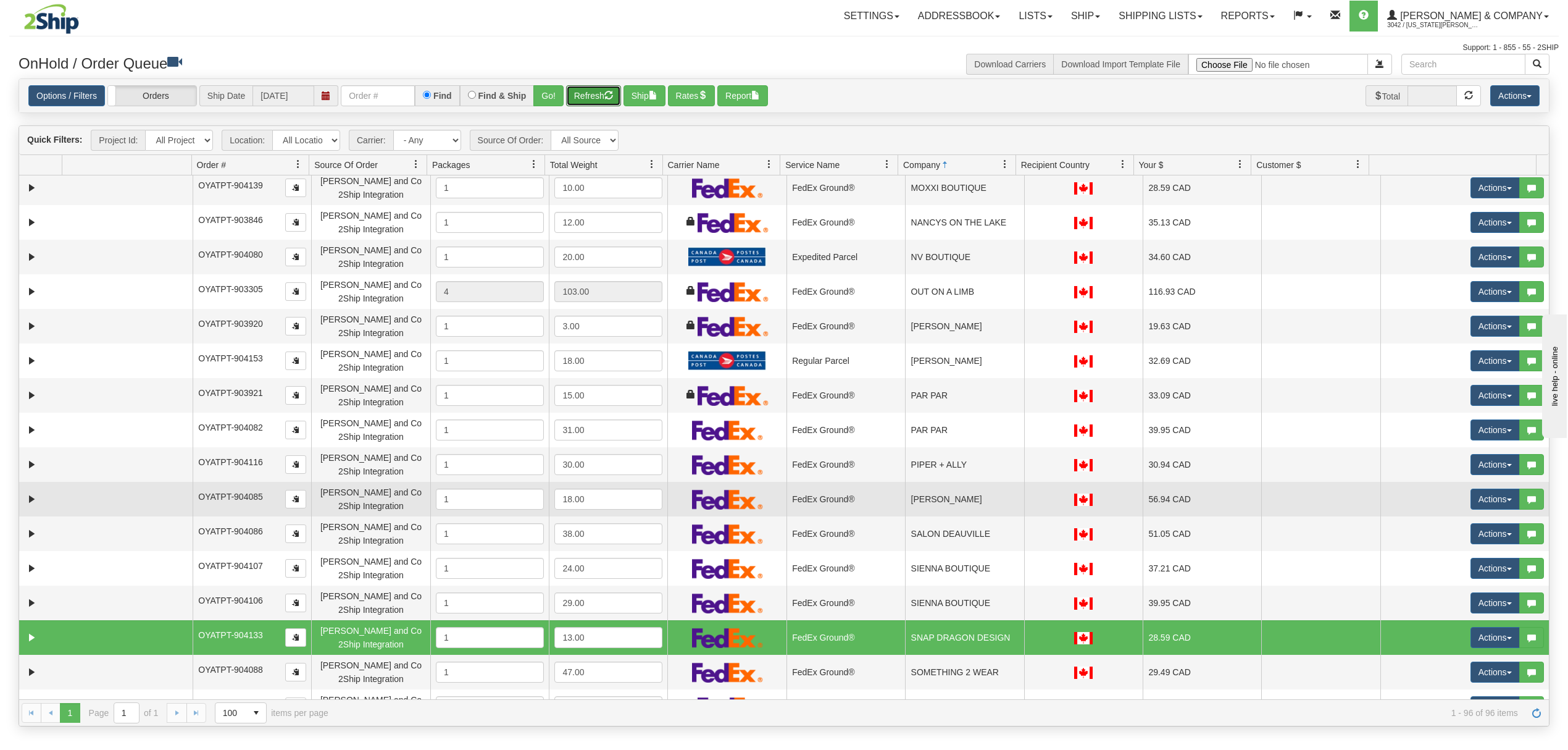
click at [956, 499] on td "[PERSON_NAME]" at bounding box center [963, 499] width 118 height 35
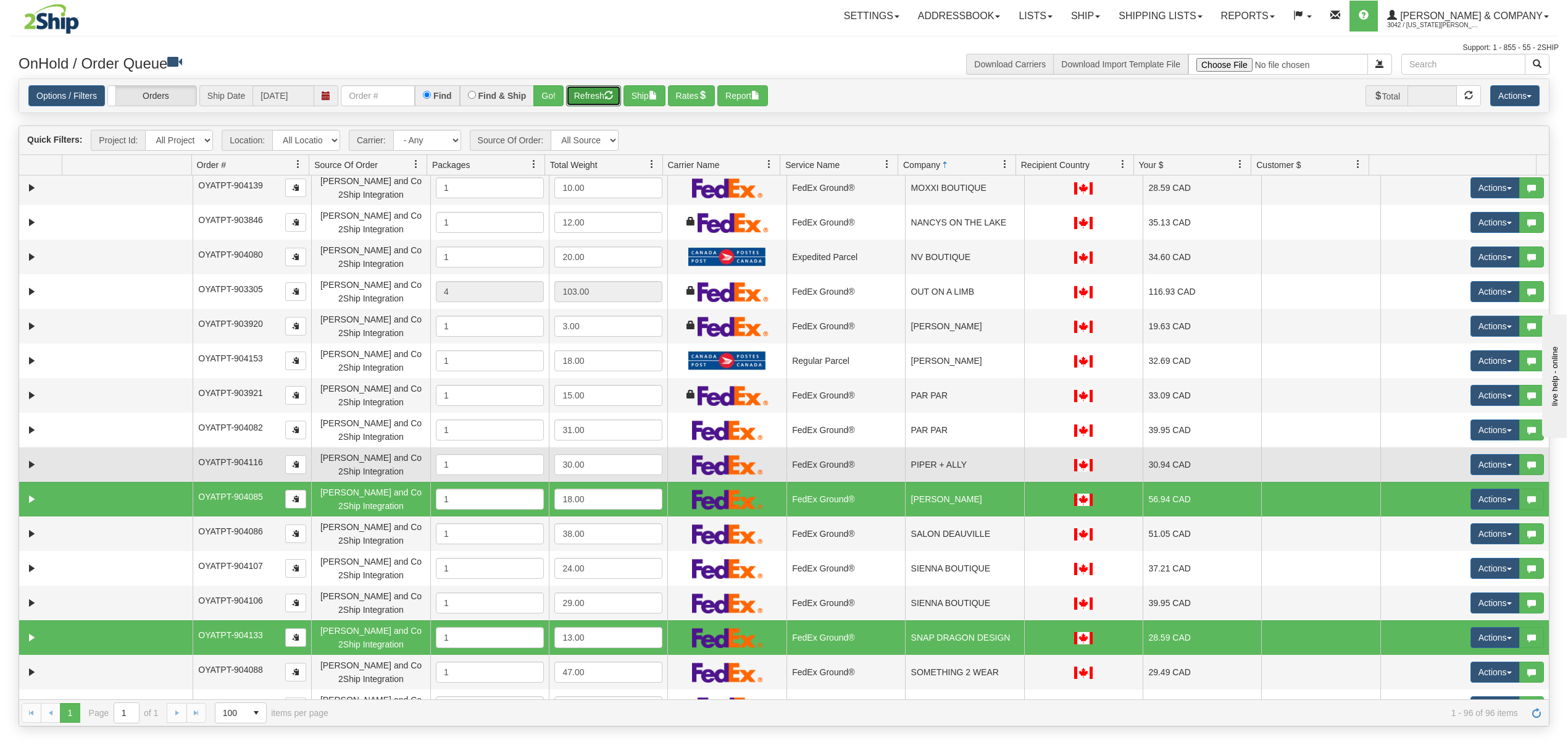
click at [991, 470] on td "PIPER + ALLY" at bounding box center [963, 465] width 118 height 35
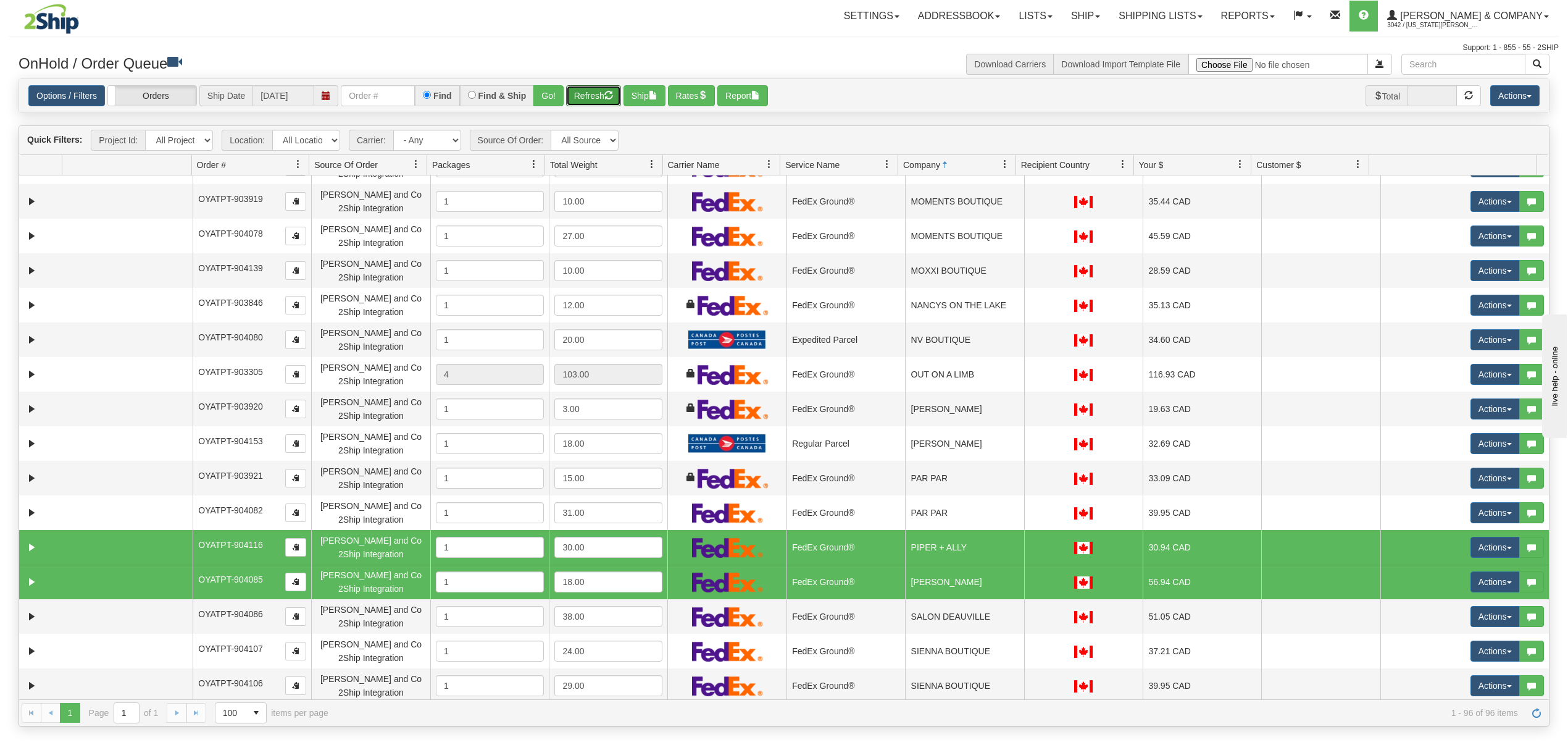
scroll to position [1730, 0]
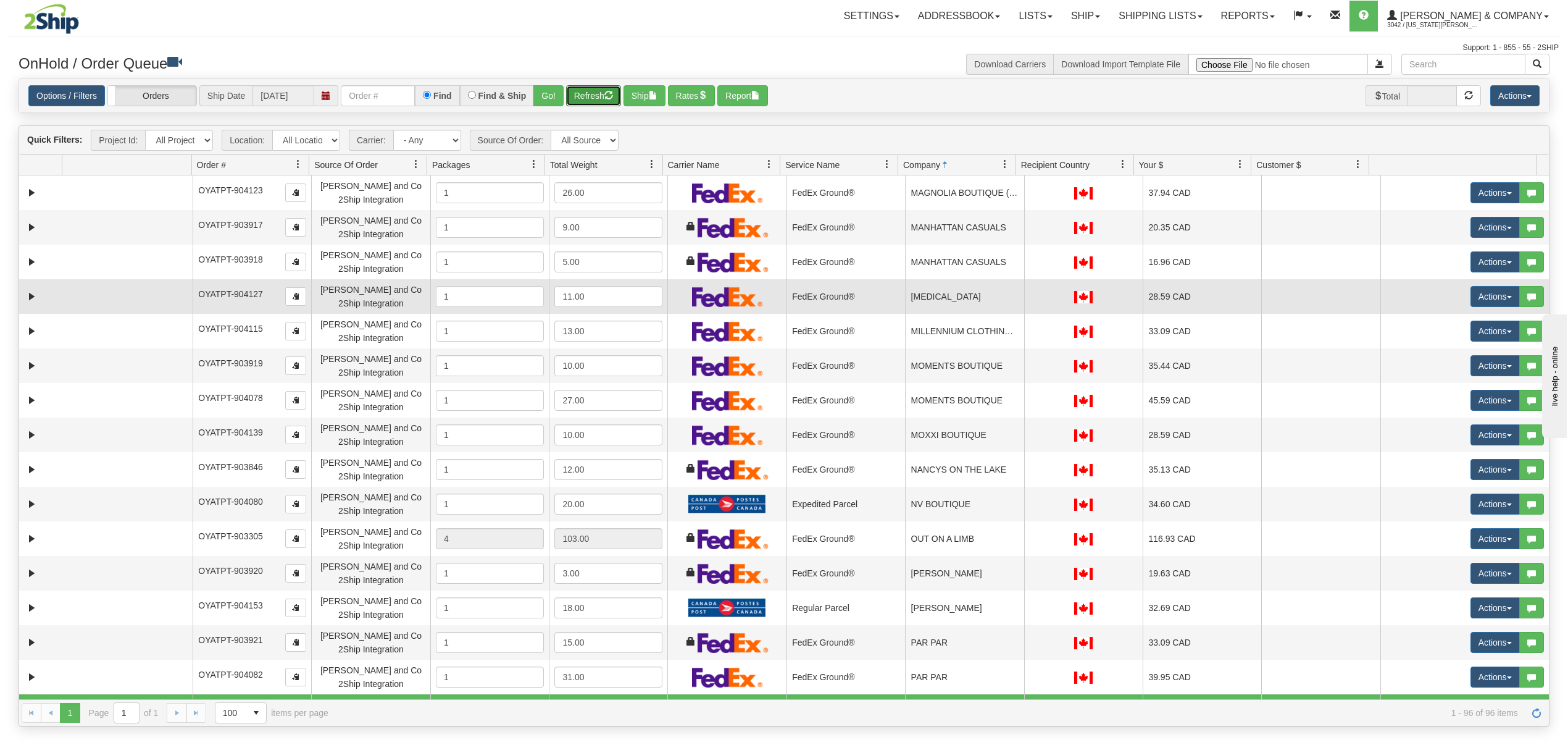
click at [973, 305] on td "[MEDICAL_DATA]" at bounding box center [963, 297] width 118 height 35
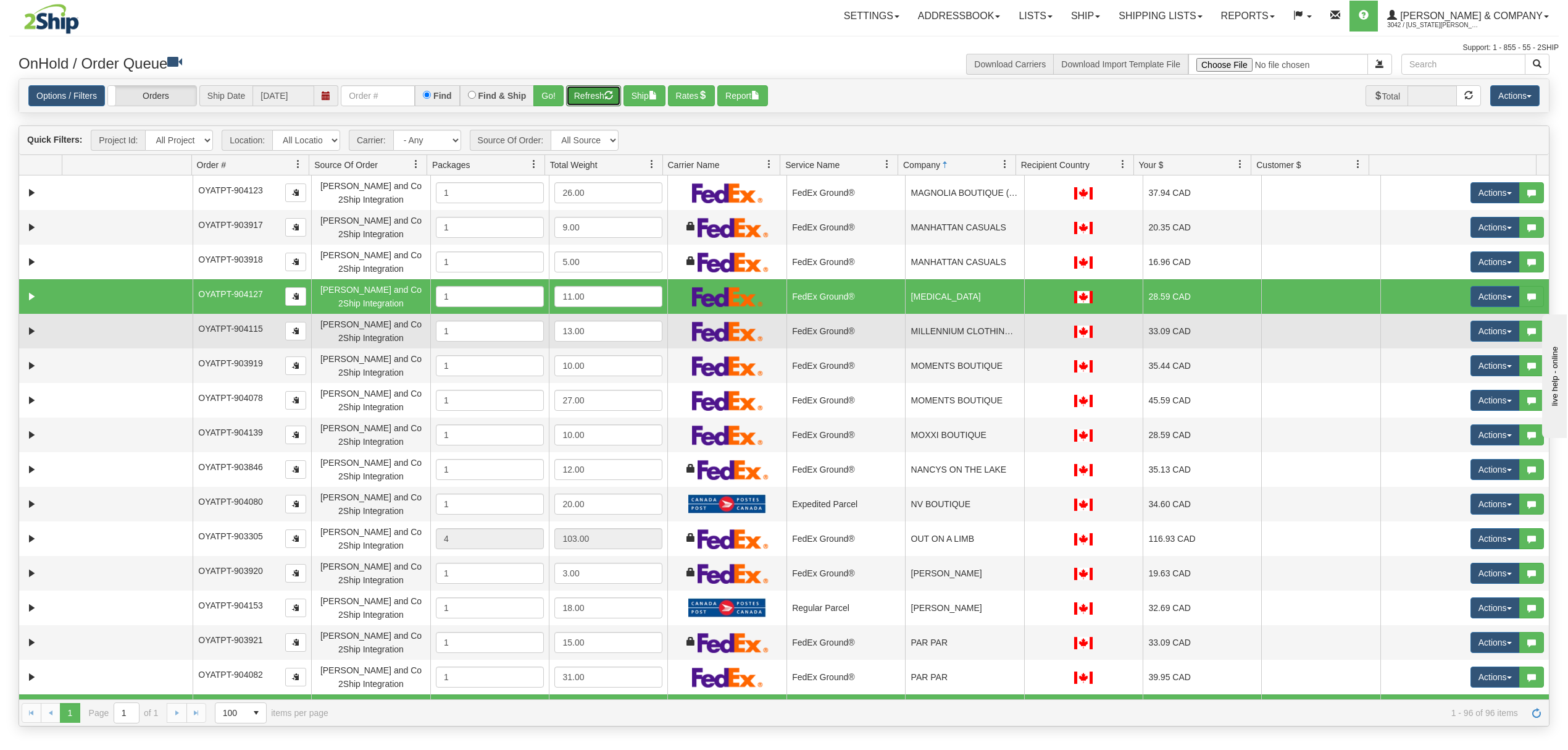
click at [993, 330] on td "MILLENNIUM CLOTHING CO INC" at bounding box center [963, 331] width 118 height 35
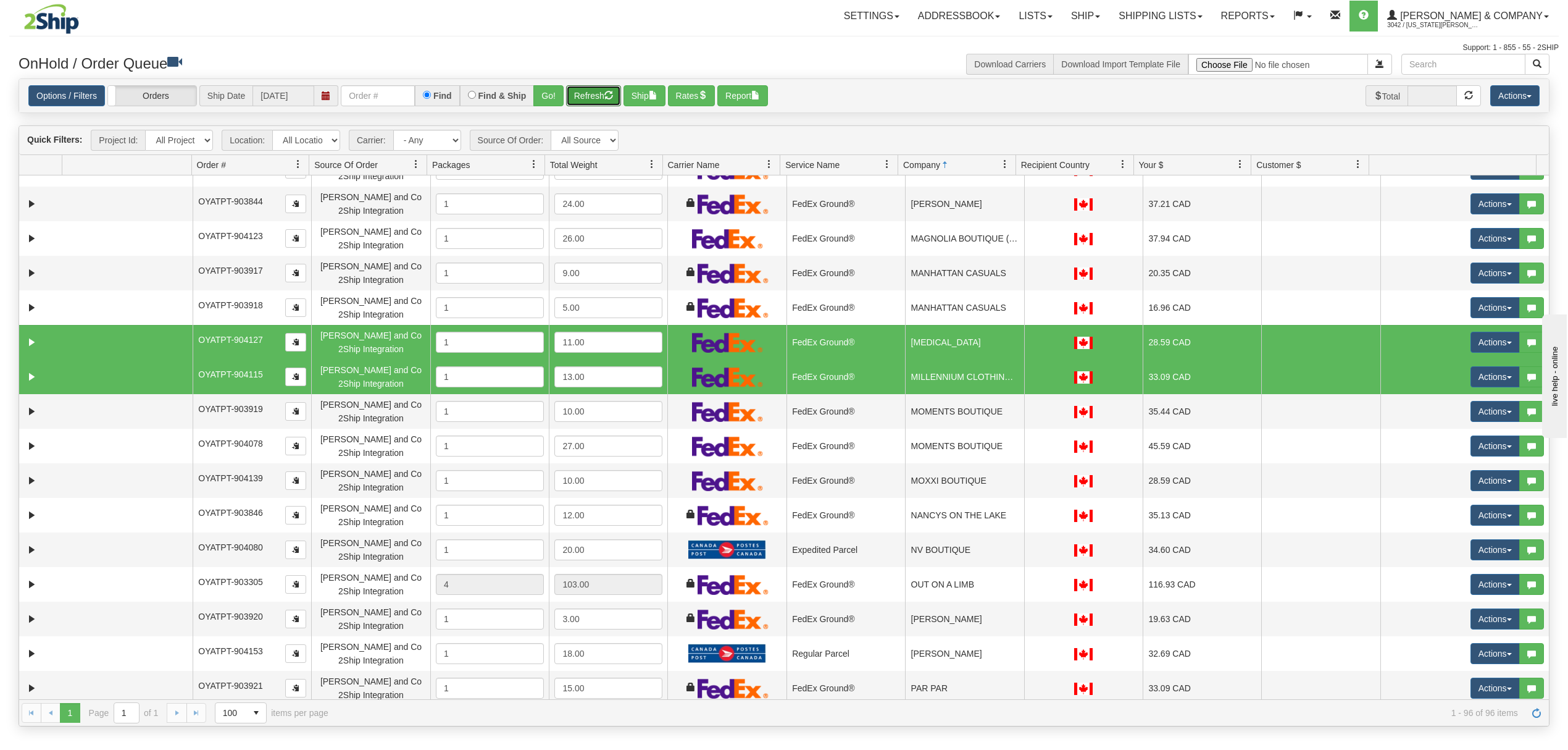
scroll to position [1646, 0]
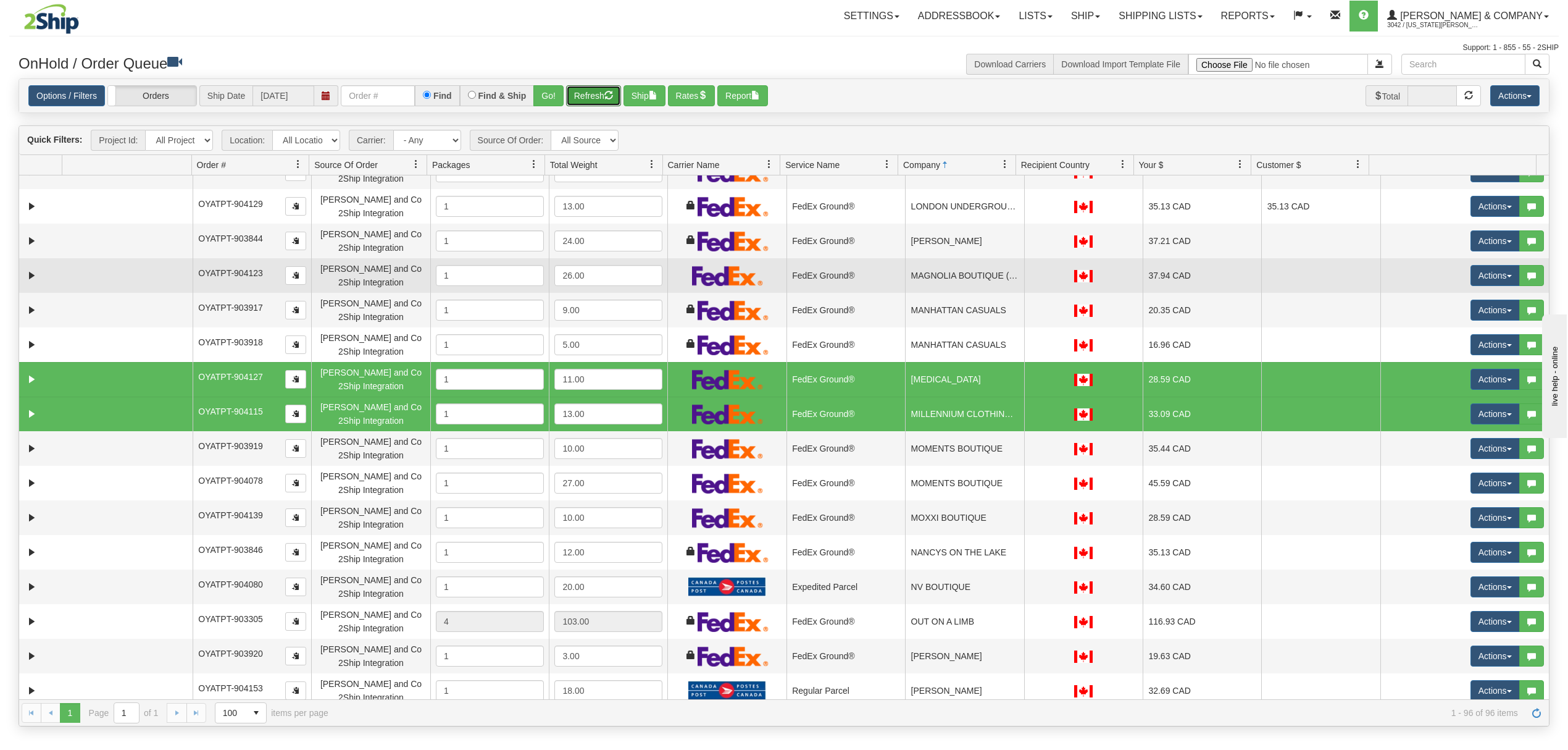
click at [961, 283] on td "MAGNOLIA BOUTIQUE (PARKWAY GARDENS LTD.)" at bounding box center [963, 275] width 118 height 35
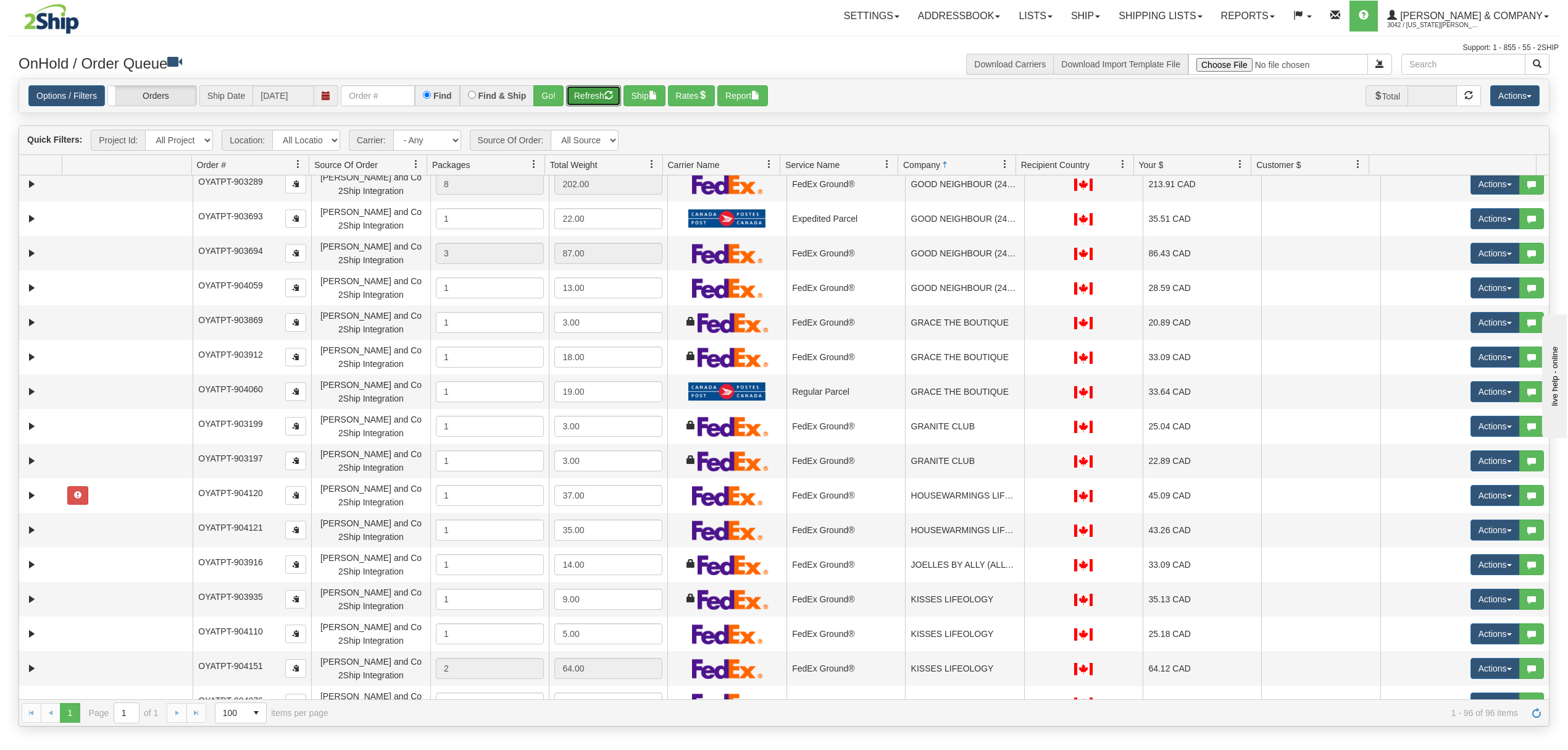
scroll to position [988, 0]
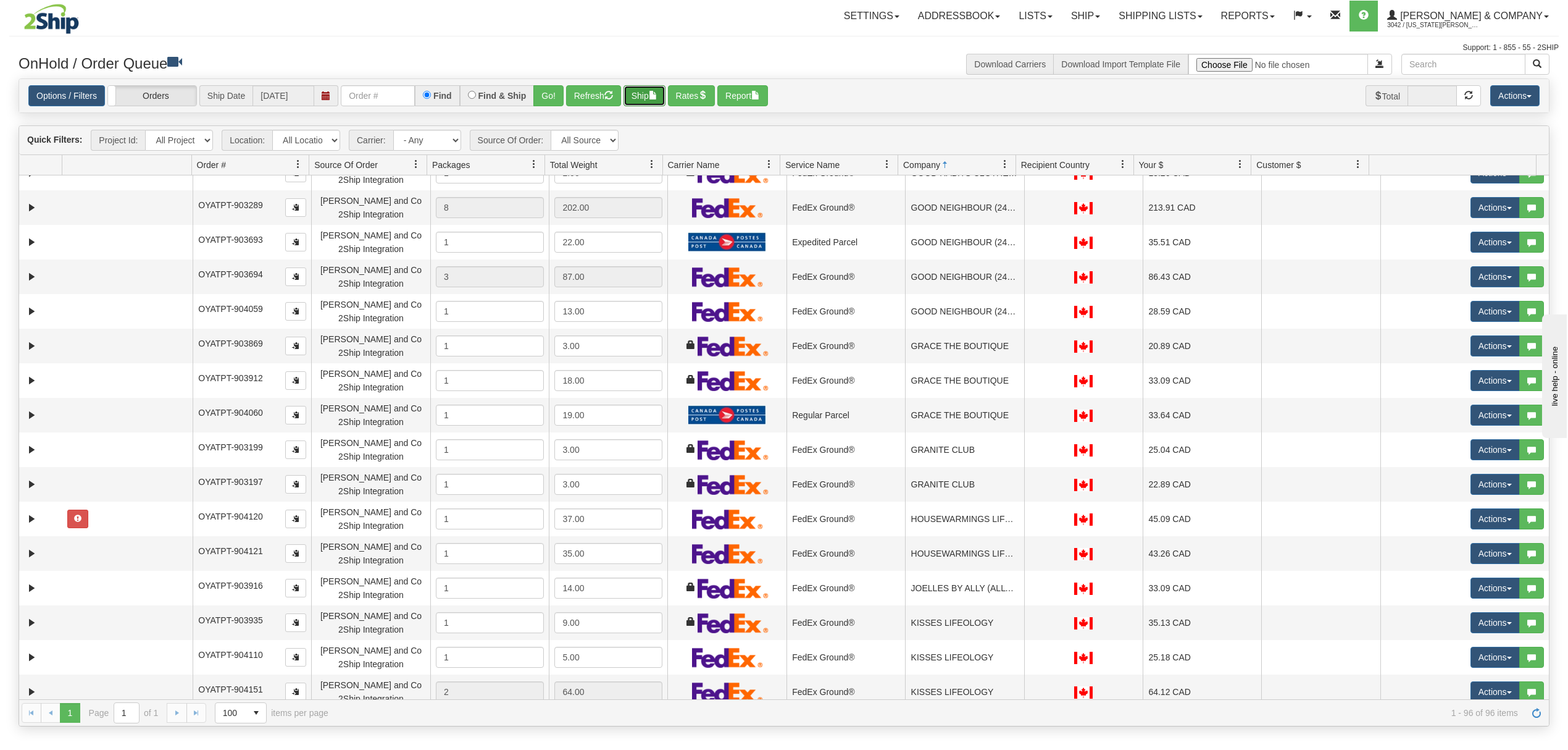
click at [660, 101] on button "Ship" at bounding box center [645, 96] width 42 height 21
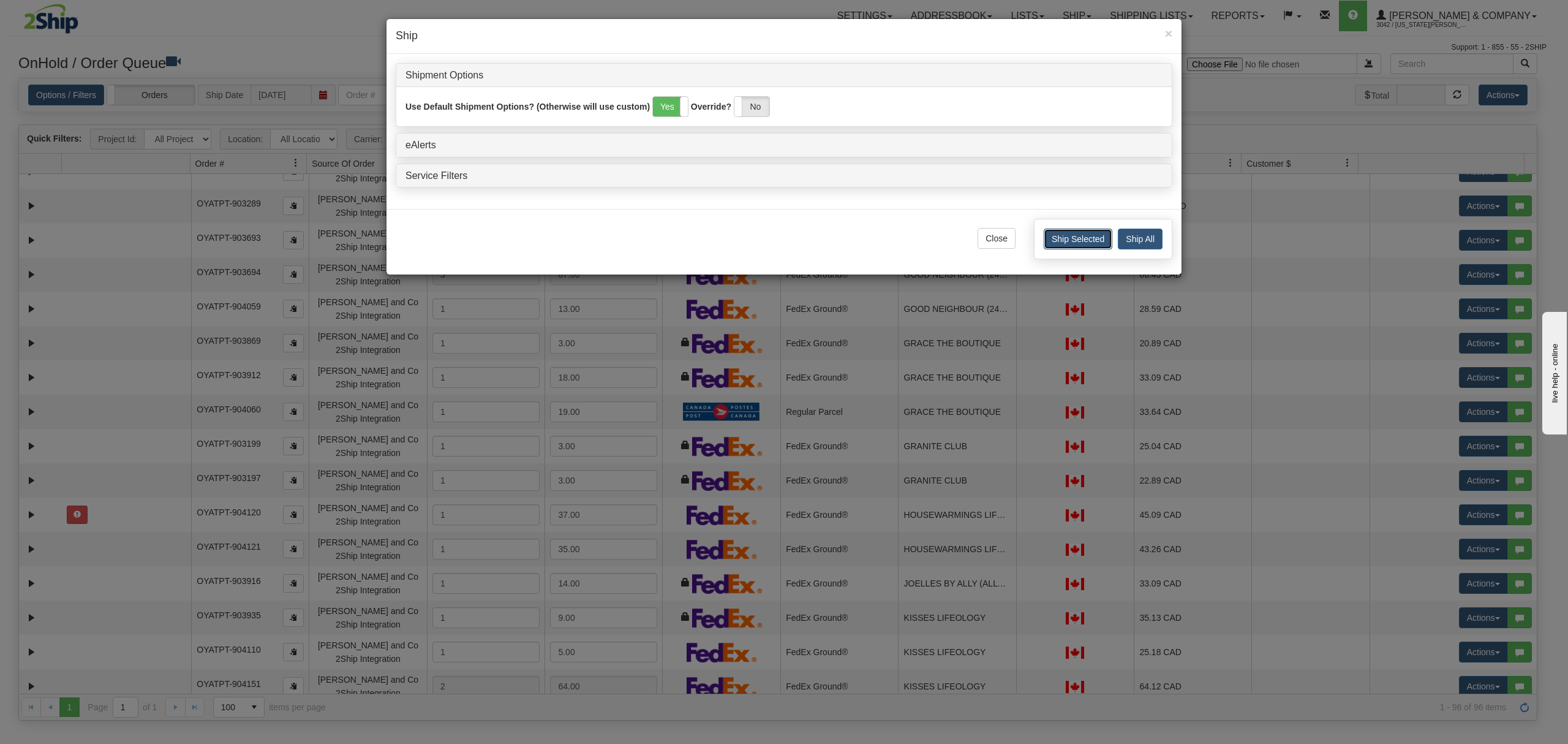
click at [1069, 233] on button "Ship Selected" at bounding box center [1078, 239] width 69 height 21
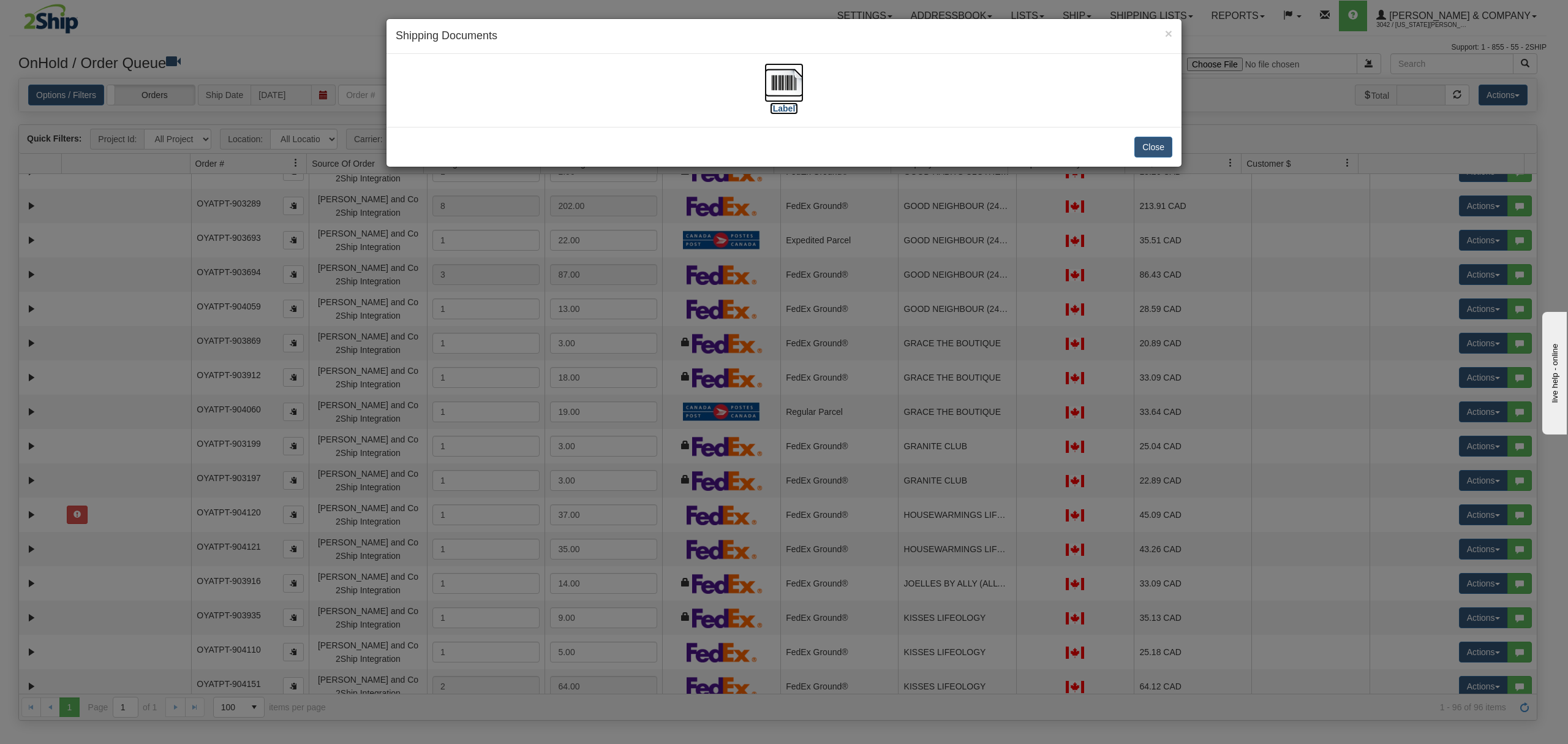
click at [785, 79] on img at bounding box center [784, 83] width 39 height 39
click at [1147, 153] on button "Close" at bounding box center [1153, 147] width 38 height 21
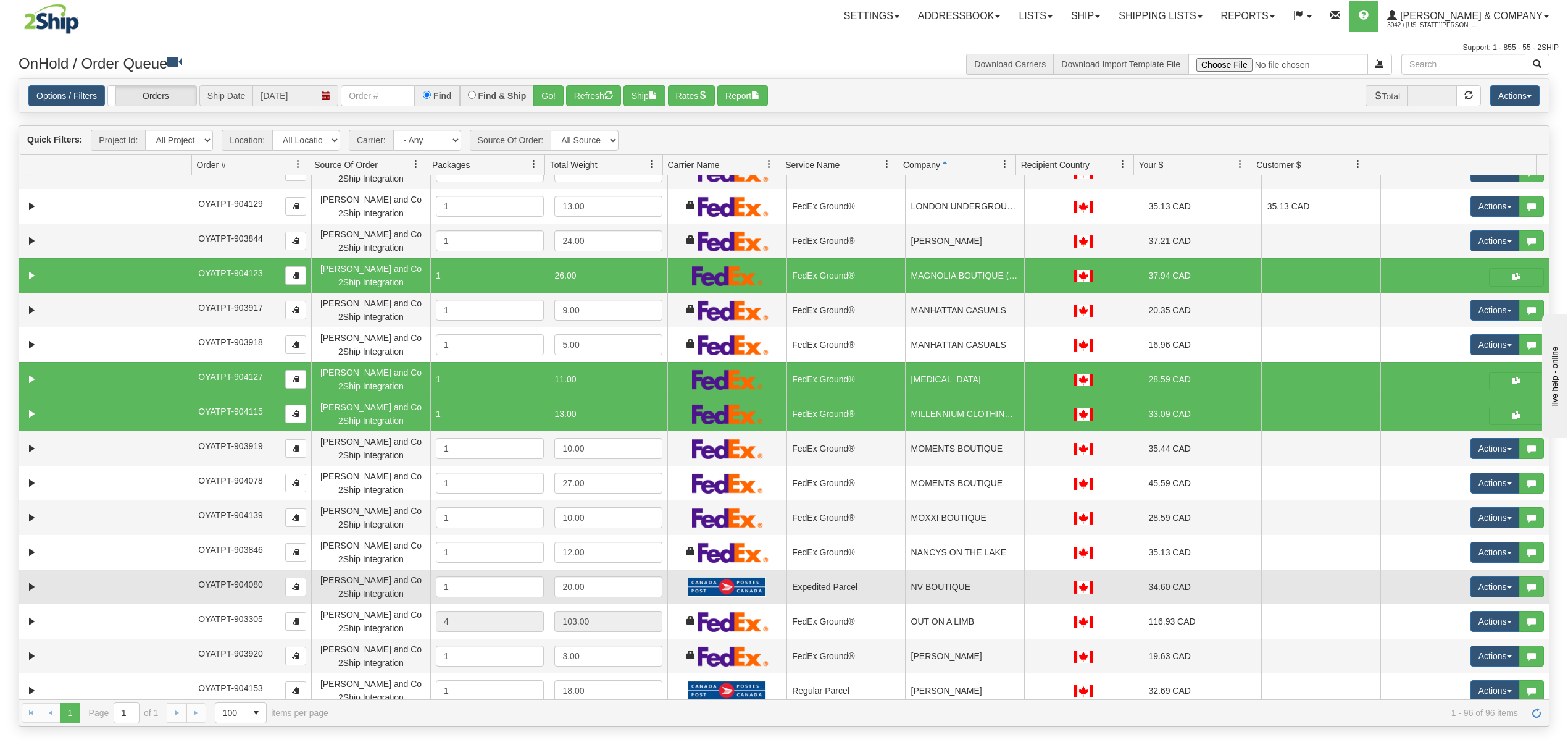
scroll to position [1811, 0]
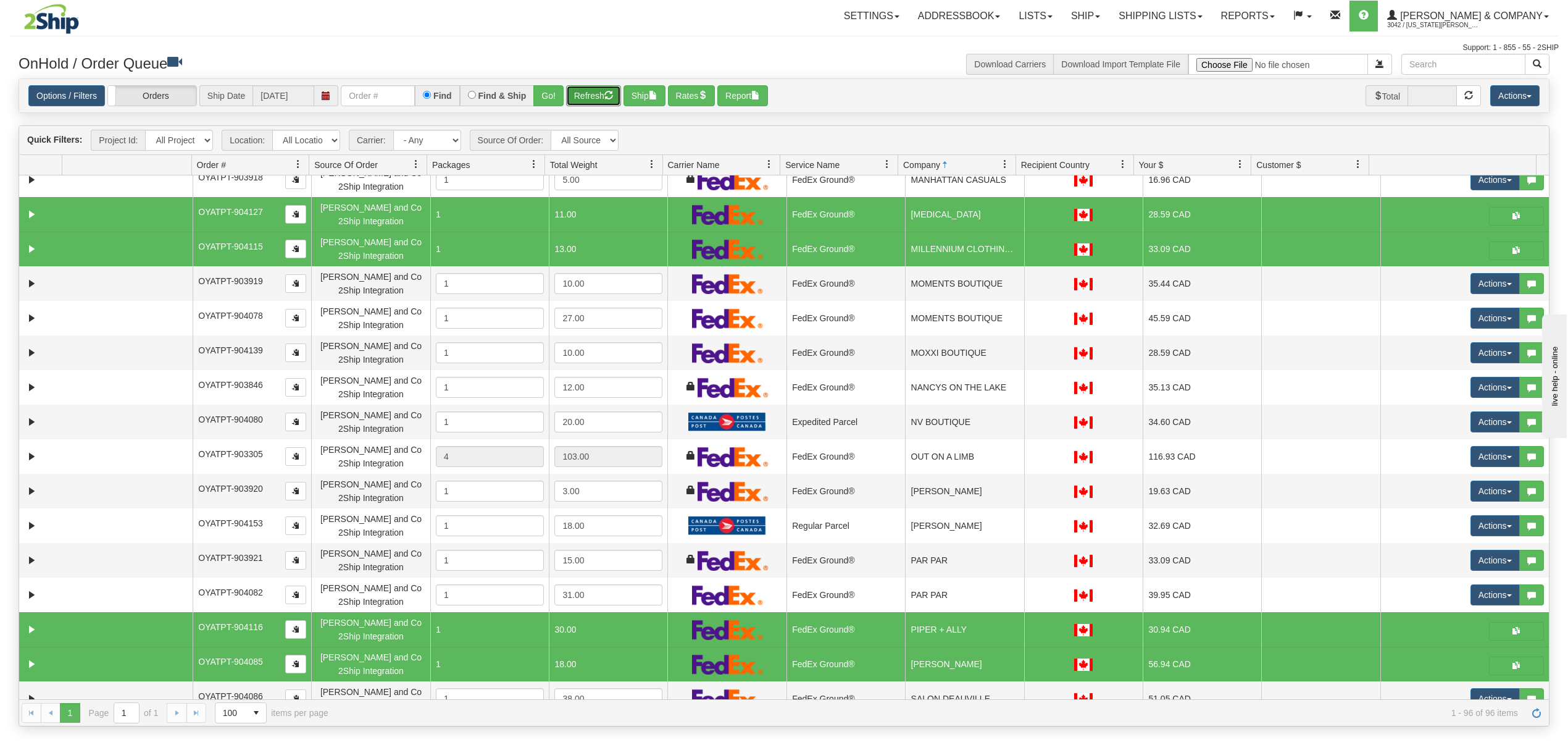
click at [598, 94] on button "Refresh" at bounding box center [593, 96] width 55 height 21
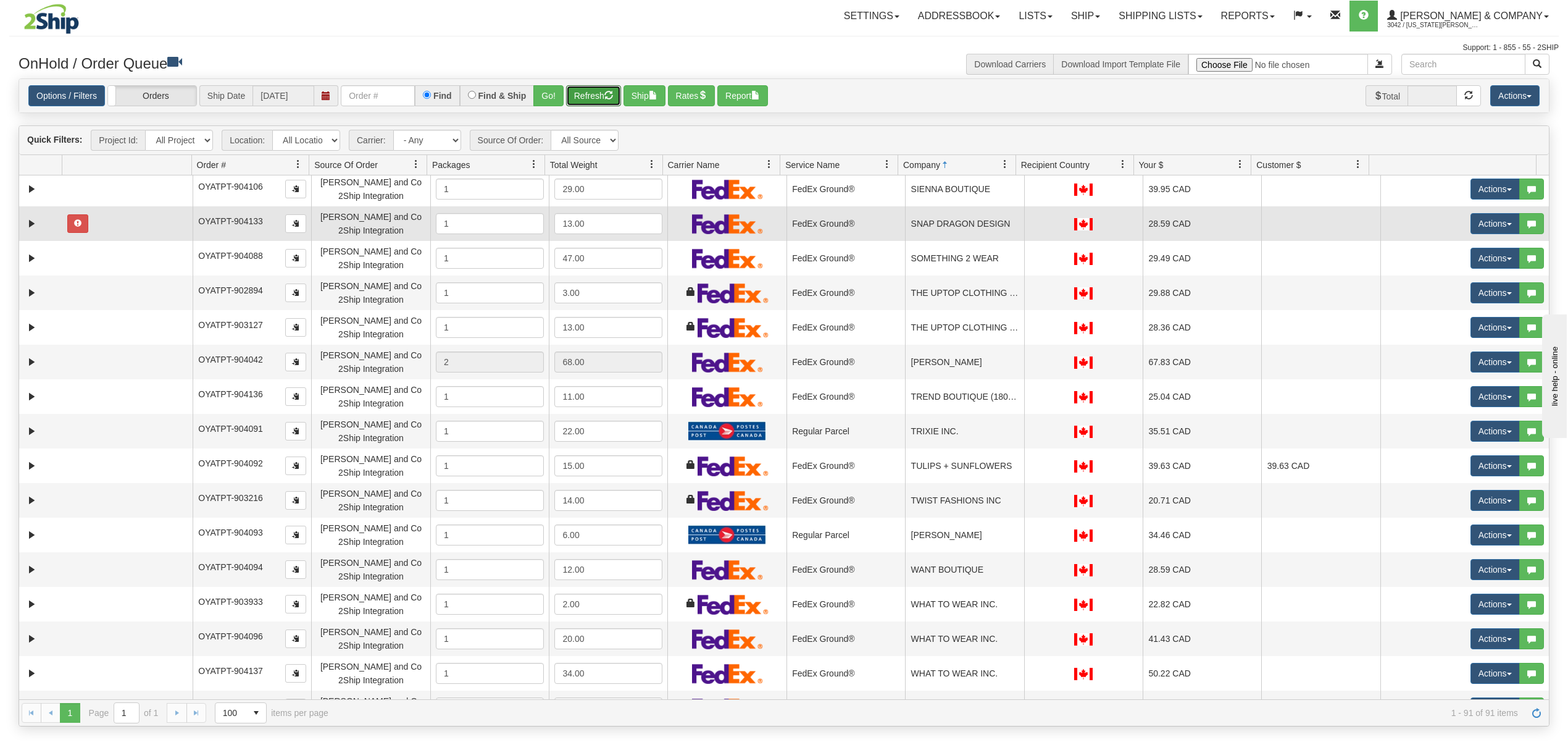
scroll to position [2305, 0]
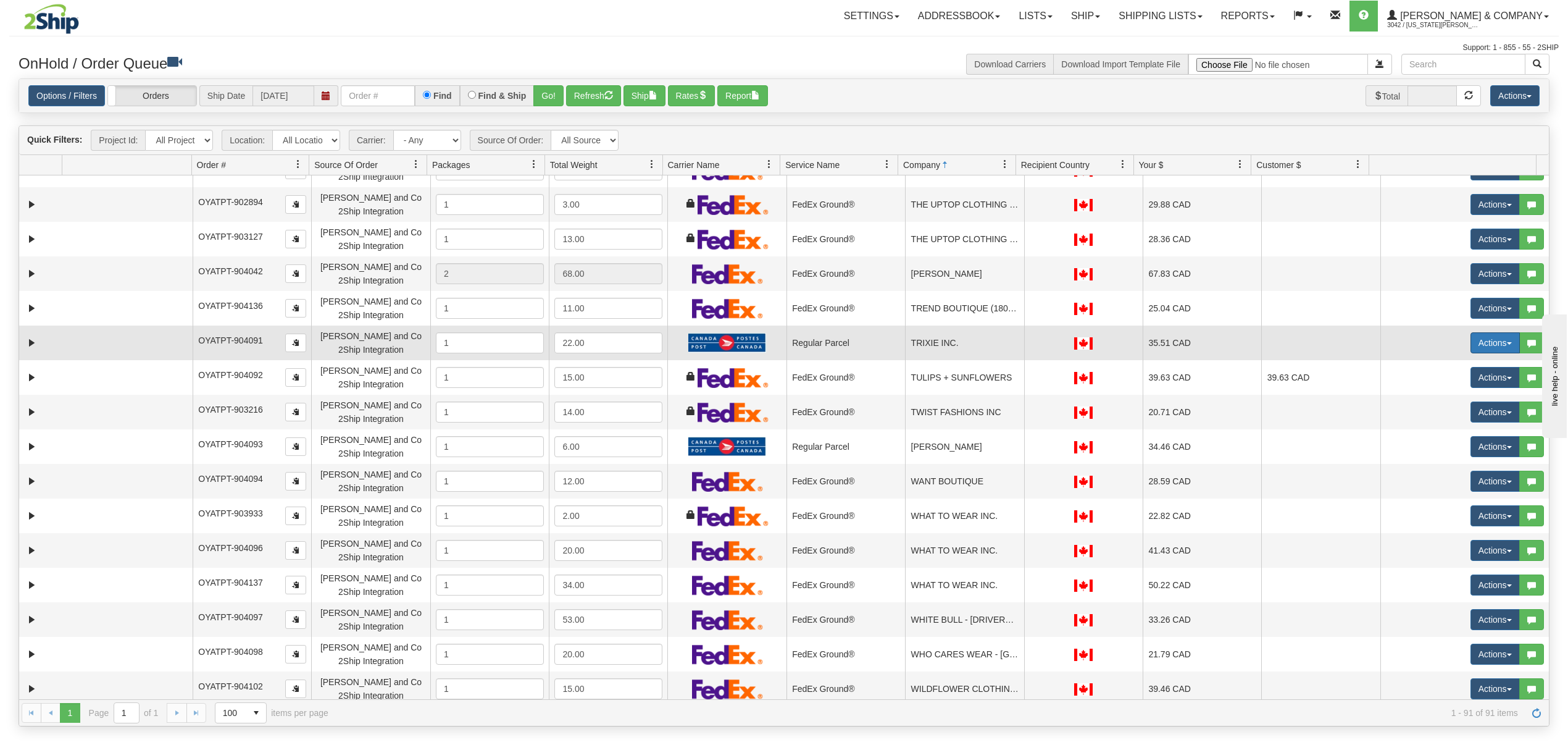
drag, startPoint x: 1455, startPoint y: 347, endPoint x: 1462, endPoint y: 345, distance: 7.3
click at [1470, 347] on button "Actions" at bounding box center [1495, 343] width 50 height 21
click at [1452, 396] on span "Rate All Services" at bounding box center [1469, 398] width 74 height 10
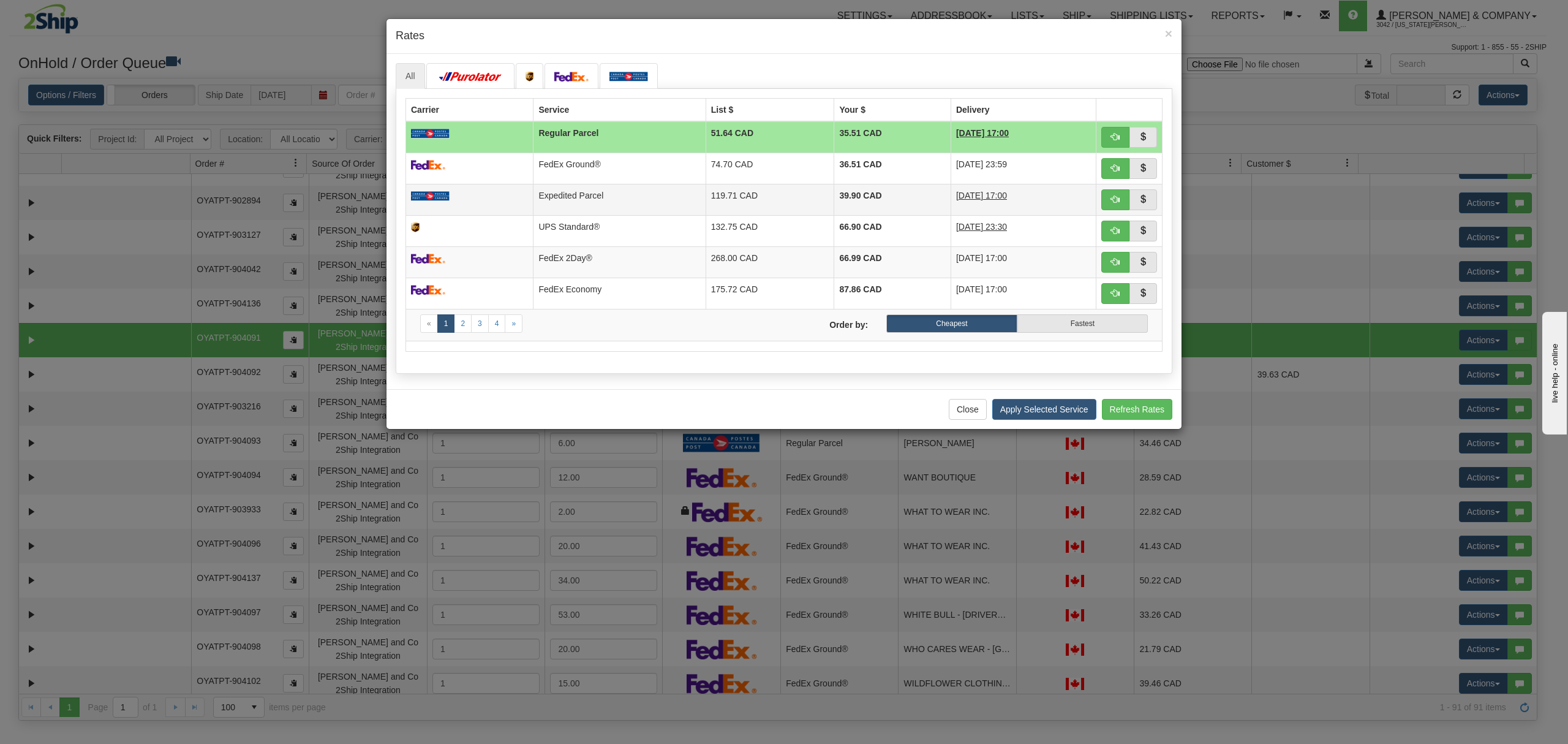
drag, startPoint x: 698, startPoint y: 168, endPoint x: 795, endPoint y: 187, distance: 98.8
click at [706, 168] on td "74.70 CAD" at bounding box center [770, 168] width 129 height 31
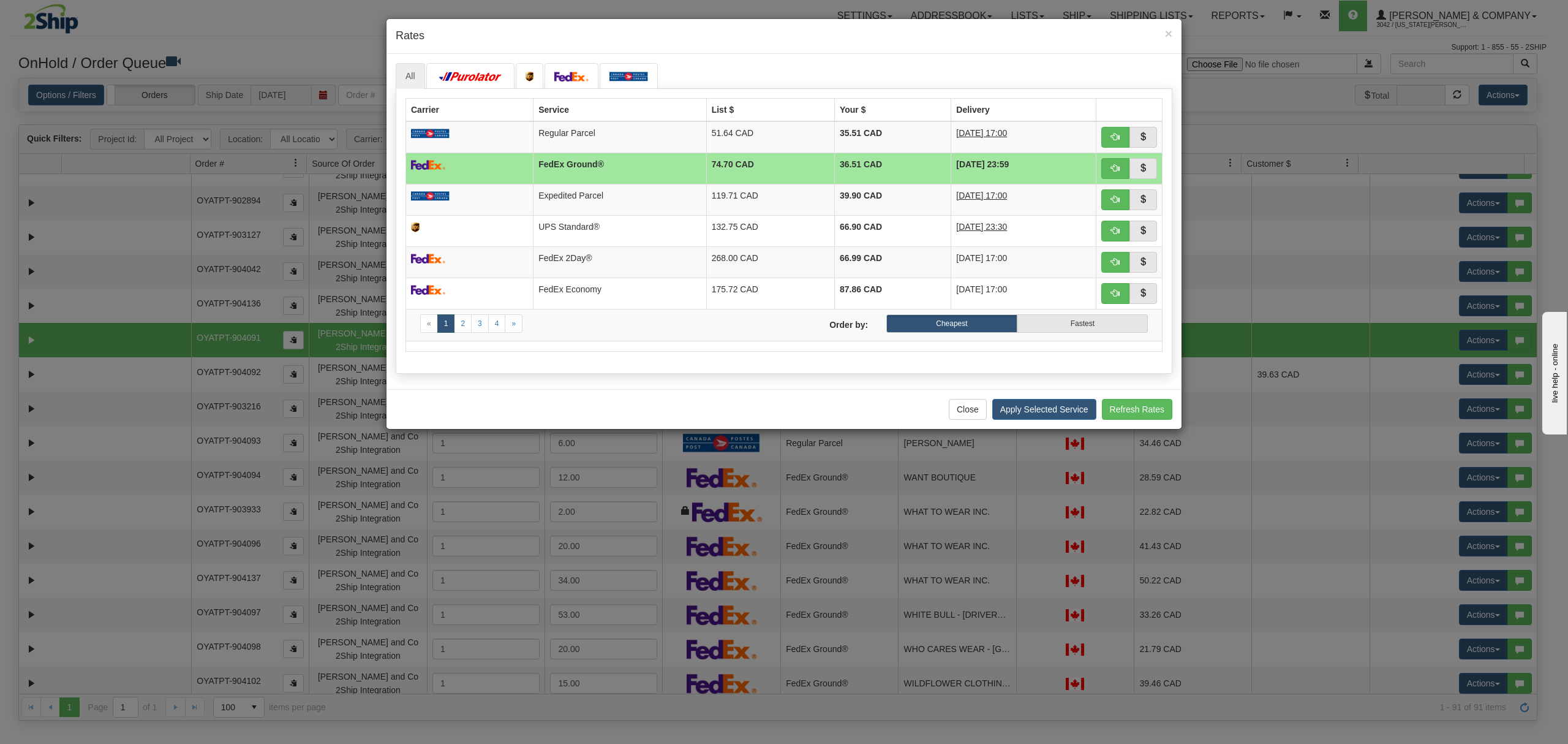
click at [1035, 429] on div "Close Apply Selected Service Refresh Rates" at bounding box center [784, 409] width 795 height 40
click at [1040, 420] on button "Apply Selected Service" at bounding box center [1044, 409] width 104 height 21
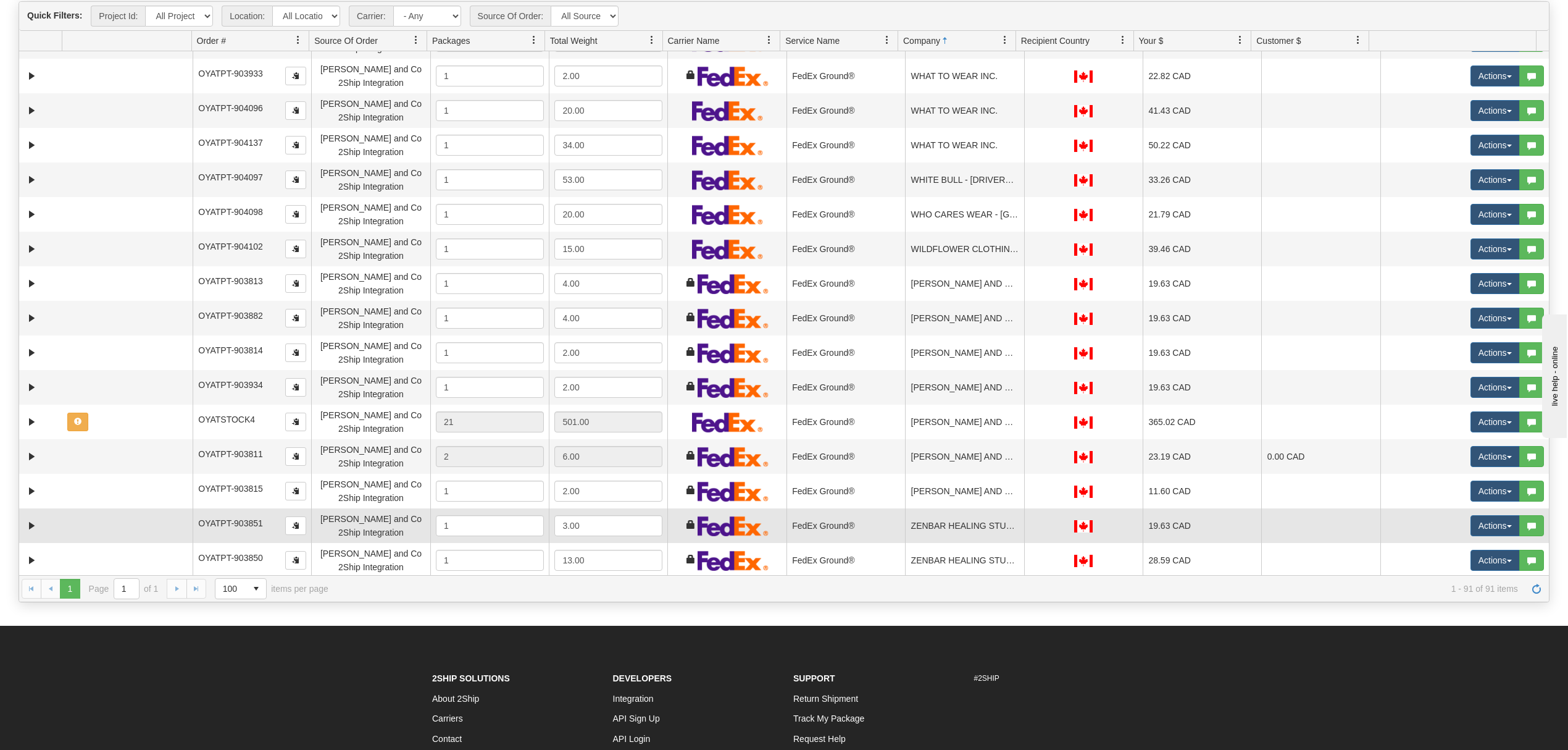
scroll to position [247, 0]
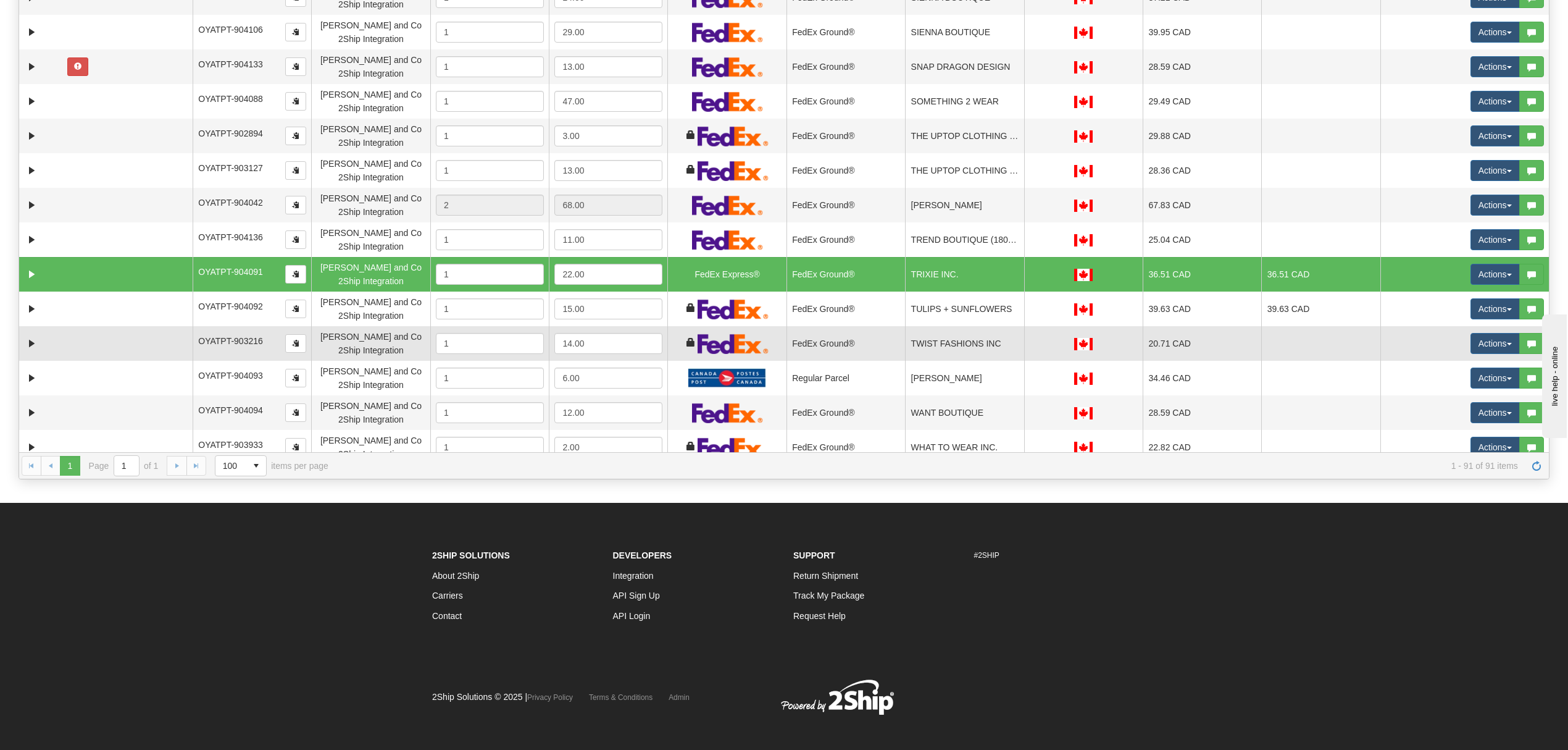
click at [943, 334] on td "TWIST FASHIONS INC" at bounding box center [963, 344] width 118 height 35
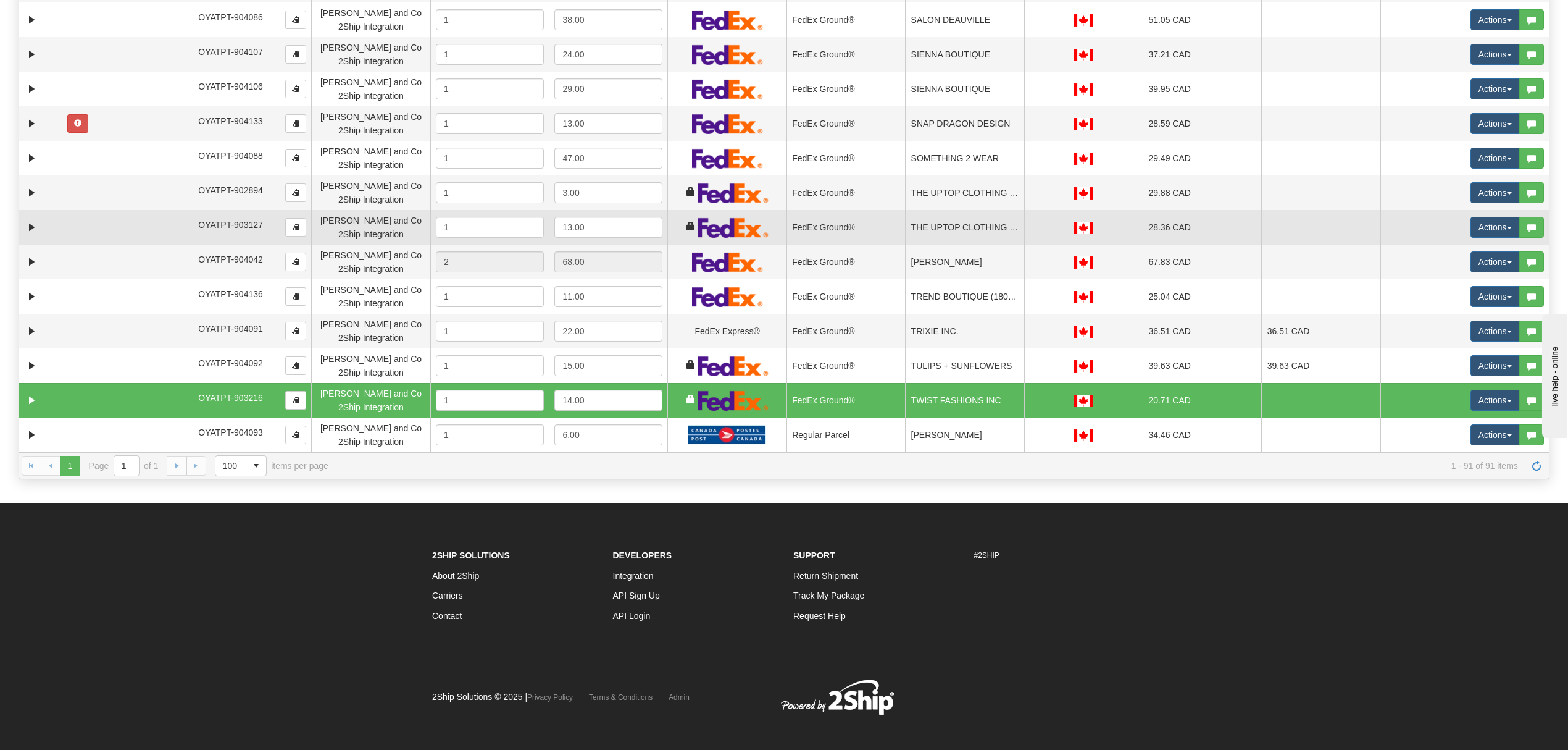
scroll to position [1880, 0]
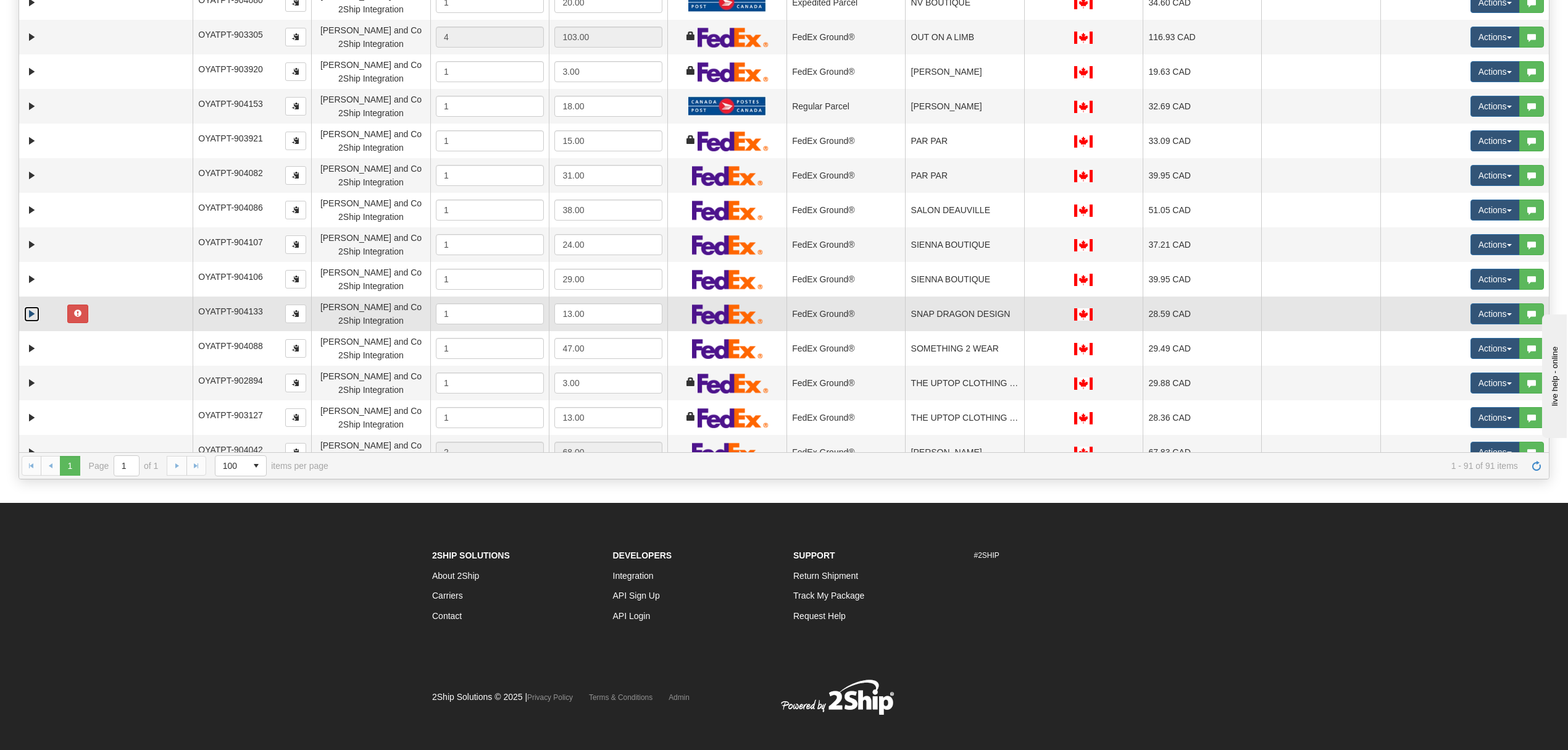
click at [33, 314] on link "Expand" at bounding box center [32, 314] width 16 height 16
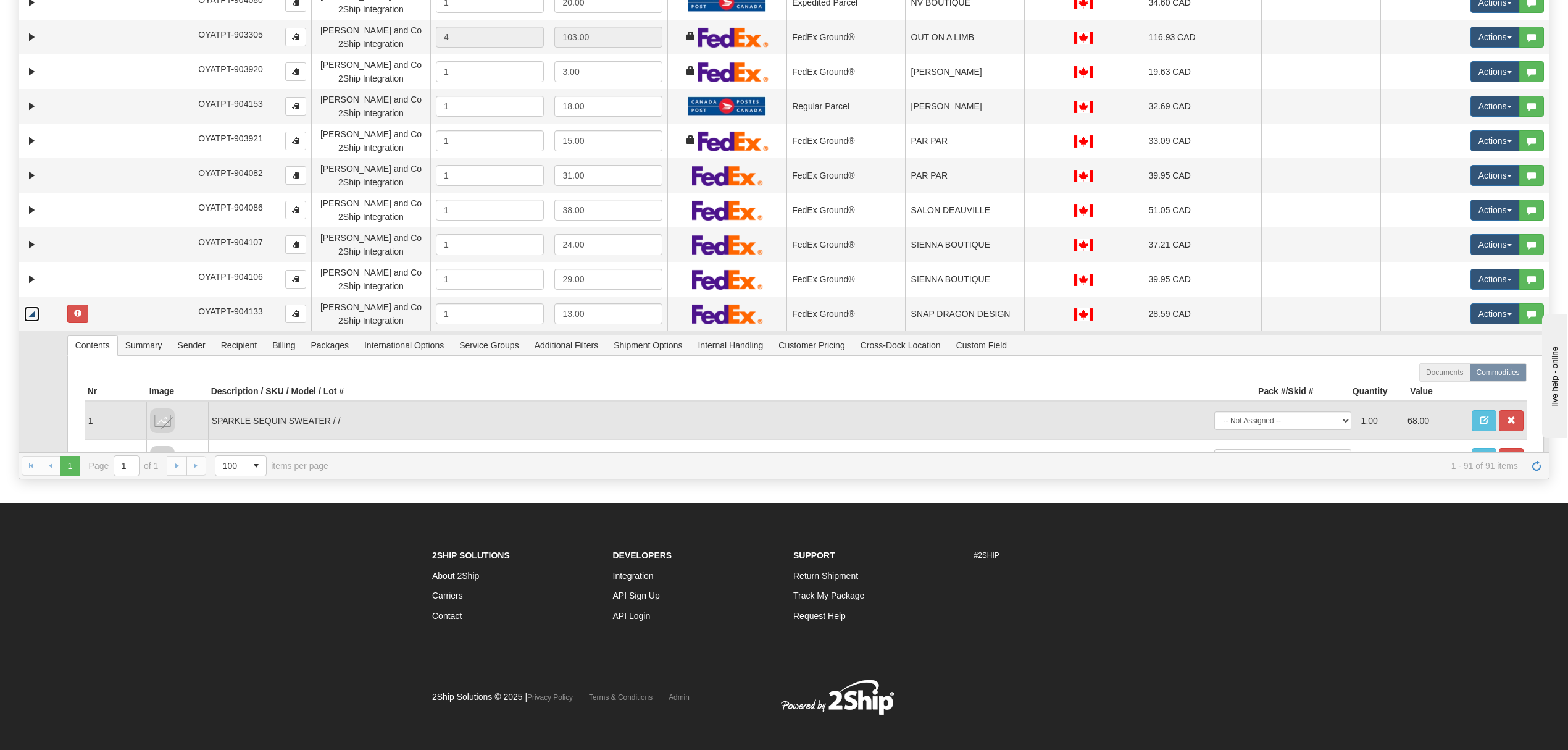
scroll to position [2127, 0]
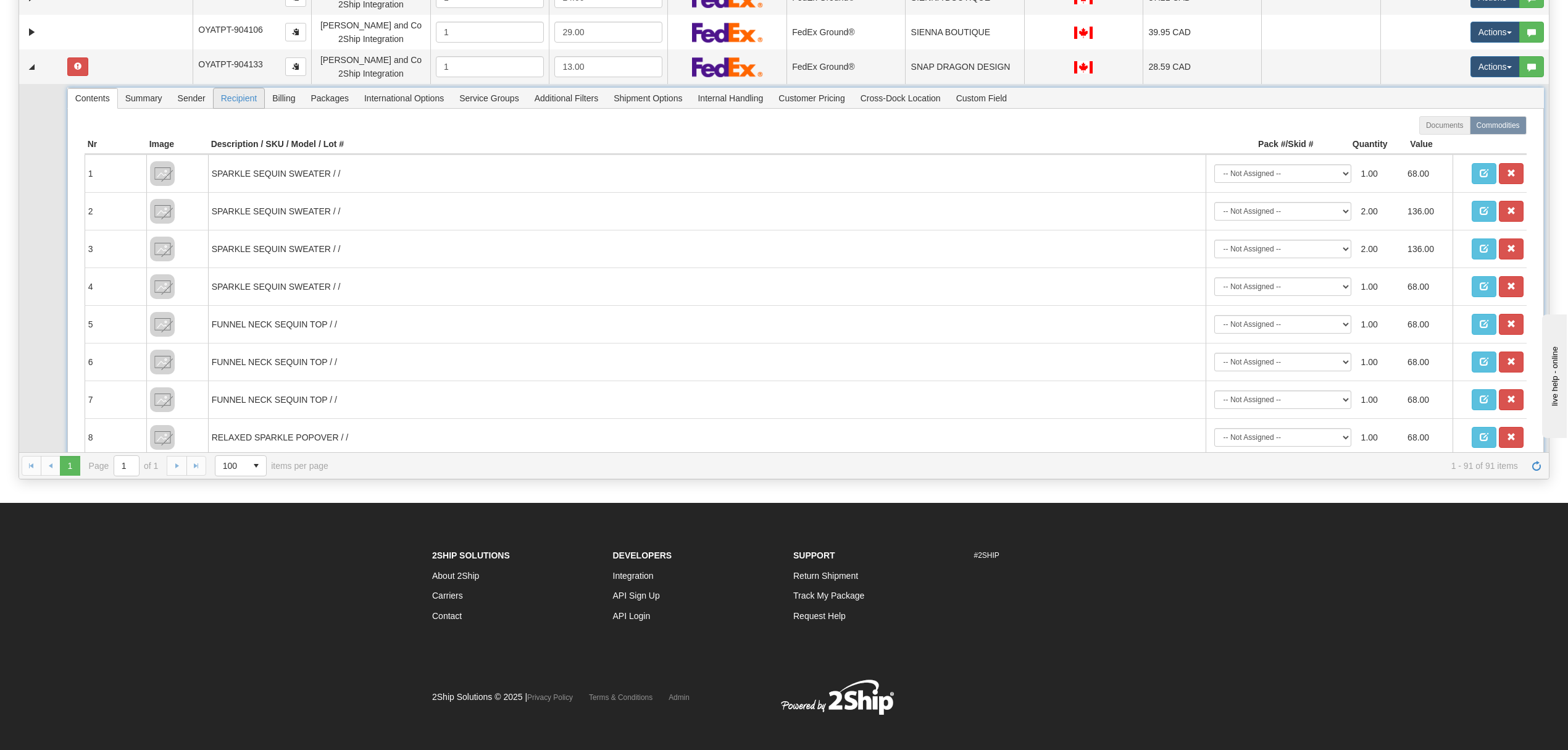
click at [241, 94] on span "Recipient" at bounding box center [239, 98] width 51 height 20
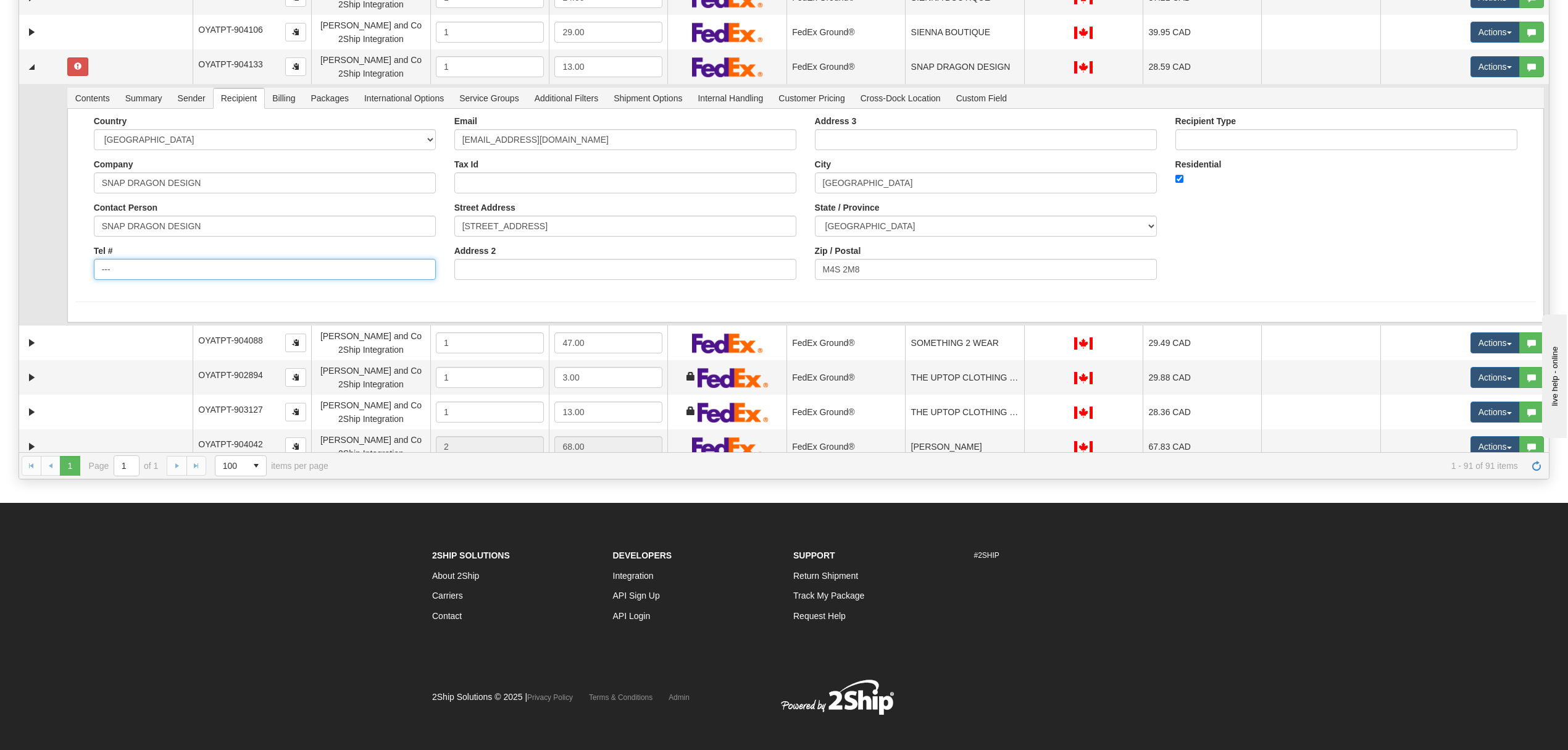
drag, startPoint x: 185, startPoint y: 270, endPoint x: 43, endPoint y: 272, distance: 142.0
click at [43, 272] on tr "Contents Summary Sender Recipient Billing Packages International Options Servic…" at bounding box center [784, 204] width 1530 height 241
click at [212, 275] on input "Tel #" at bounding box center [265, 269] width 342 height 21
type input "18886562228"
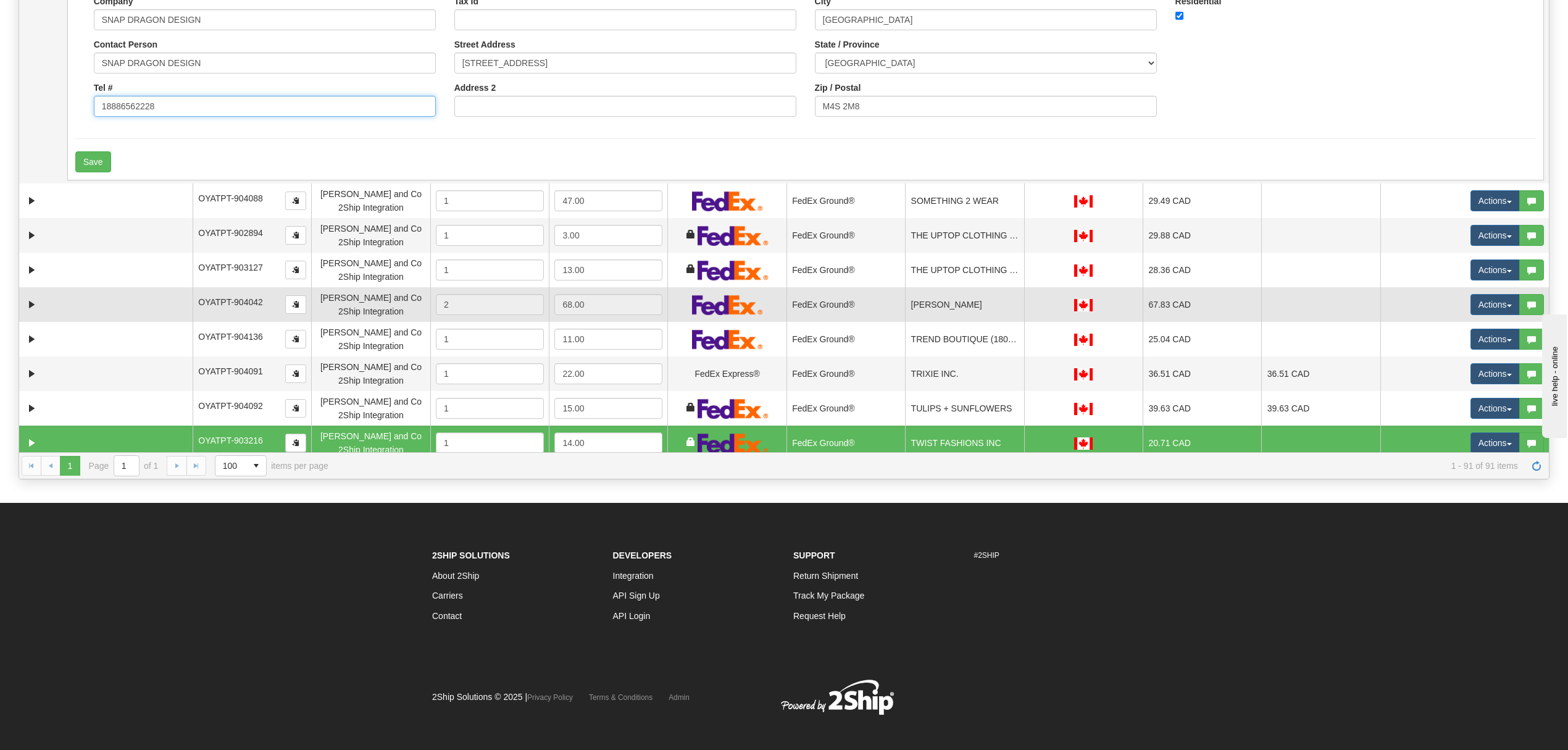
scroll to position [2292, 0]
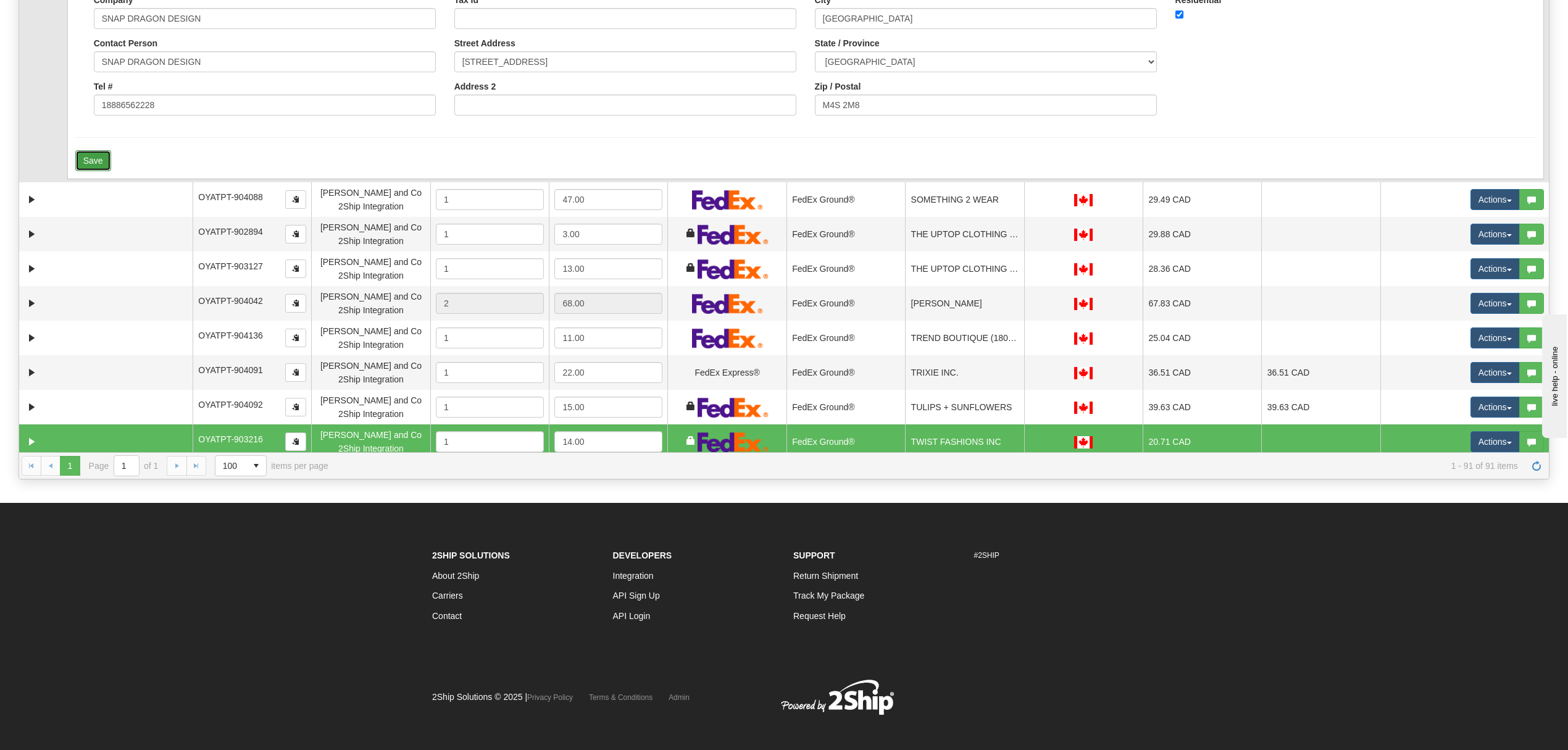
click at [91, 171] on button "Save" at bounding box center [93, 161] width 36 height 21
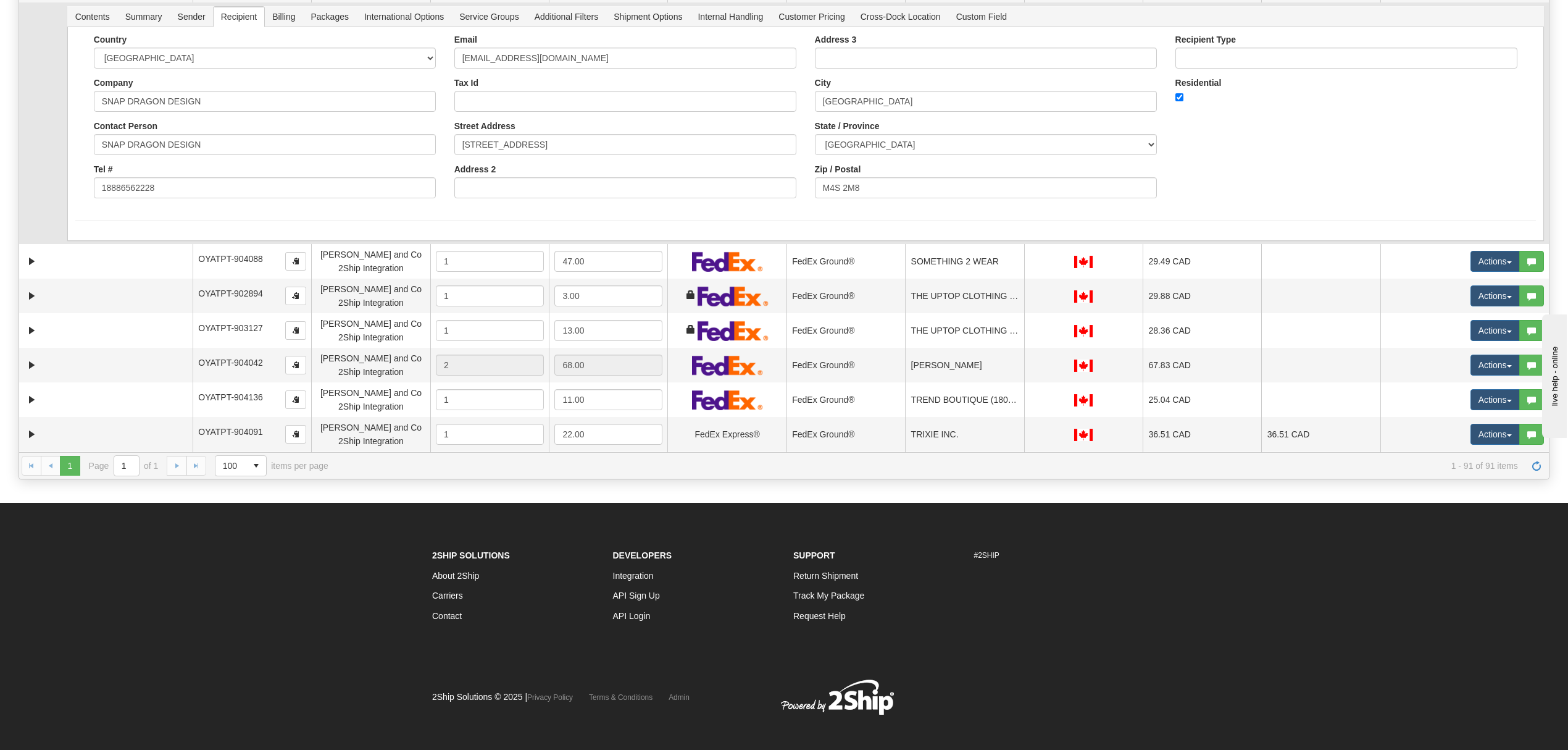
scroll to position [1962, 0]
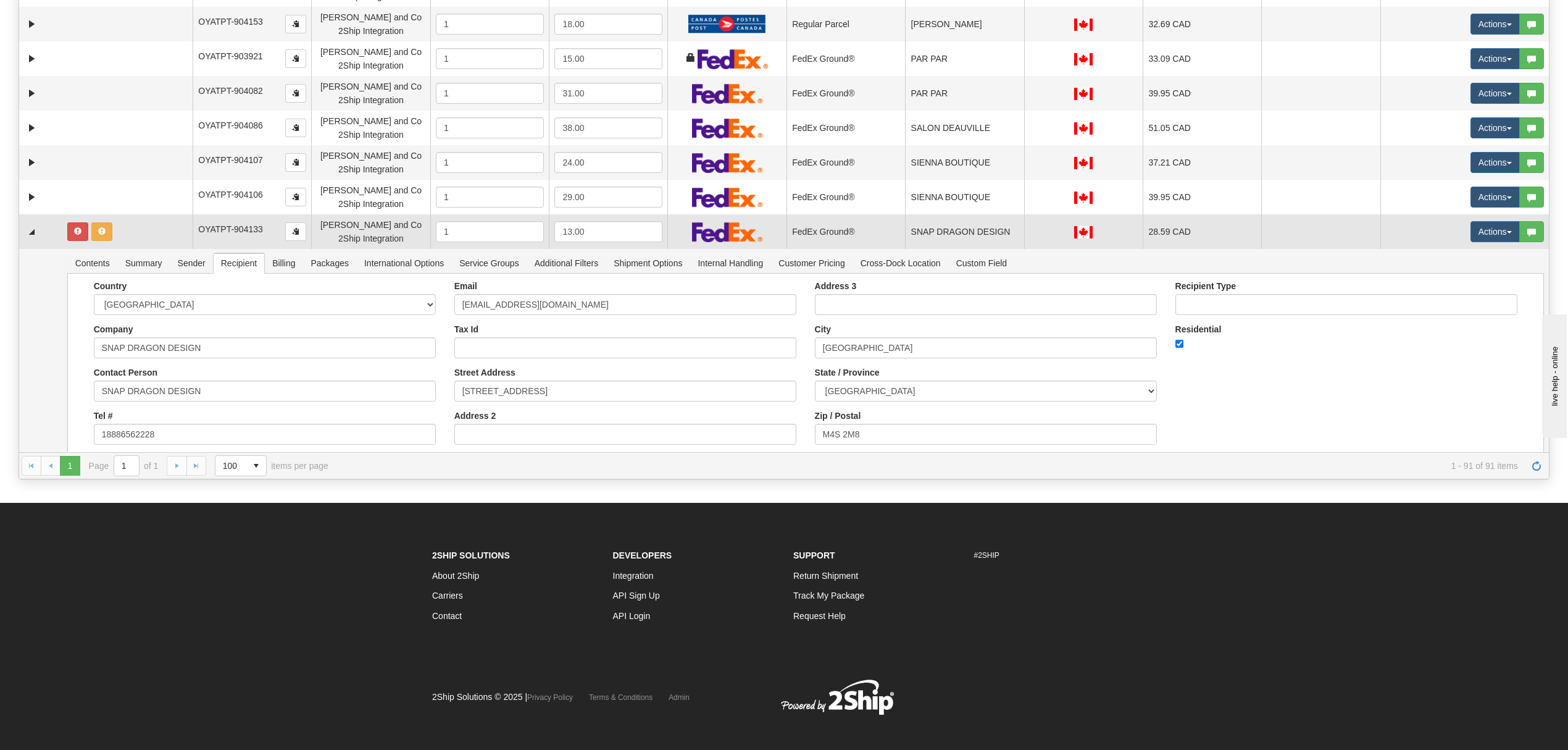
click at [983, 231] on td "SNAP DRAGON DESIGN" at bounding box center [963, 231] width 118 height 35
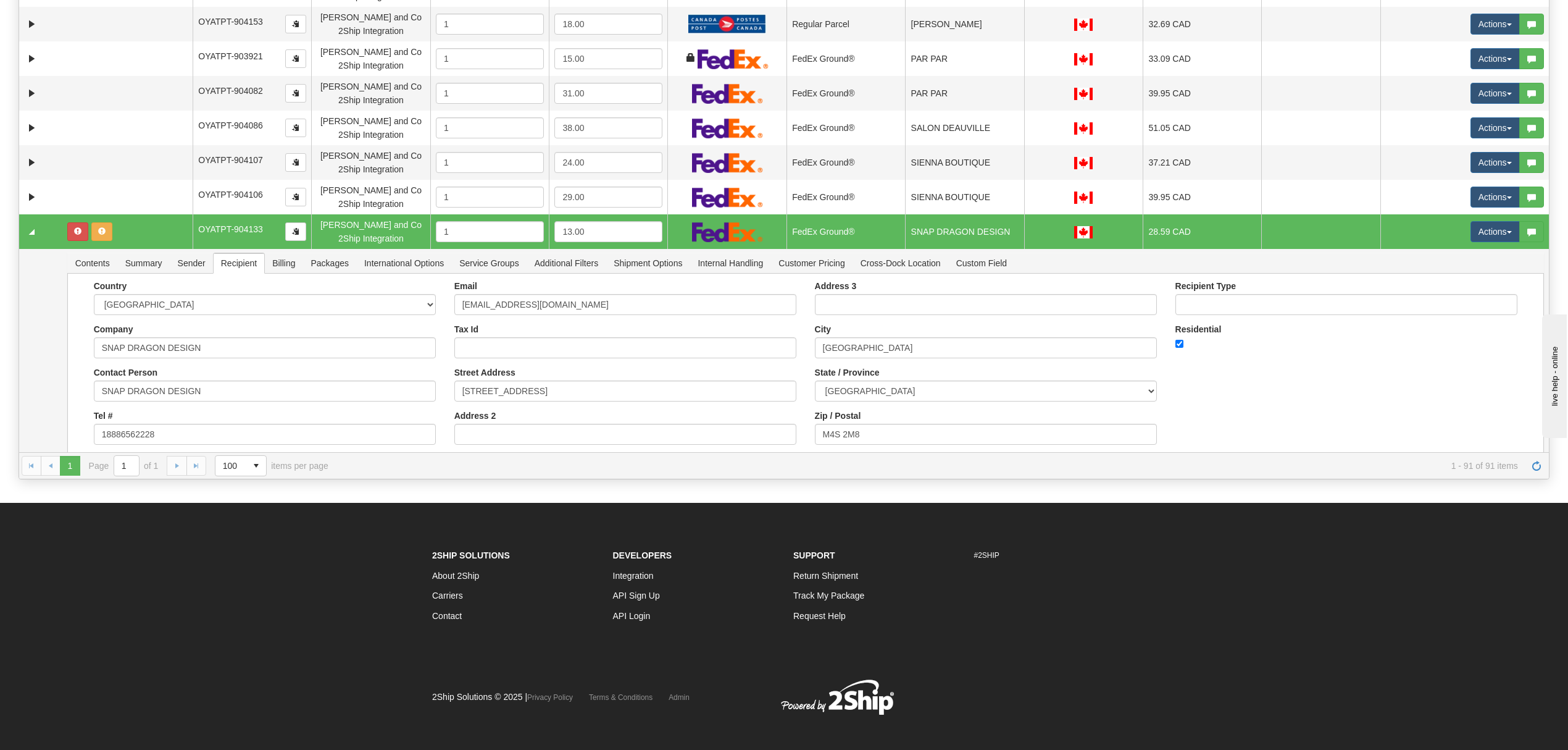
click at [1273, 242] on td at bounding box center [1320, 231] width 118 height 35
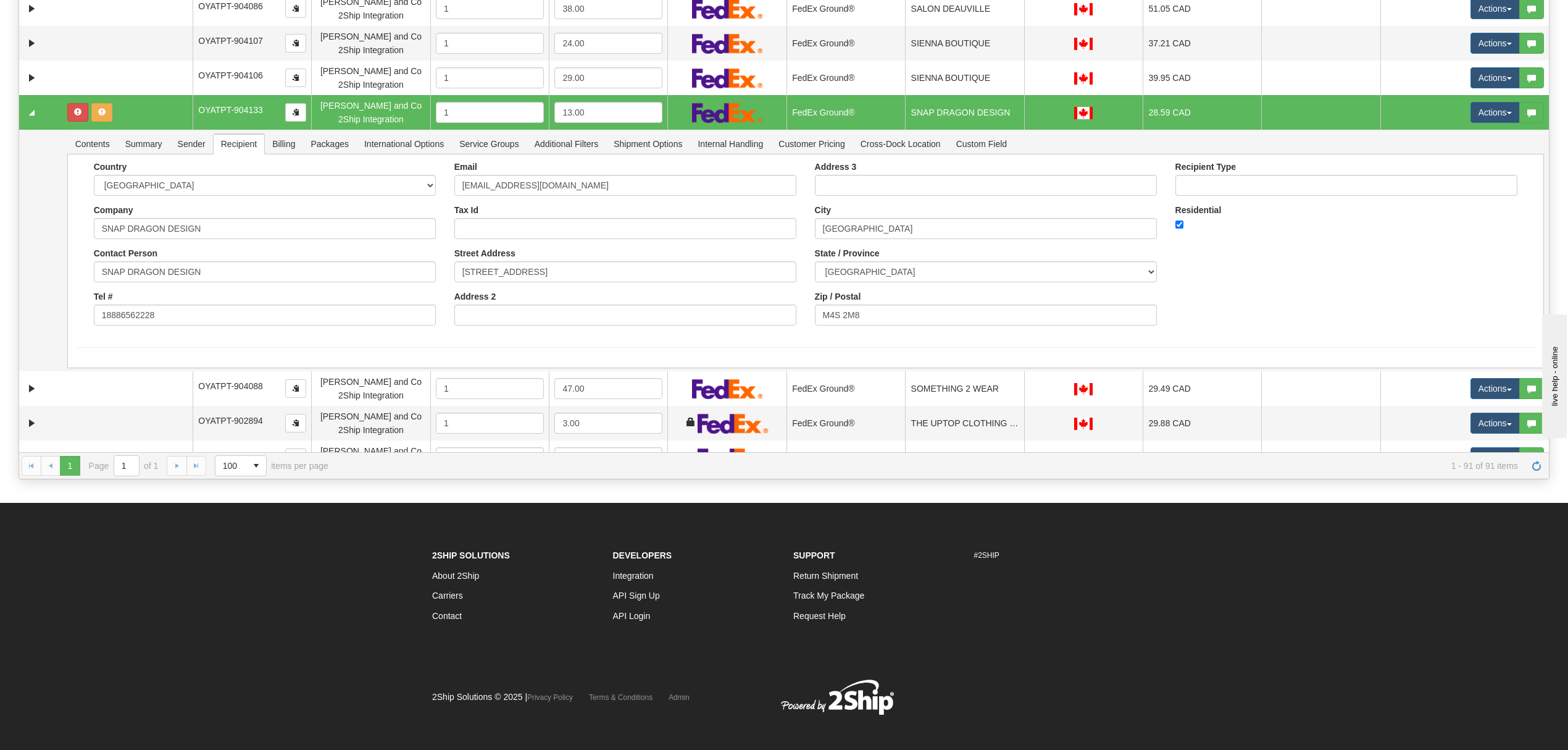
scroll to position [2044, 0]
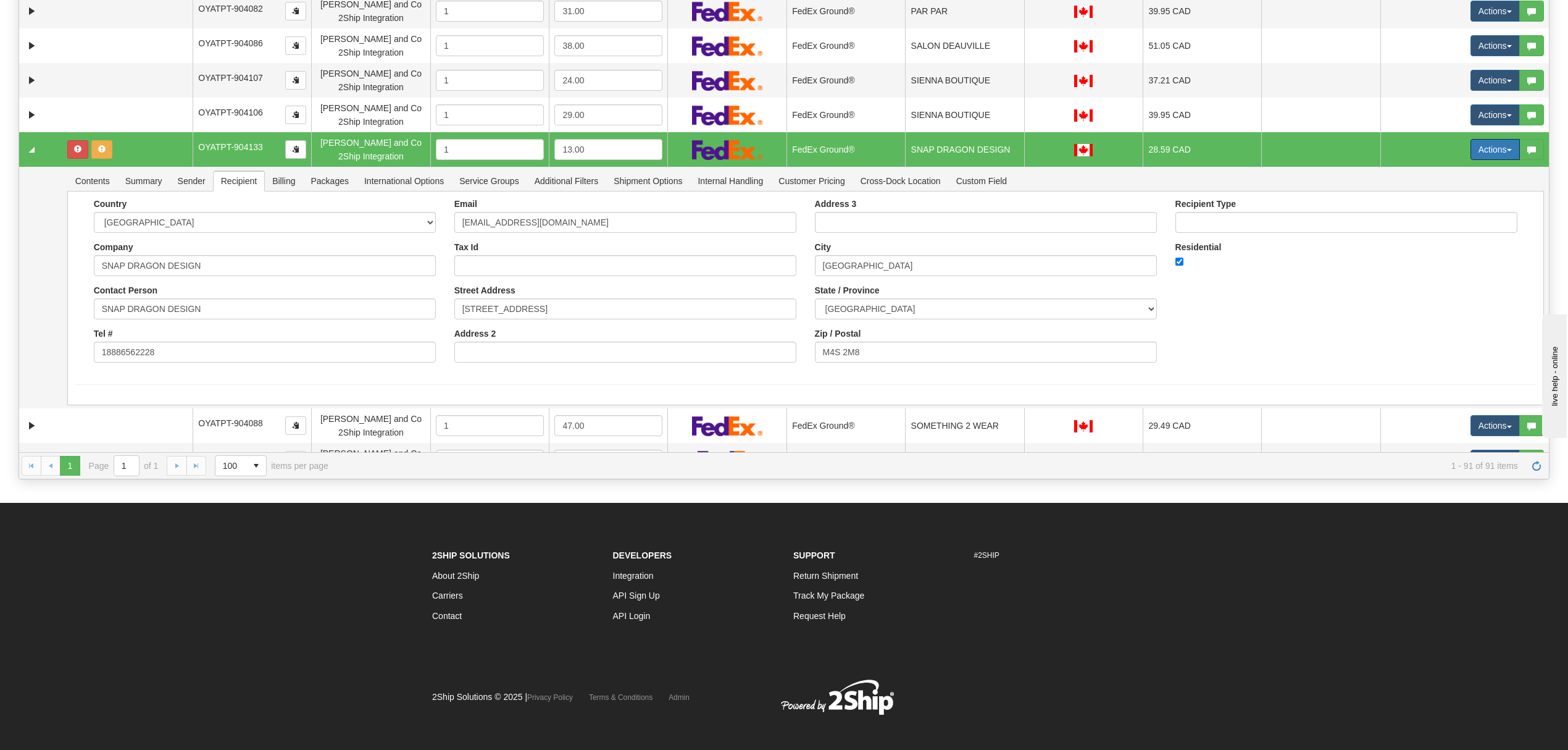
drag, startPoint x: 1477, startPoint y: 151, endPoint x: 1471, endPoint y: 171, distance: 20.9
click at [1479, 151] on button "Actions" at bounding box center [1495, 150] width 50 height 21
click at [1433, 217] on span "Ship" at bounding box center [1446, 221] width 26 height 10
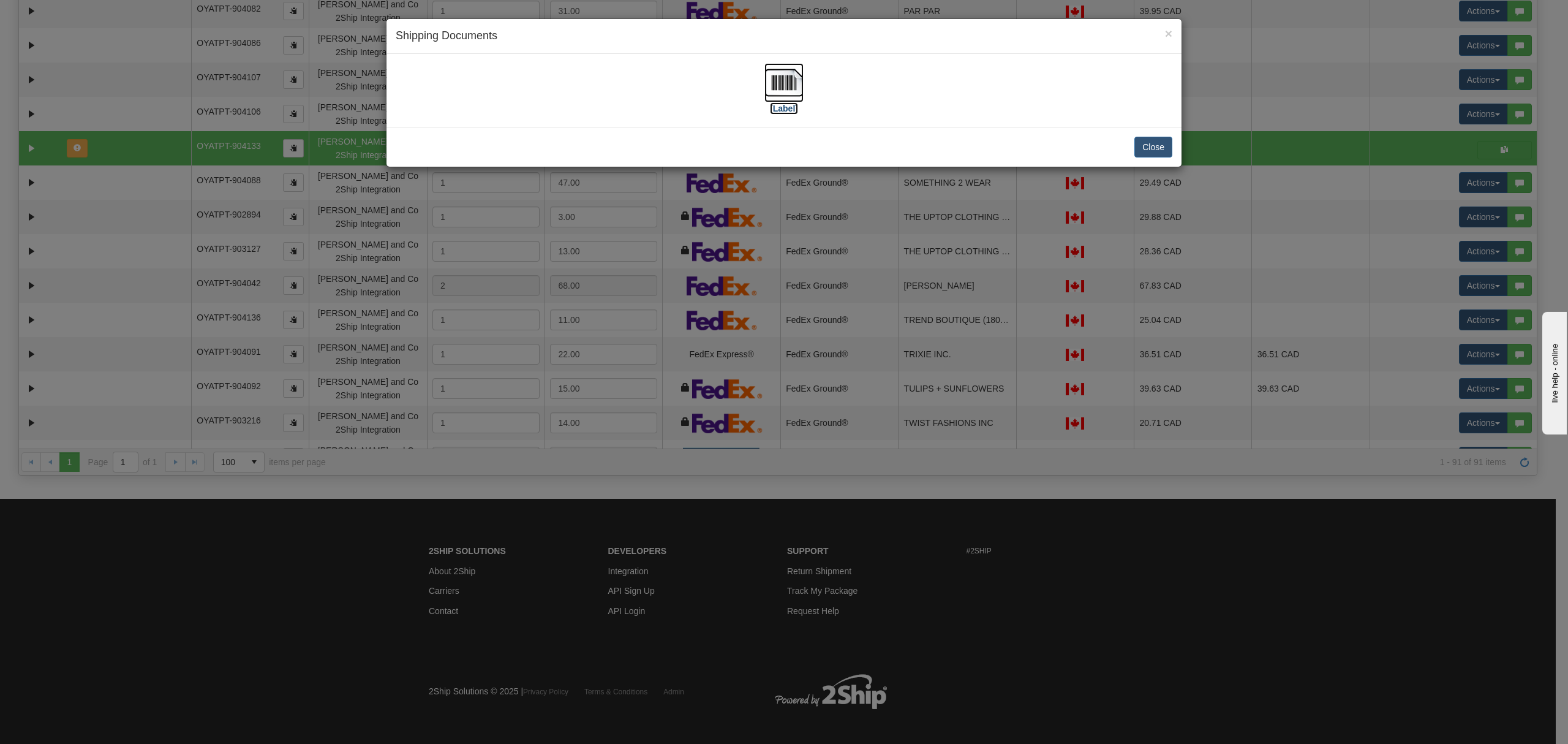
click at [792, 79] on img at bounding box center [784, 83] width 39 height 39
click at [1163, 150] on button "Close" at bounding box center [1153, 147] width 38 height 21
